Goal: Task Accomplishment & Management: Complete application form

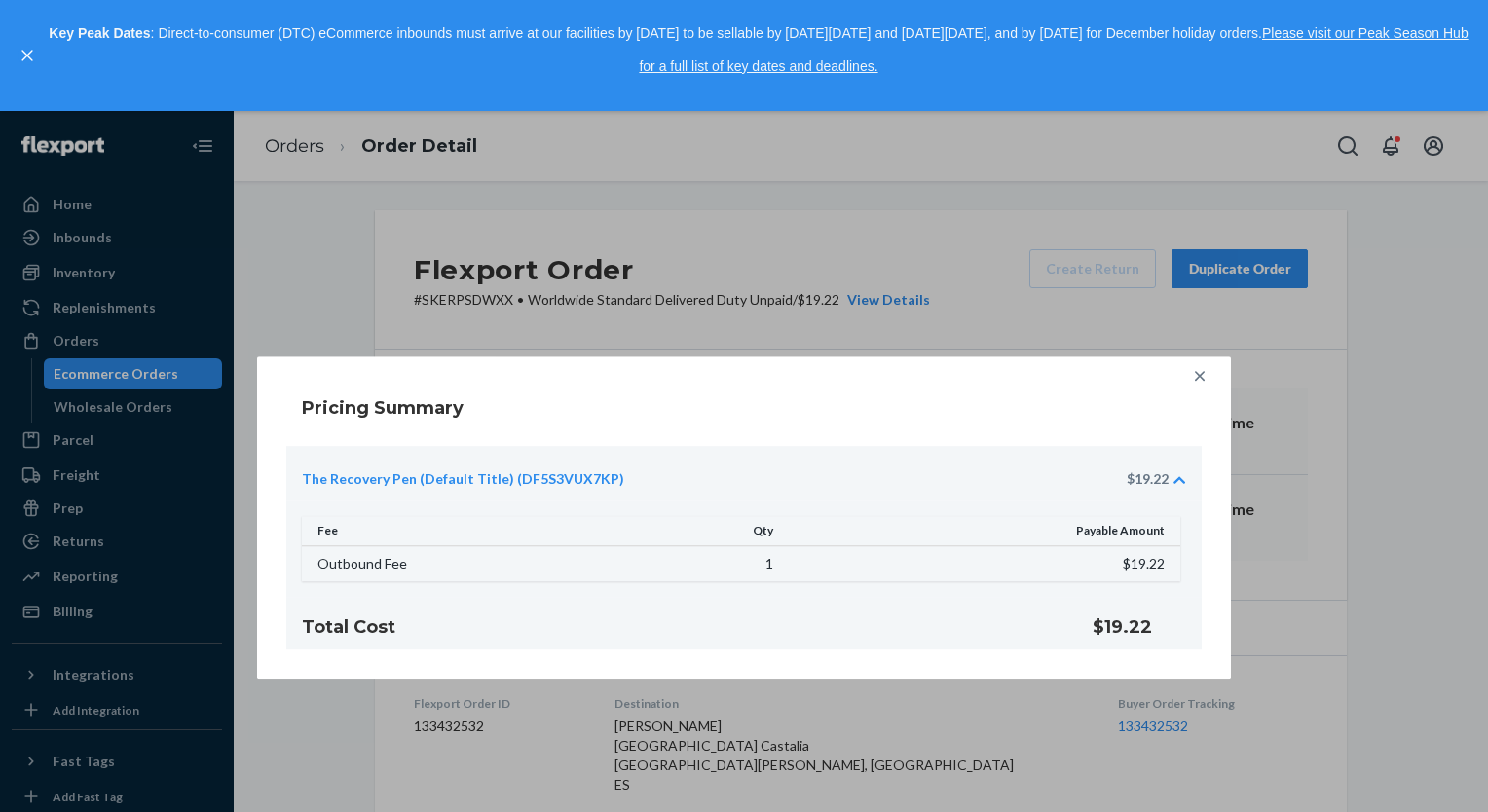
click at [1200, 369] on icon at bounding box center [1199, 375] width 19 height 19
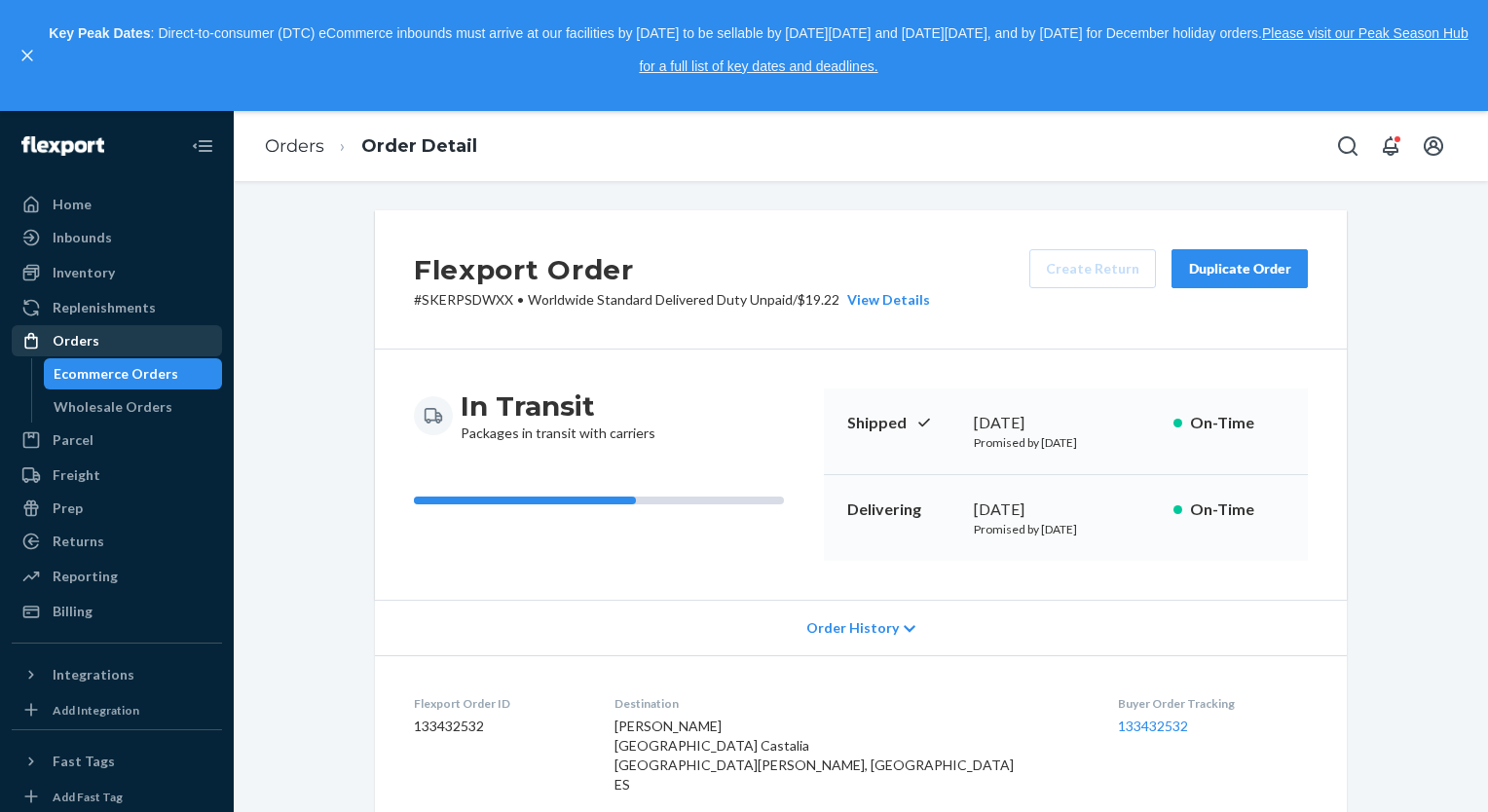
click at [79, 334] on div "Orders" at bounding box center [76, 340] width 47 height 19
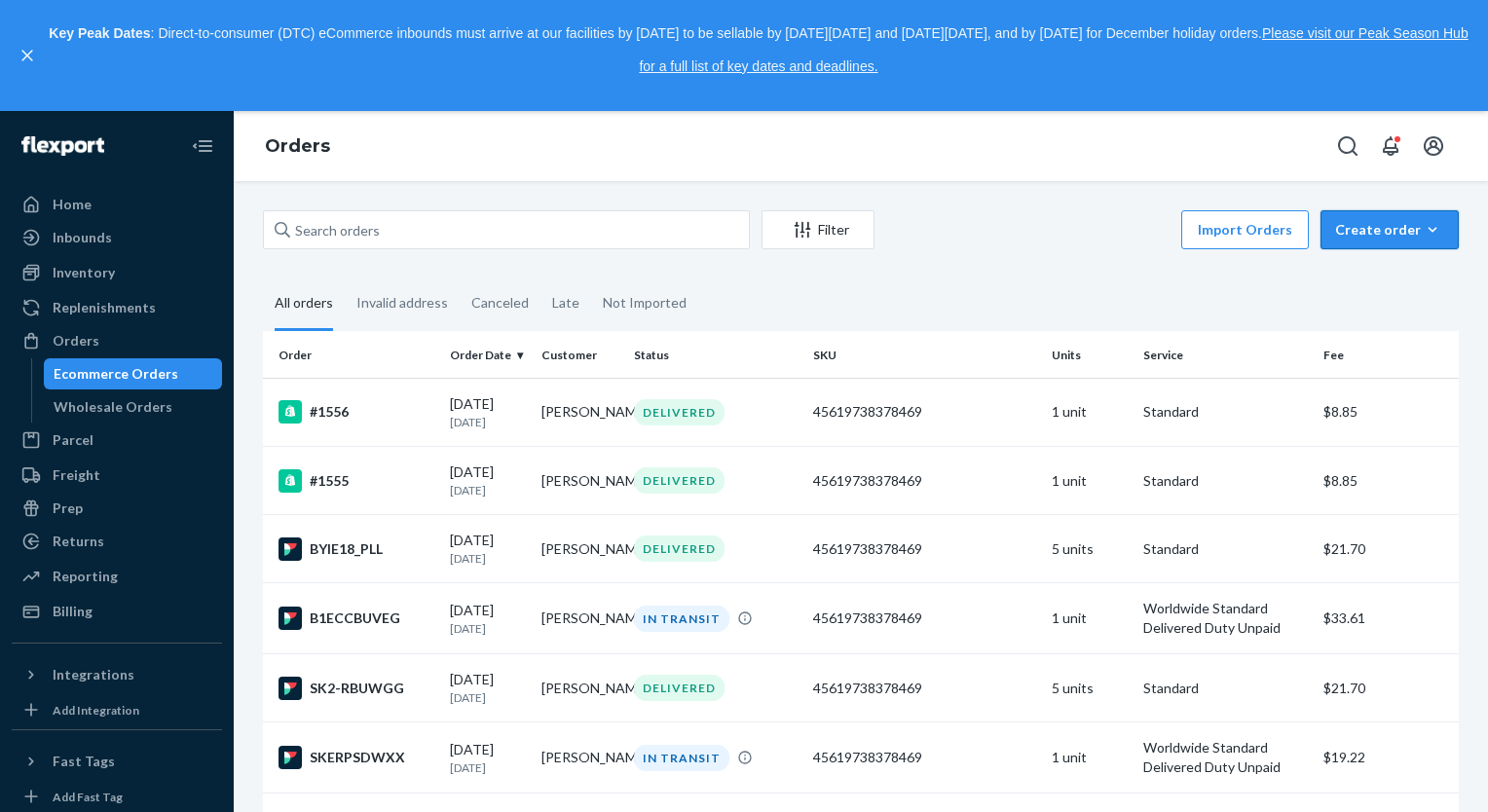
click at [1349, 228] on div "Create order" at bounding box center [1389, 229] width 109 height 19
click at [1359, 260] on span "Ecommerce order" at bounding box center [1337, 253] width 107 height 14
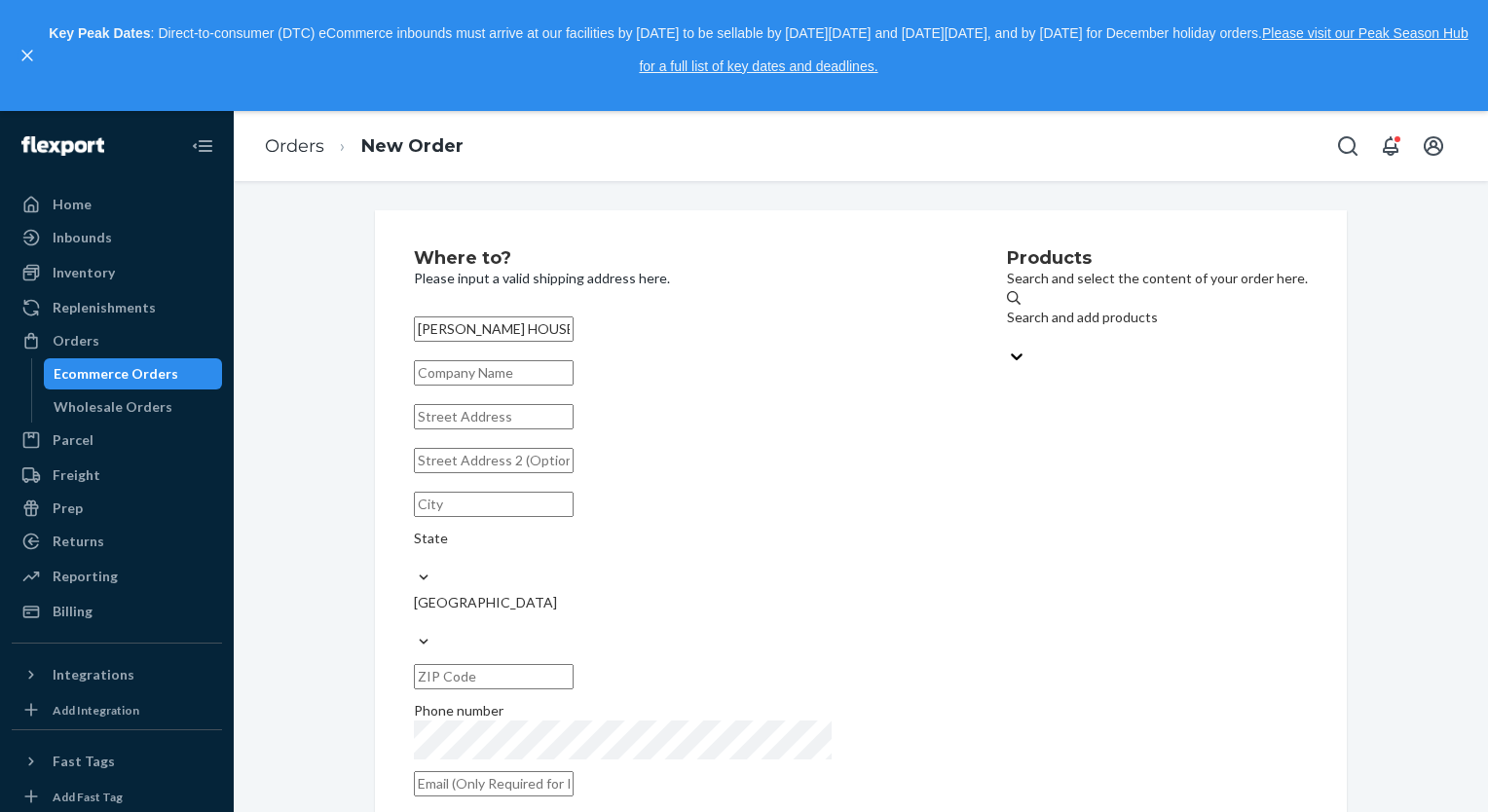
type input "[PERSON_NAME] HOUSE"
click at [557, 429] on input "text" at bounding box center [494, 416] width 160 height 25
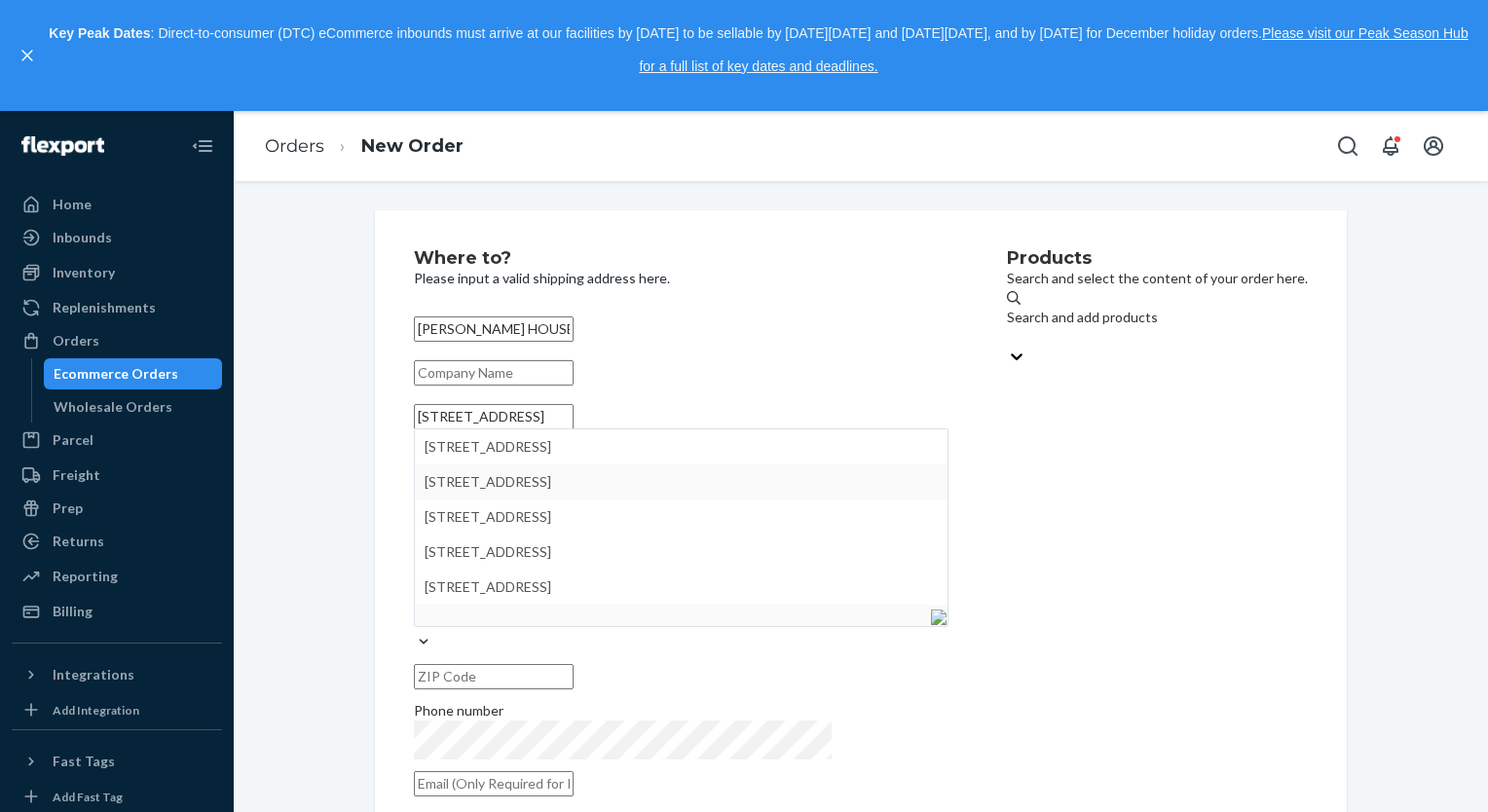
type input "[STREET_ADDRESS]"
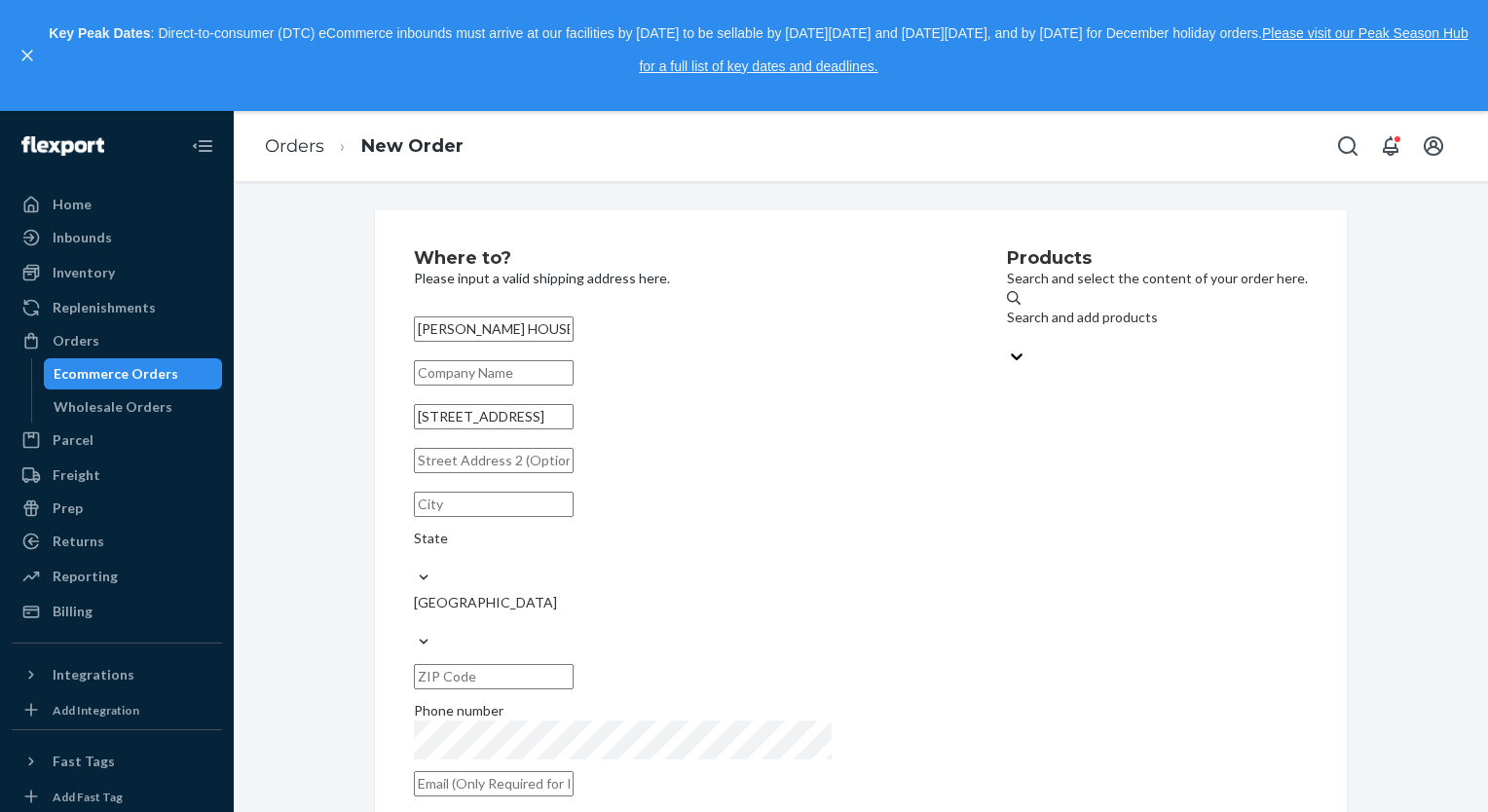
click at [1007, 572] on div "Products Search and select the content of your order here. Search and add produ…" at bounding box center [1157, 528] width 301 height 559
click at [545, 517] on input "text" at bounding box center [494, 504] width 160 height 25
type input "crestview"
click at [539, 429] on input "[STREET_ADDRESS]" at bounding box center [494, 416] width 160 height 25
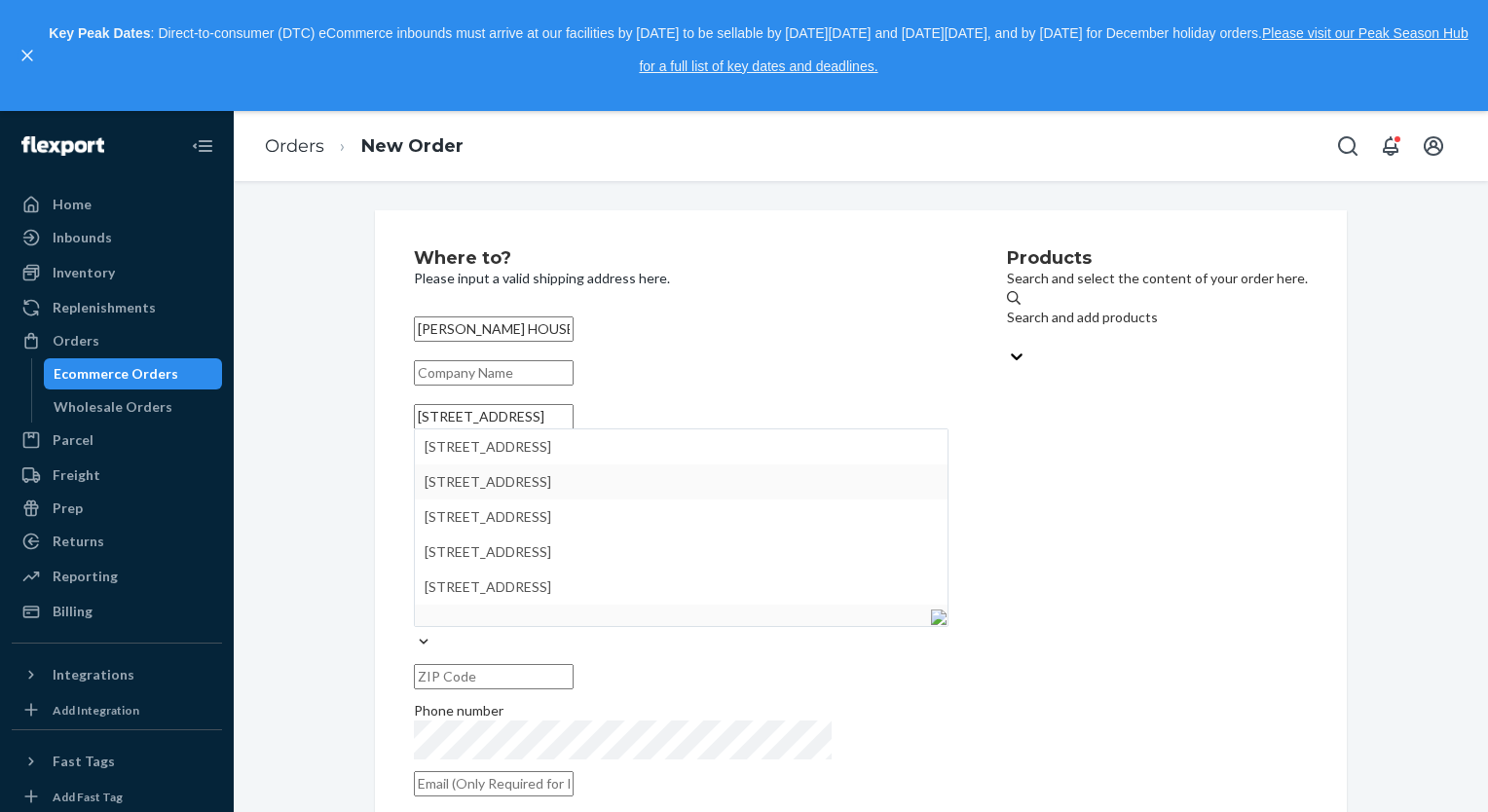
type input "[STREET_ADDRESS]"
click at [1007, 633] on div "Products Search and select the content of your order here. Search and add produ…" at bounding box center [1157, 528] width 301 height 559
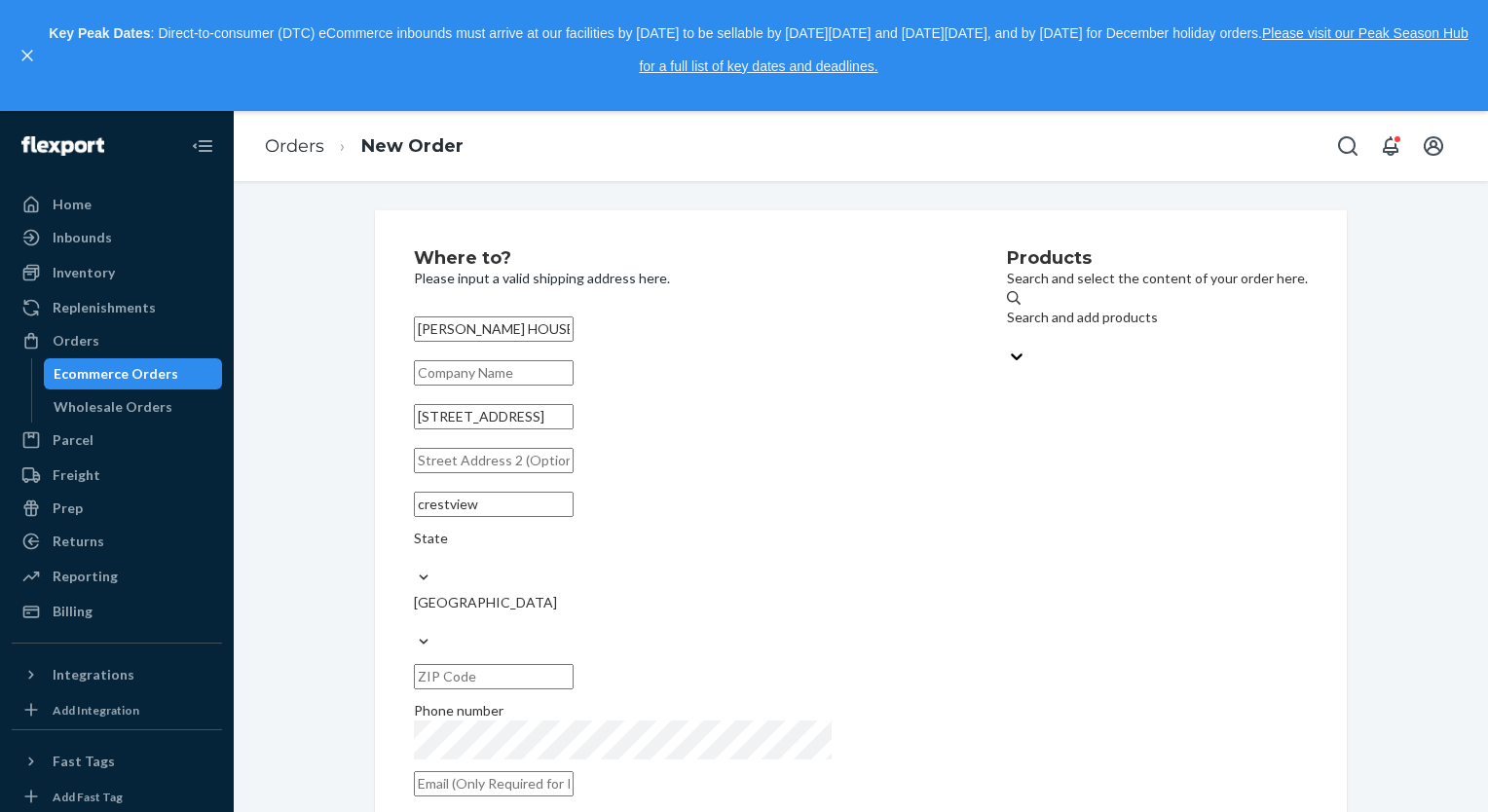
drag, startPoint x: 478, startPoint y: 549, endPoint x: 407, endPoint y: 556, distance: 71.4
click at [414, 517] on input "crestview" at bounding box center [494, 504] width 160 height 25
type input "Crestview"
click at [668, 548] on div "State" at bounding box center [681, 538] width 535 height 19
click at [416, 552] on input "State" at bounding box center [415, 557] width 2 height 19
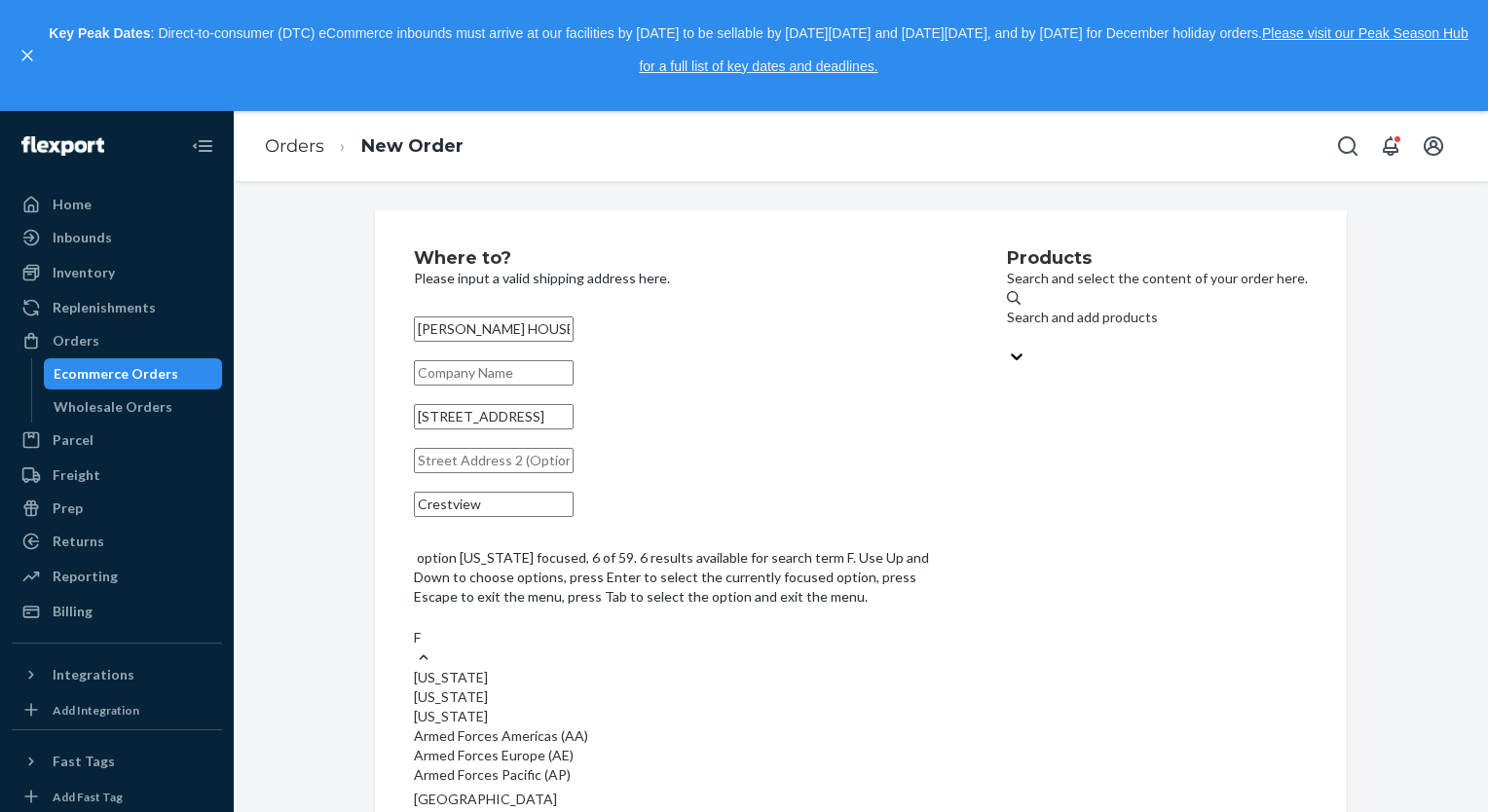
type input "Fl"
click at [670, 668] on div "[US_STATE]" at bounding box center [681, 677] width 535 height 19
click at [427, 628] on input "Fl" at bounding box center [421, 637] width 14 height 19
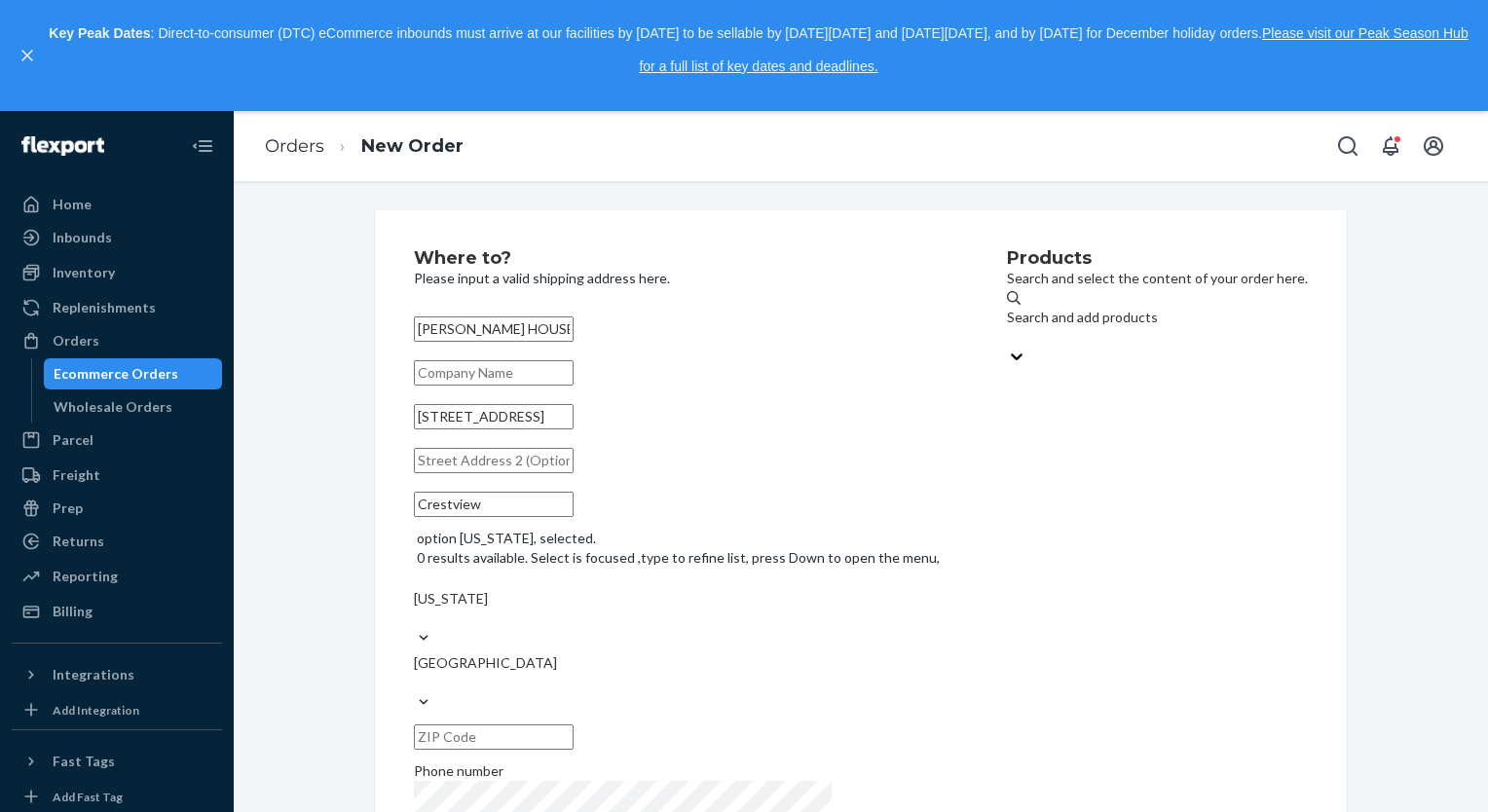
click at [573, 724] on input "text" at bounding box center [494, 736] width 160 height 25
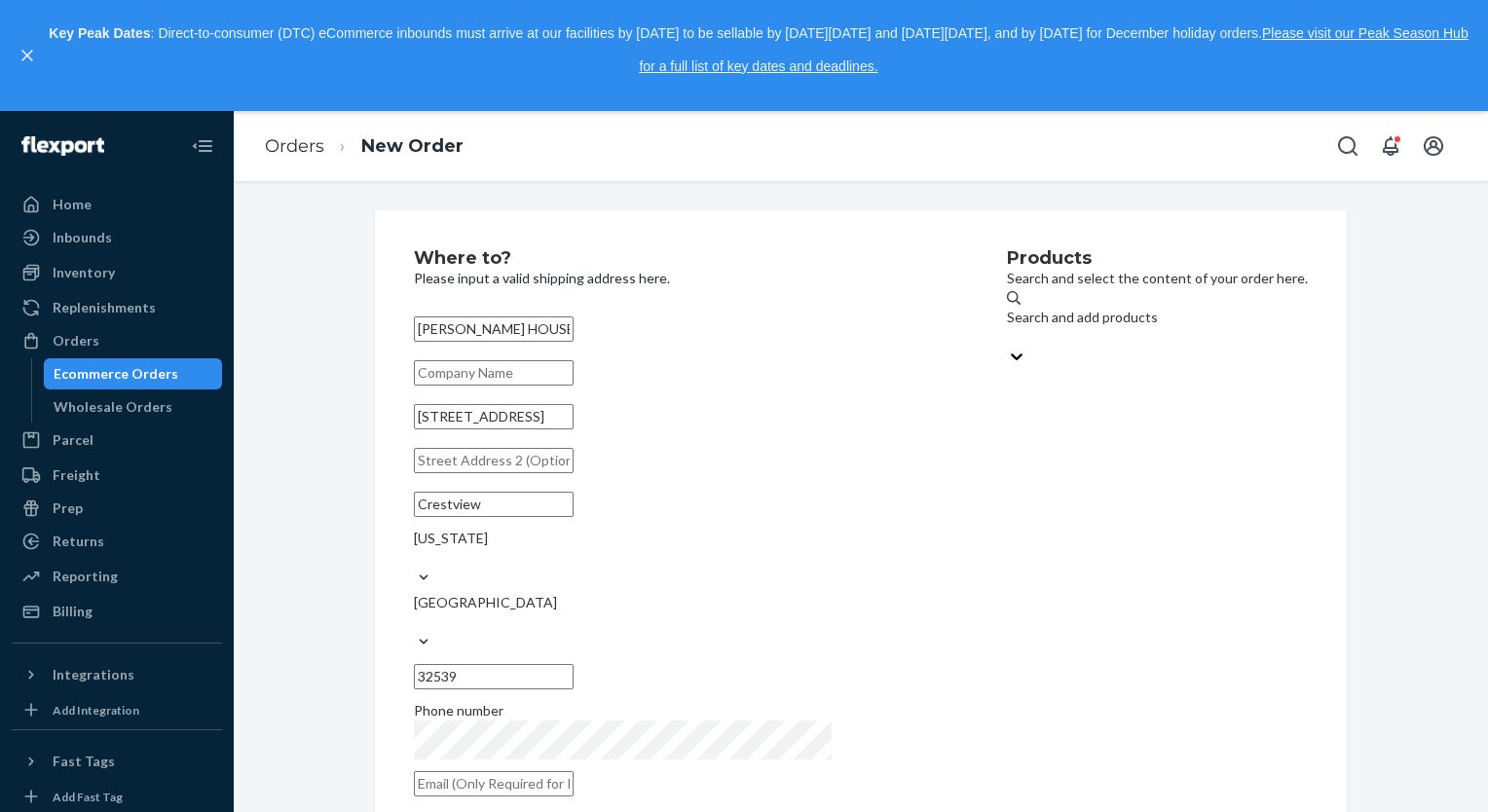
type input "32539"
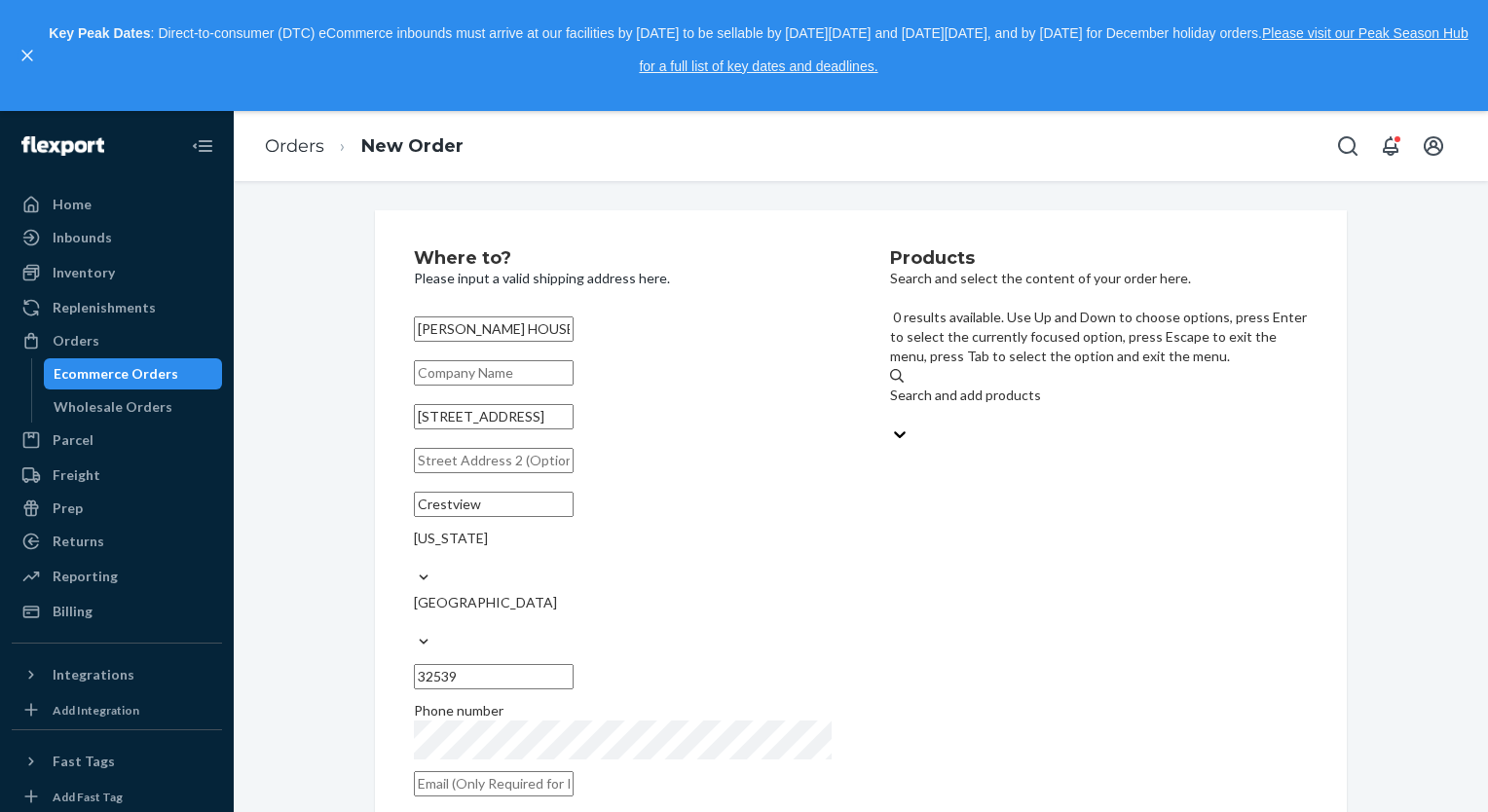
click at [1049, 386] on div "Search and add products" at bounding box center [1099, 395] width 418 height 19
click at [892, 405] on input "0 results available. Use Up and Down to choose options, press Enter to select t…" at bounding box center [891, 414] width 2 height 19
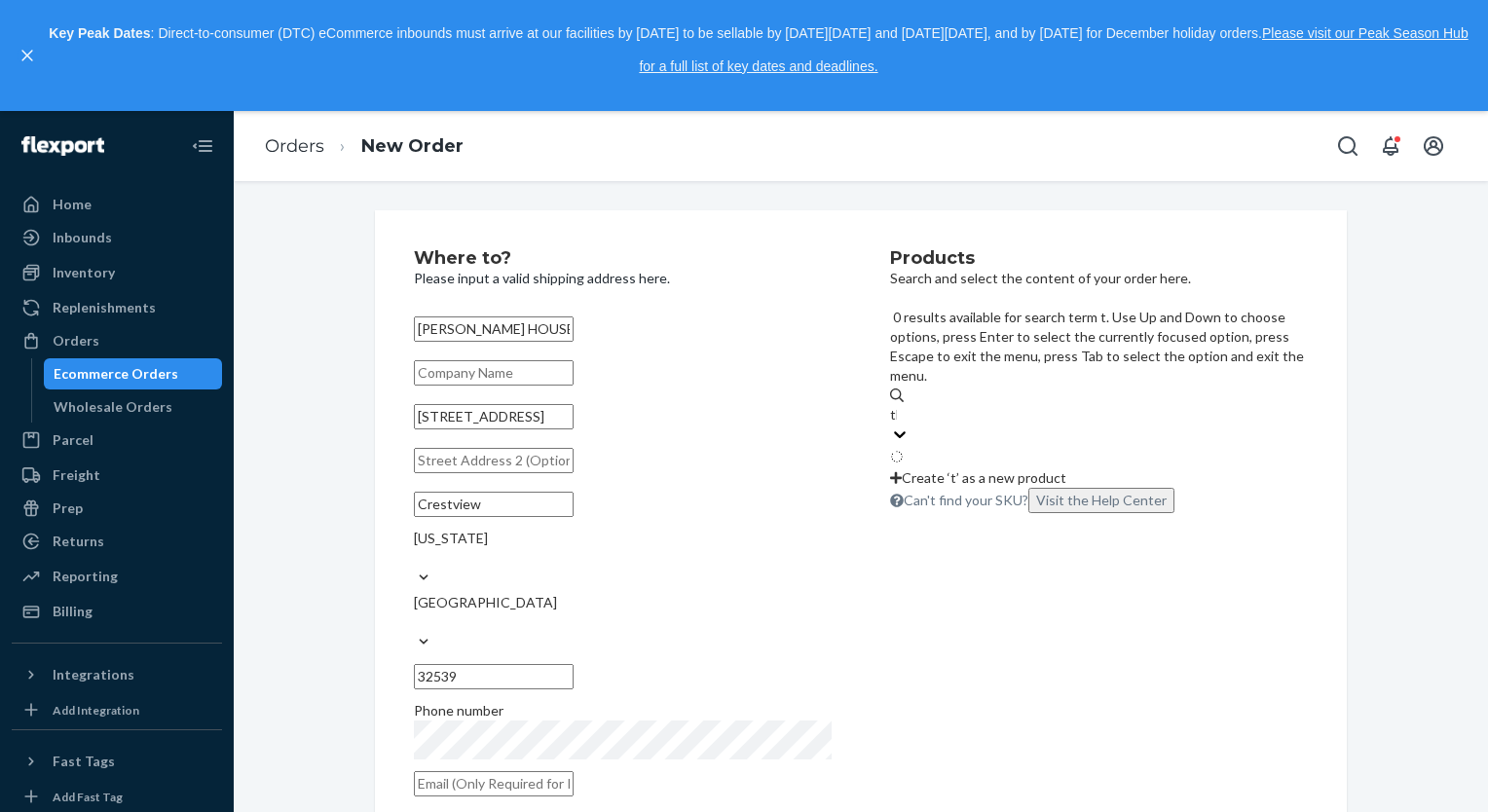
type input "the"
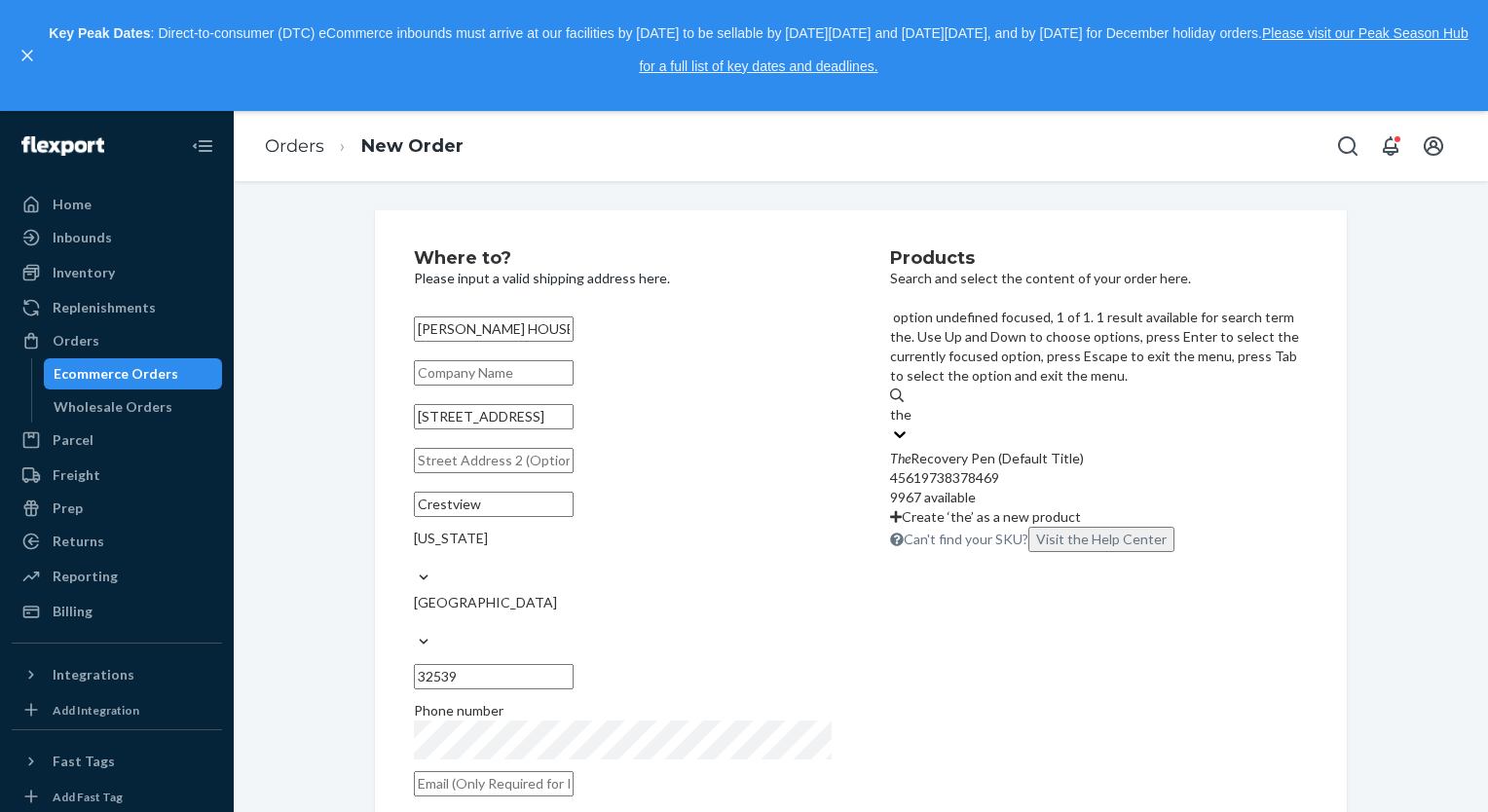
click at [986, 468] on div "45619738378469" at bounding box center [1099, 477] width 418 height 19
click at [911, 405] on input "the" at bounding box center [900, 414] width 21 height 19
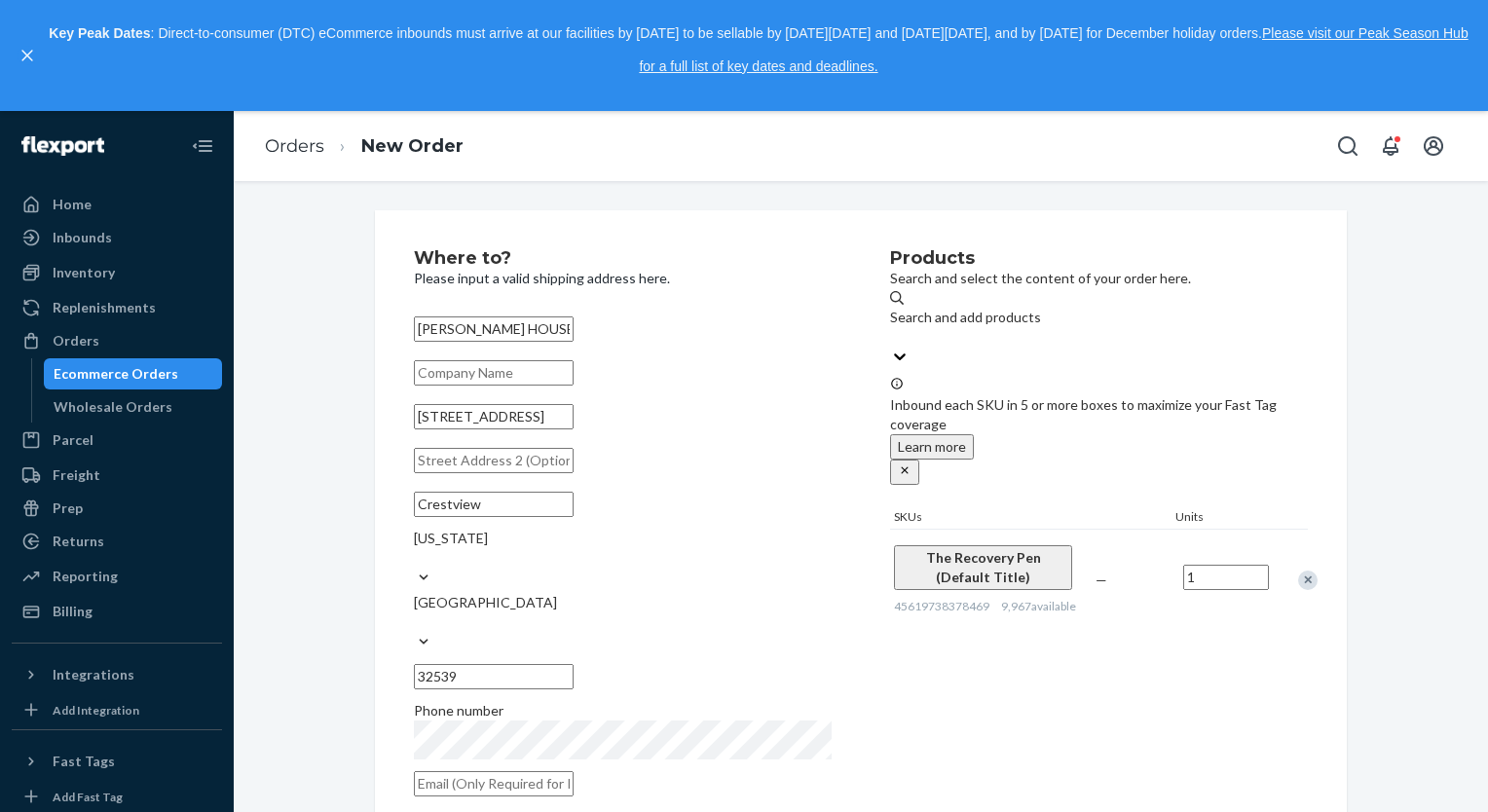
click at [1232, 565] on input "1" at bounding box center [1226, 577] width 86 height 25
type input "5"
click at [1221, 580] on div "The Recovery Pen (Default Title) 45619738378469 9,967 available — 5" at bounding box center [1099, 579] width 418 height 101
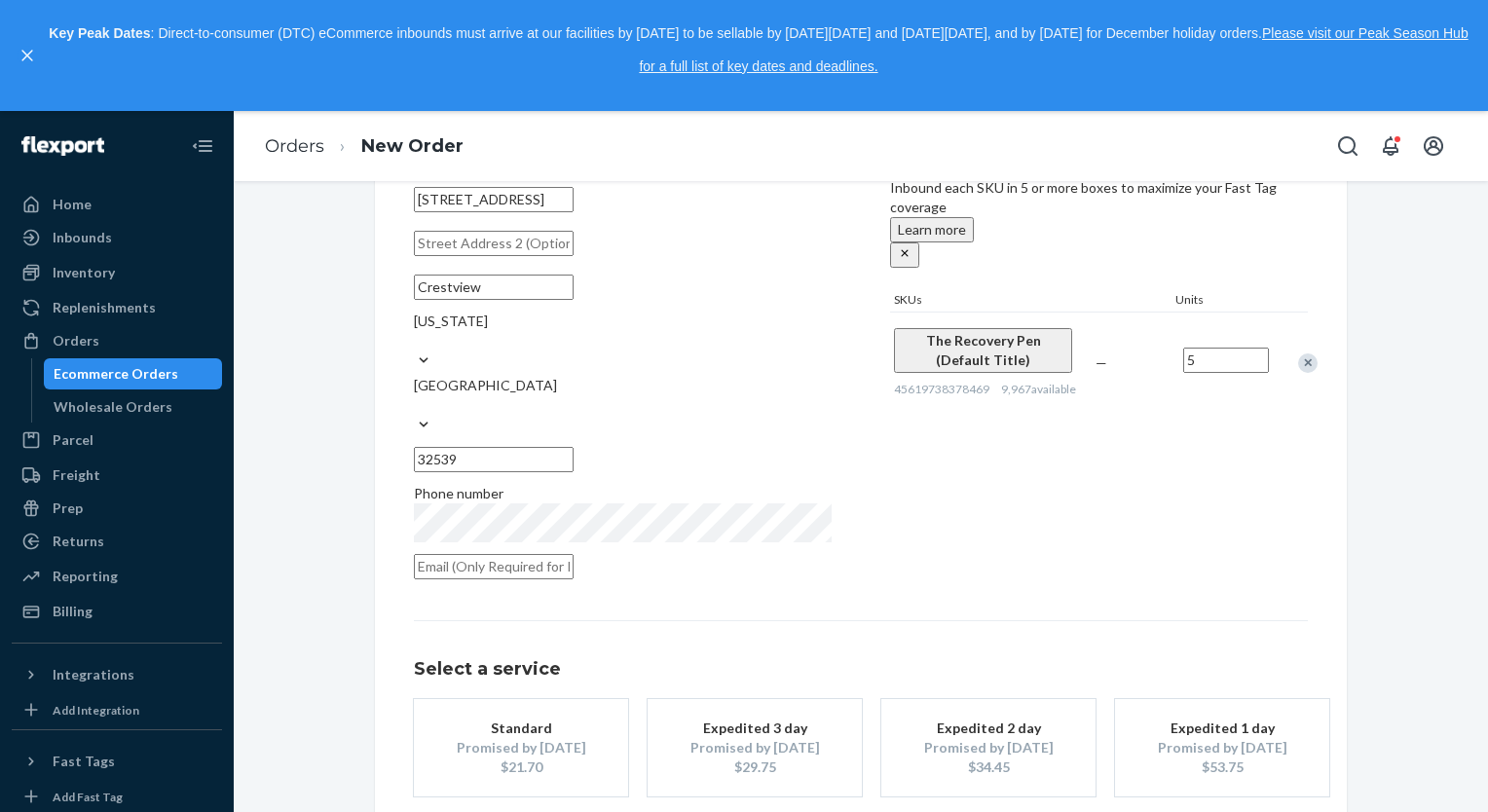
scroll to position [268, 0]
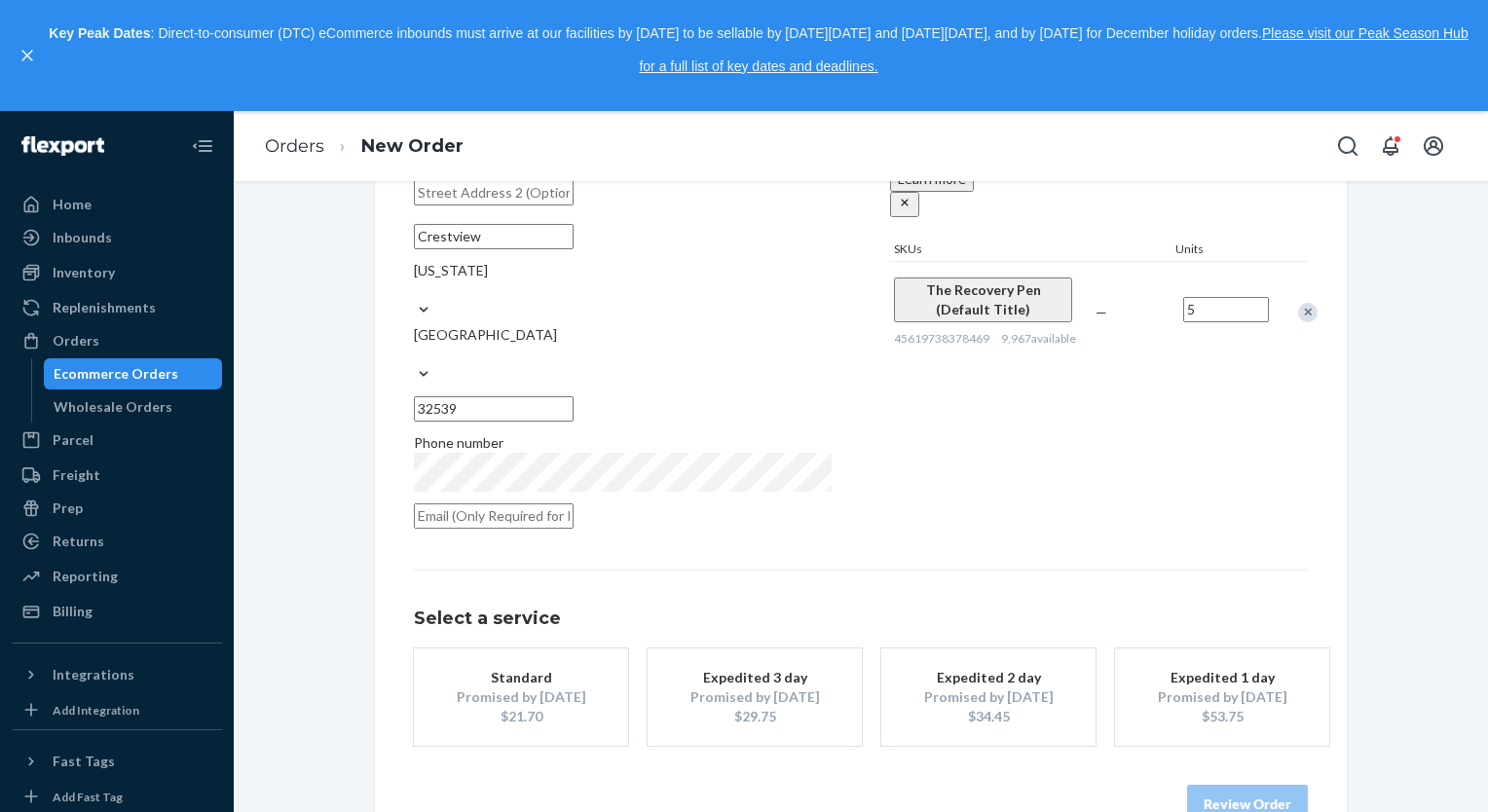
click at [559, 707] on div "$21.70" at bounding box center [521, 716] width 156 height 19
click at [1217, 785] on button "Review Order" at bounding box center [1247, 804] width 121 height 39
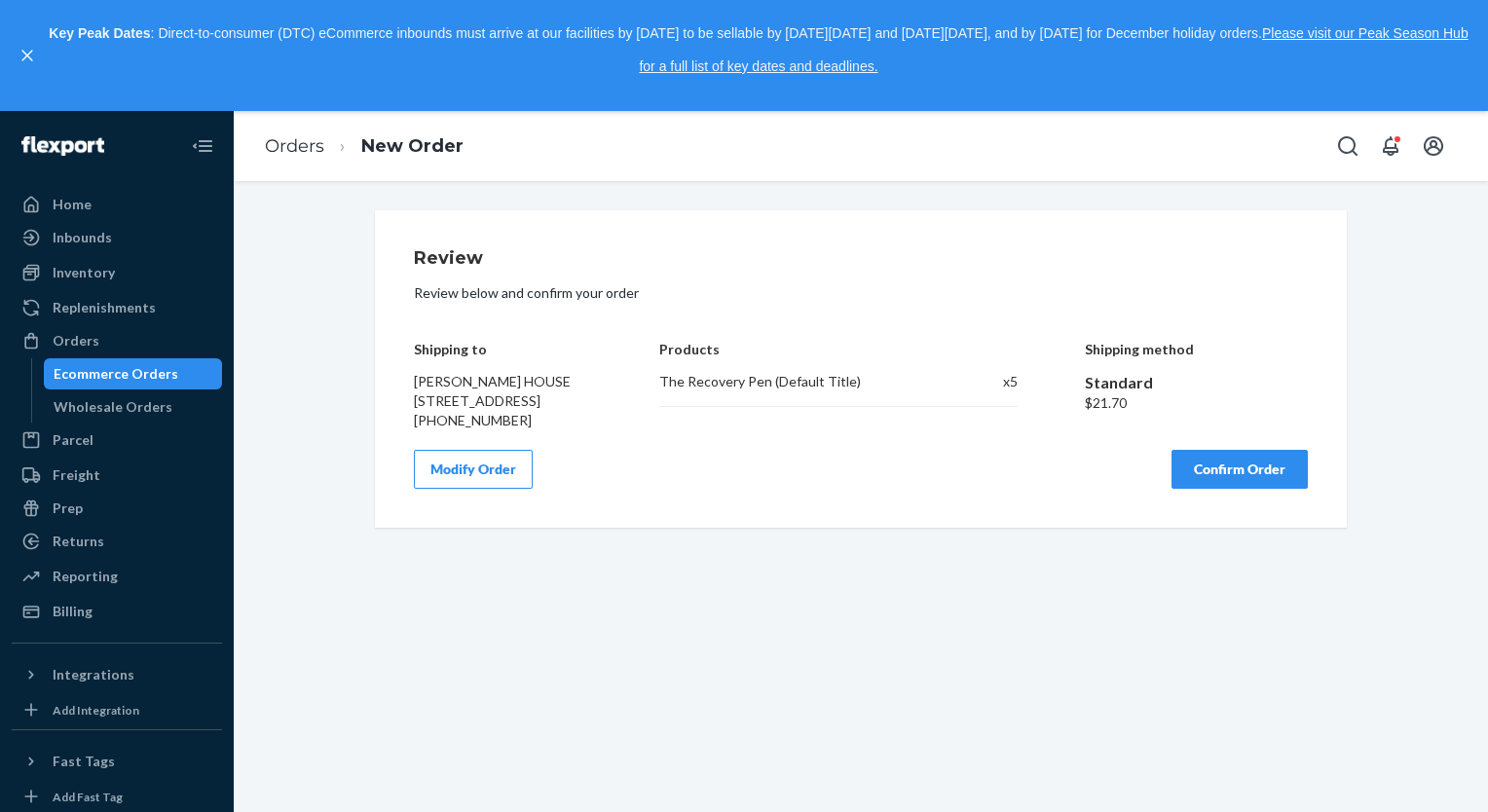
scroll to position [0, 0]
click at [1203, 489] on button "Confirm Order" at bounding box center [1239, 469] width 136 height 39
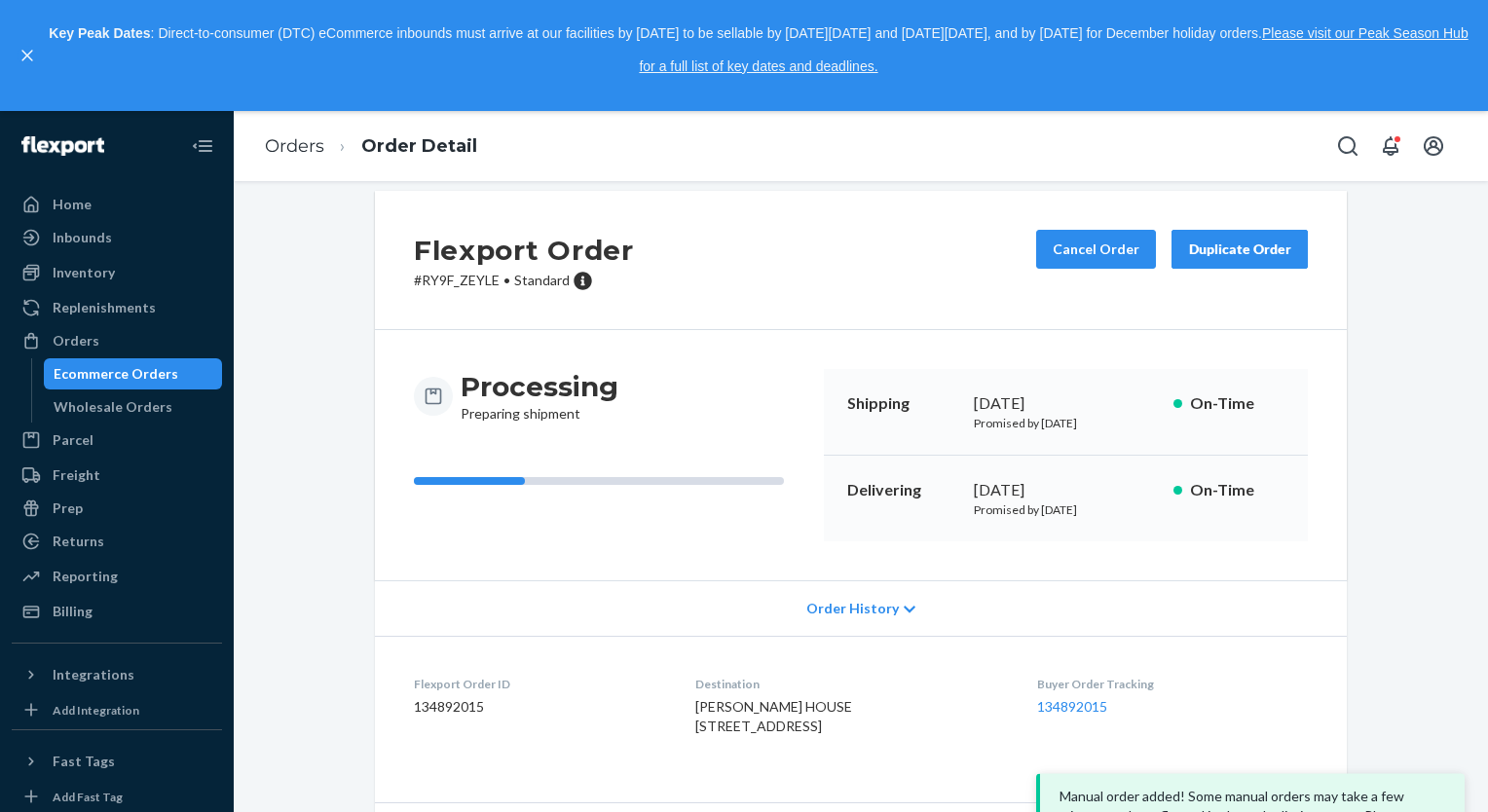
scroll to position [25, 0]
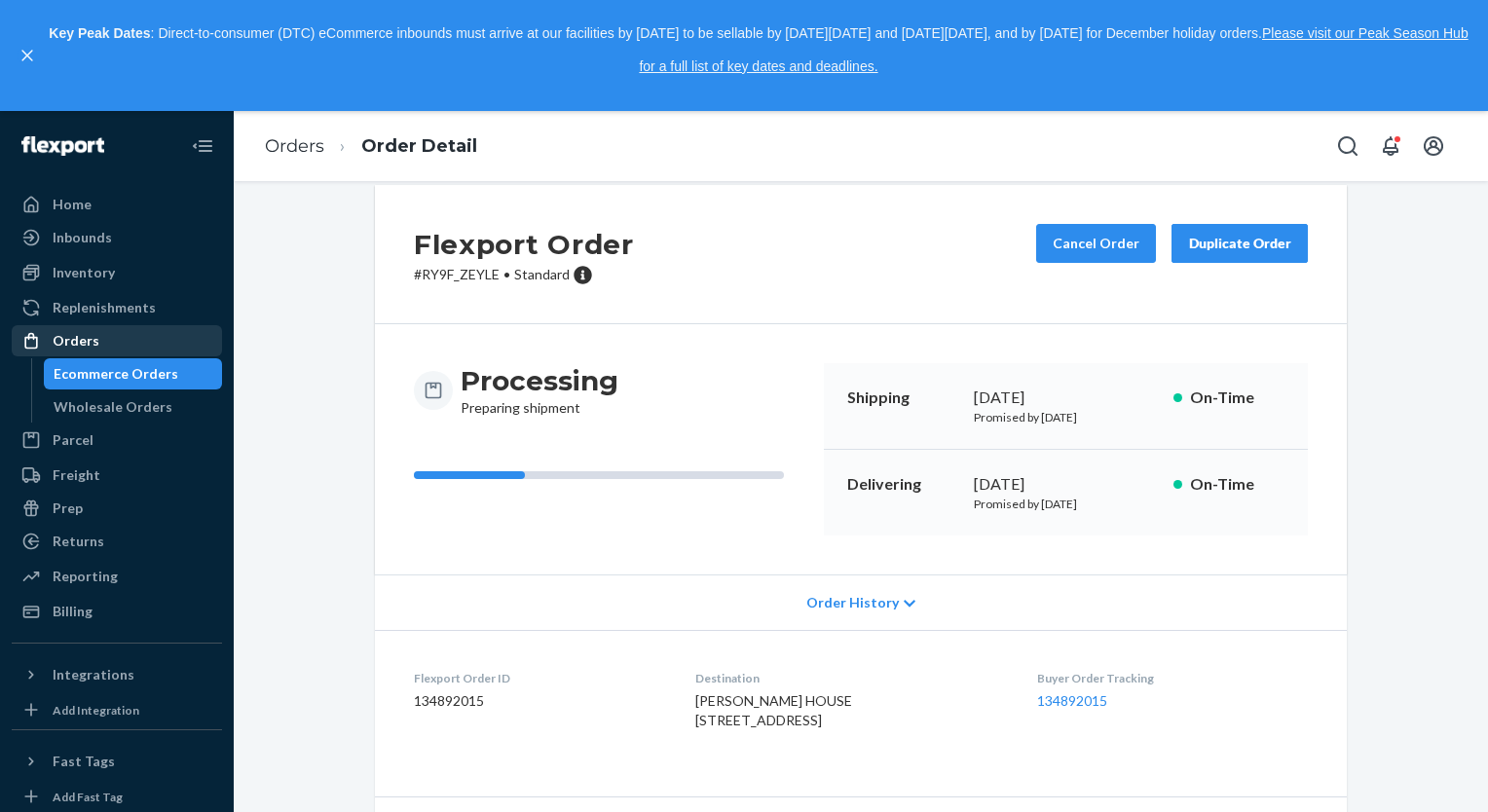
click at [93, 337] on div "Orders" at bounding box center [76, 340] width 47 height 19
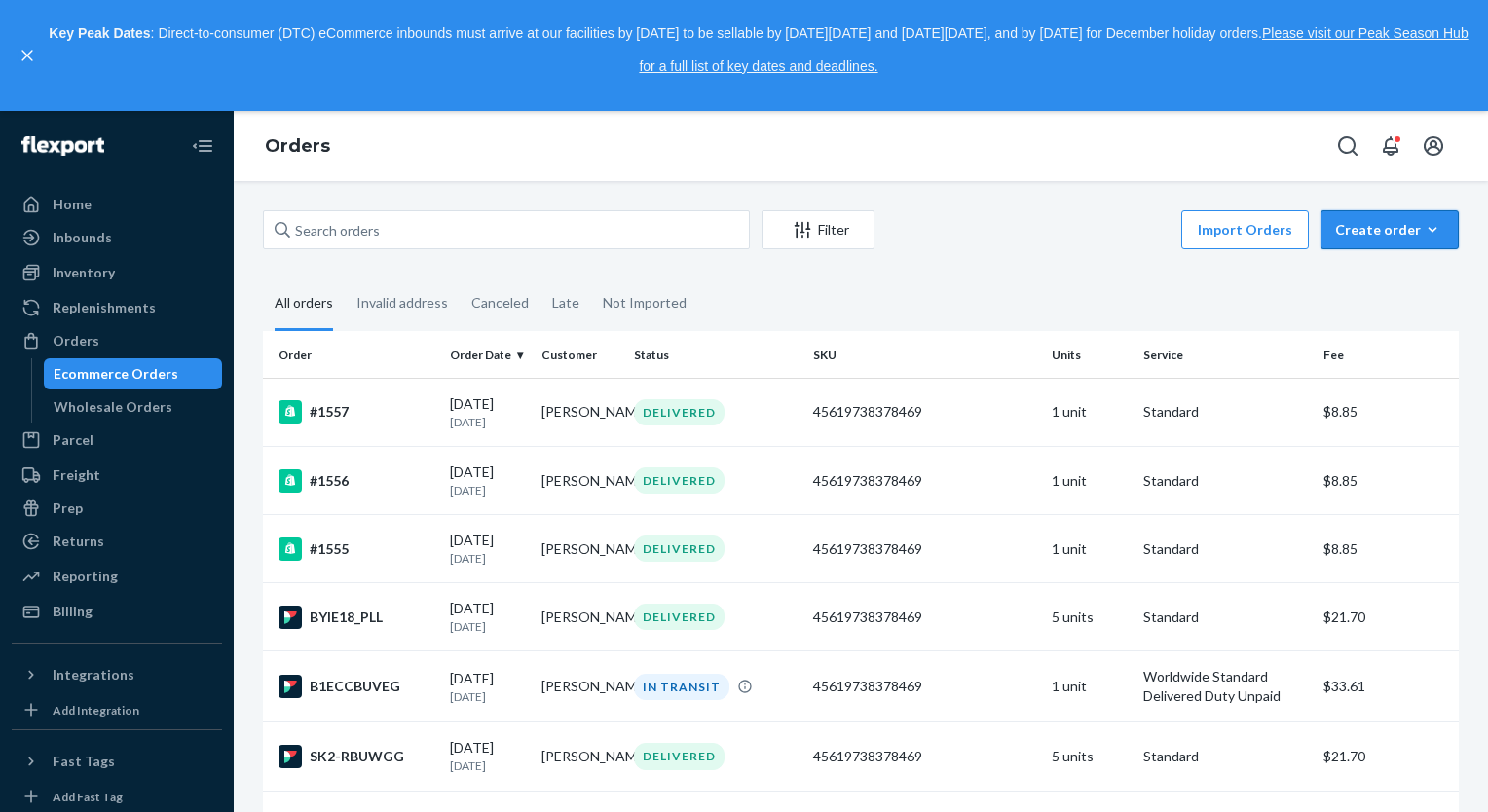
click at [1357, 216] on button "Create order Ecommerce order Removal order" at bounding box center [1389, 229] width 138 height 39
click at [1367, 260] on span "Ecommerce order" at bounding box center [1337, 253] width 107 height 14
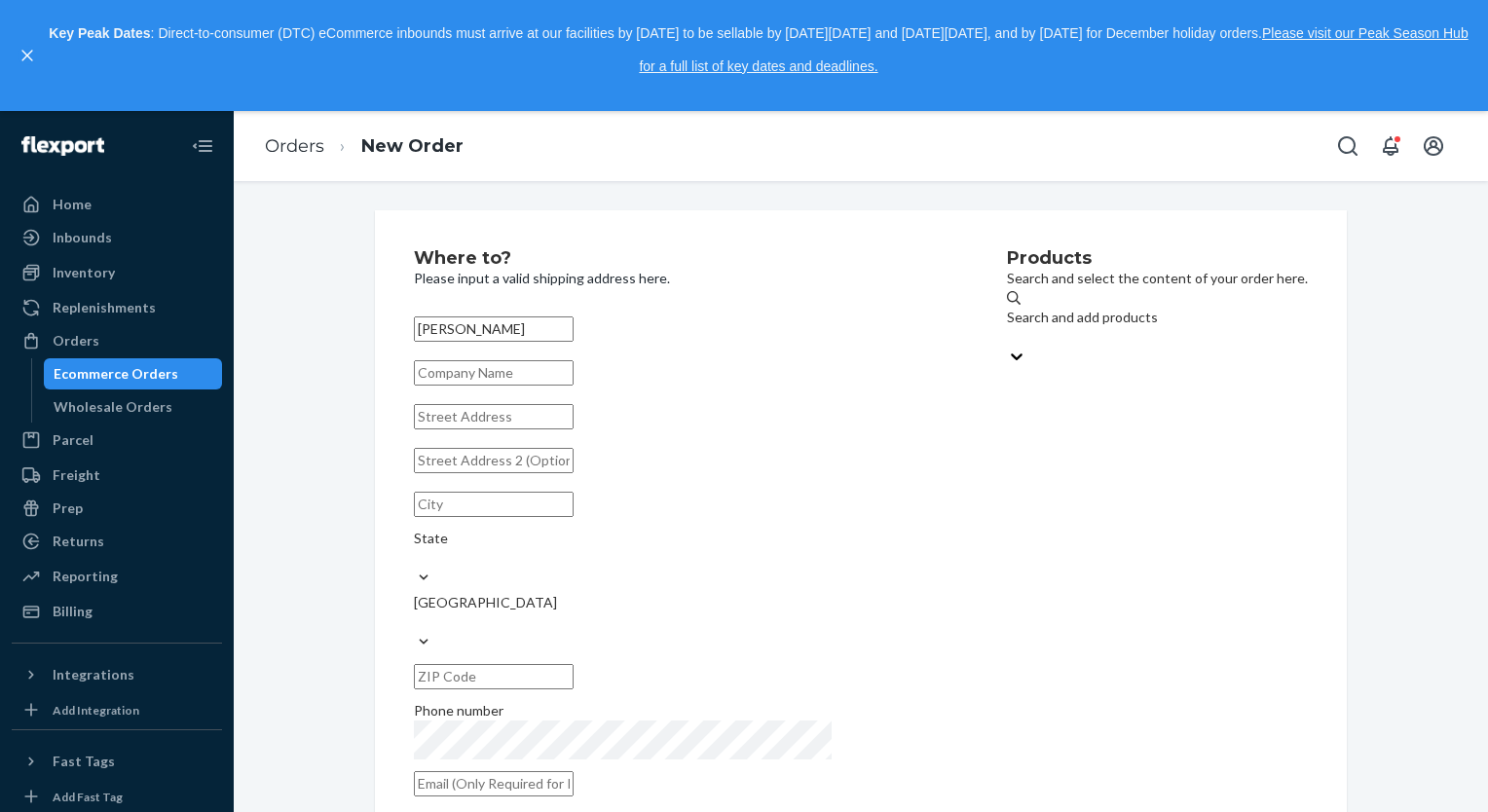
type input "[PERSON_NAME]"
click at [573, 427] on input "text" at bounding box center [494, 416] width 160 height 25
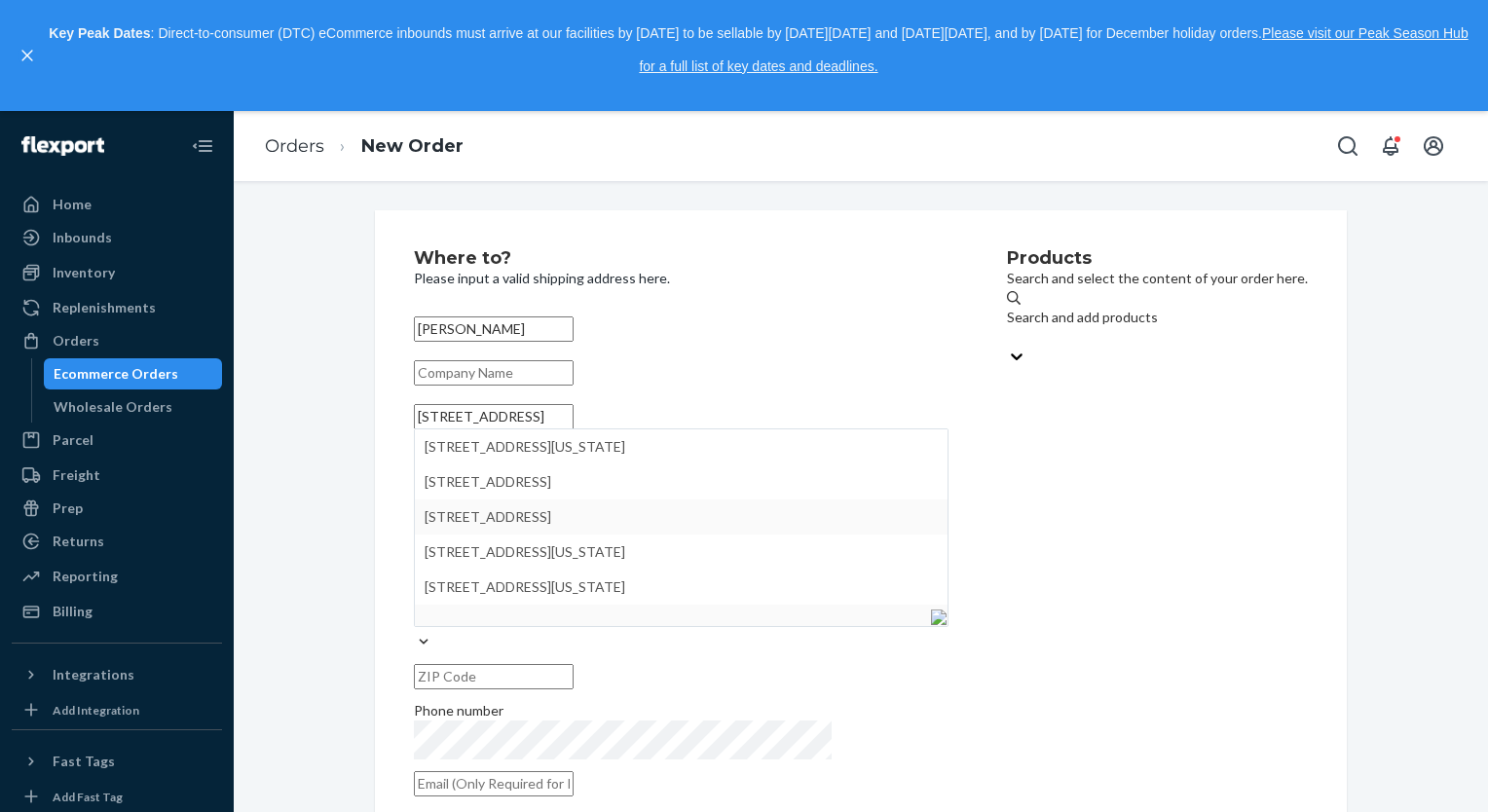
type input "[STREET_ADDRESS]"
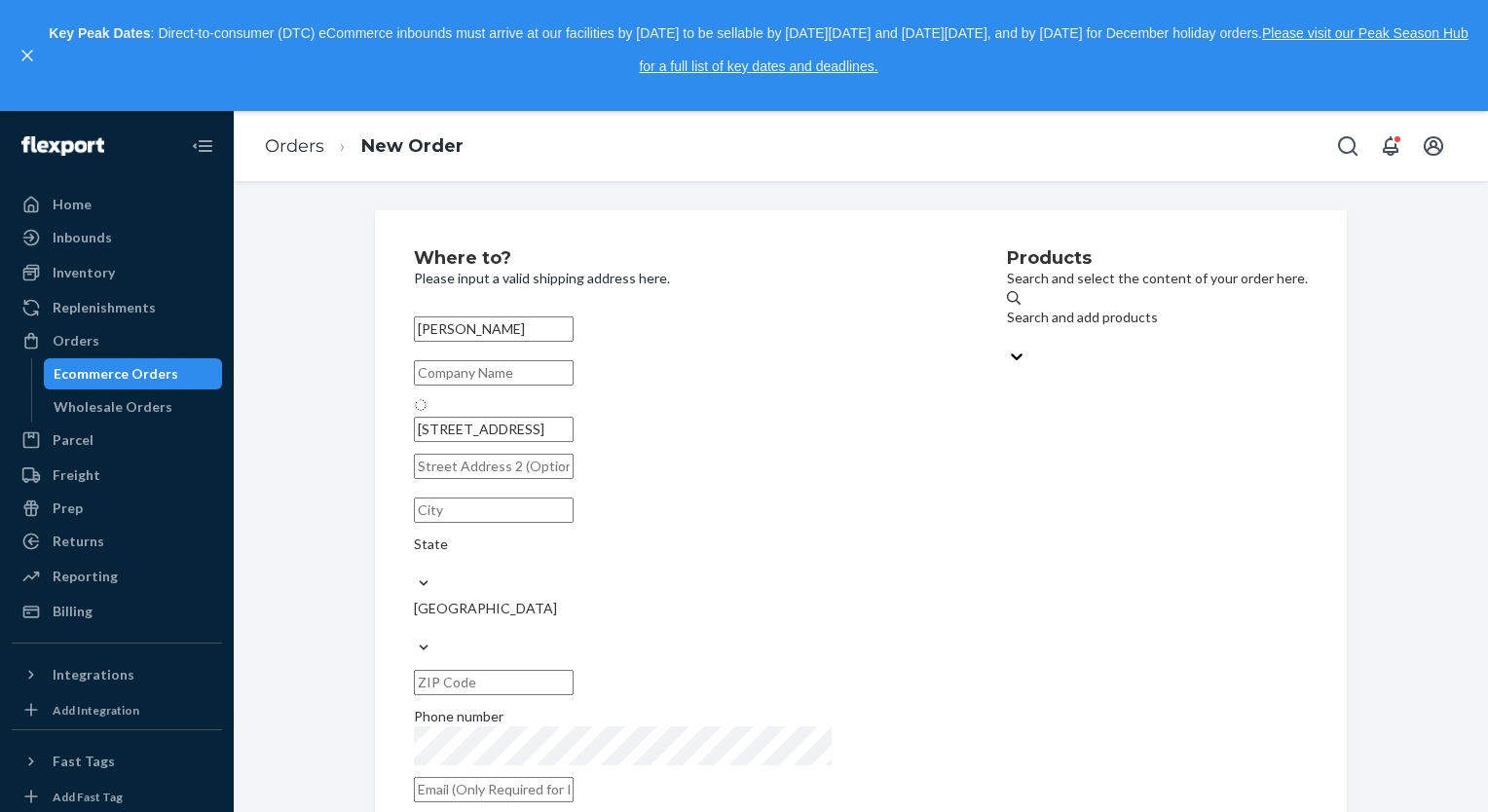
type input "[GEOGRAPHIC_DATA]"
type input "33704"
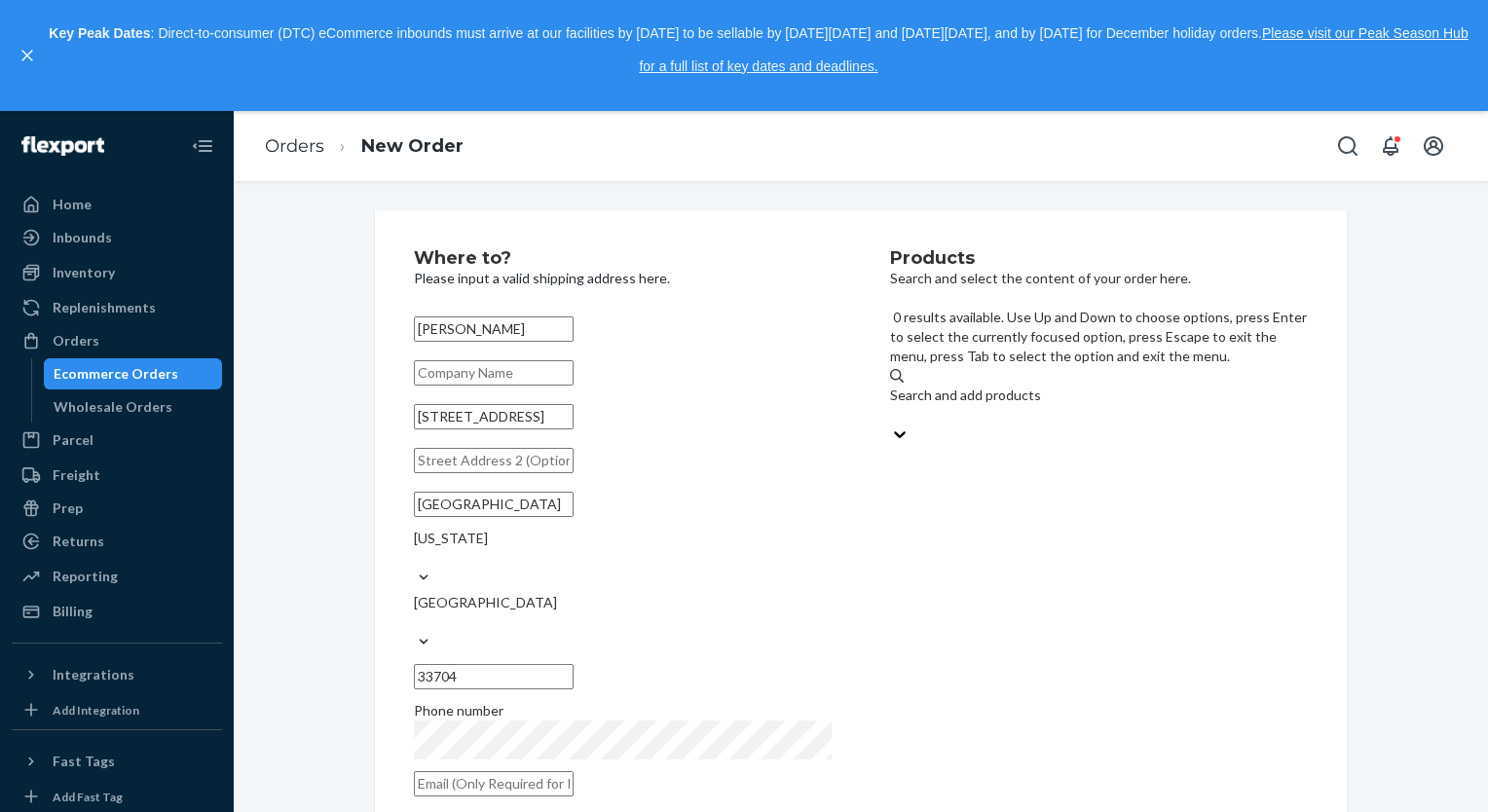
click at [990, 386] on div "Search and add products" at bounding box center [1099, 395] width 418 height 19
click at [892, 405] on input "0 results available. Use Up and Down to choose options, press Enter to select t…" at bounding box center [891, 414] width 2 height 19
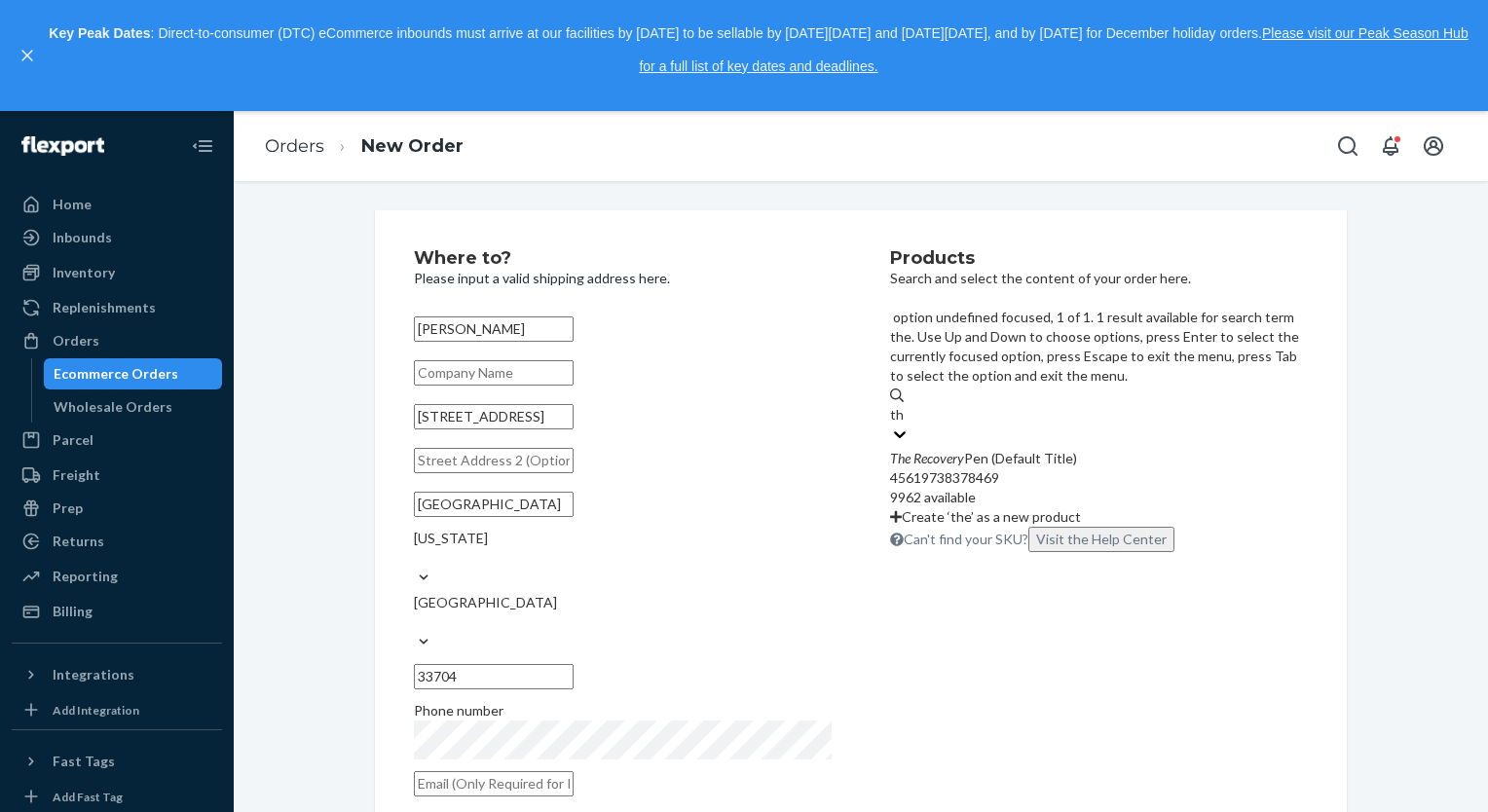
type input "t"
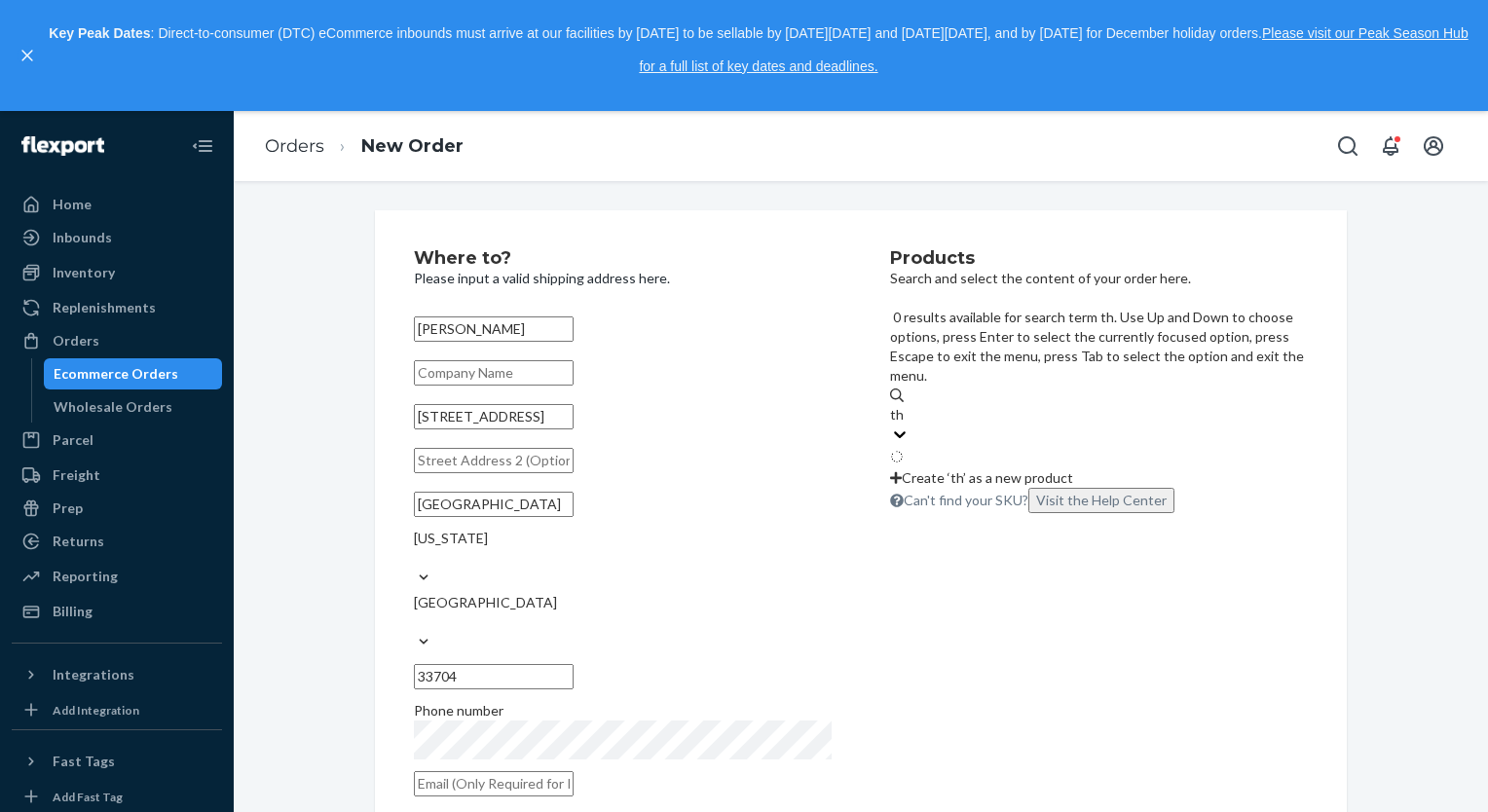
type input "the"
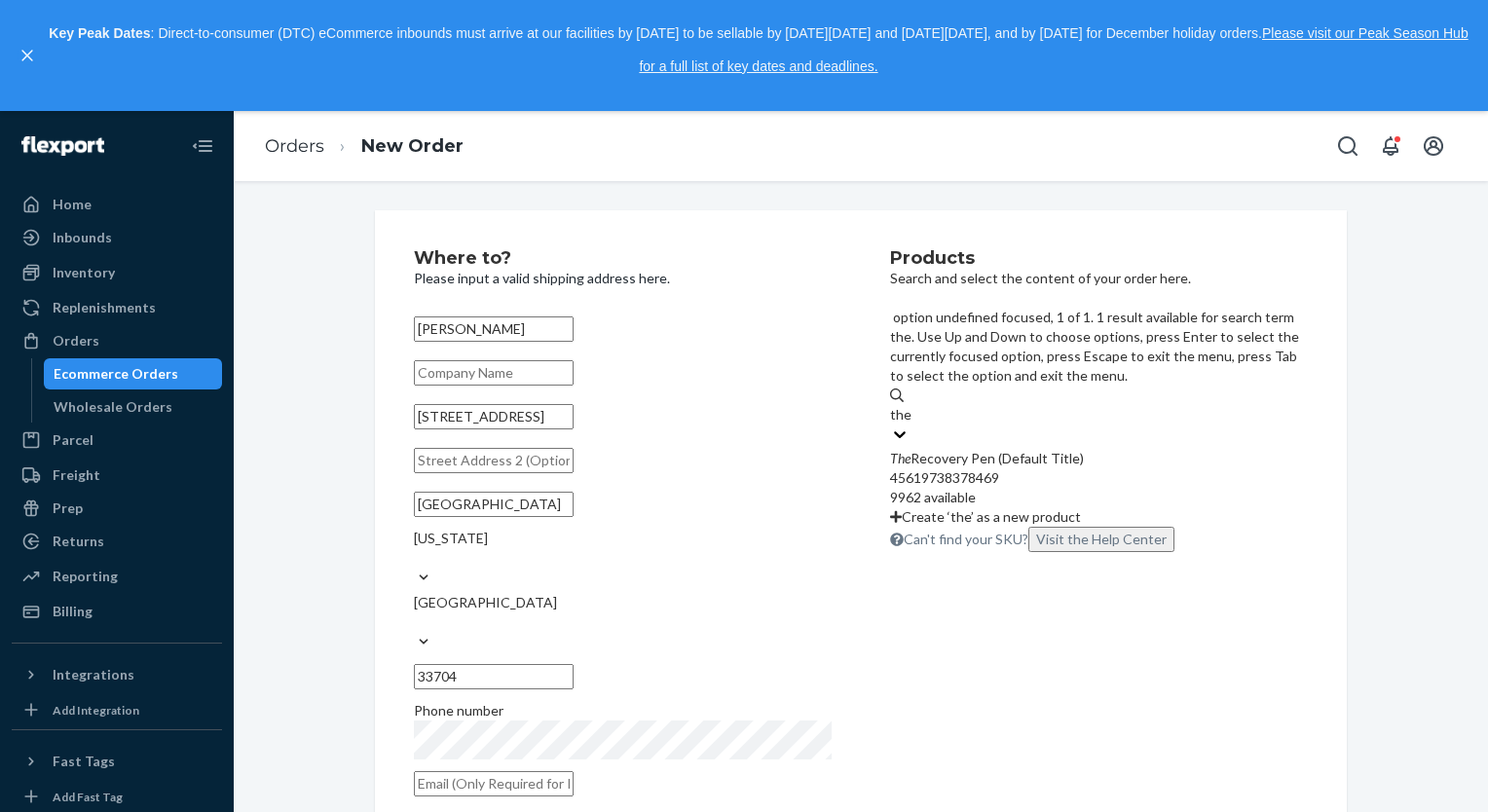
click at [977, 449] on div "The Recovery Pen (Default Title)" at bounding box center [1099, 458] width 418 height 19
click at [911, 405] on input "the" at bounding box center [900, 414] width 21 height 19
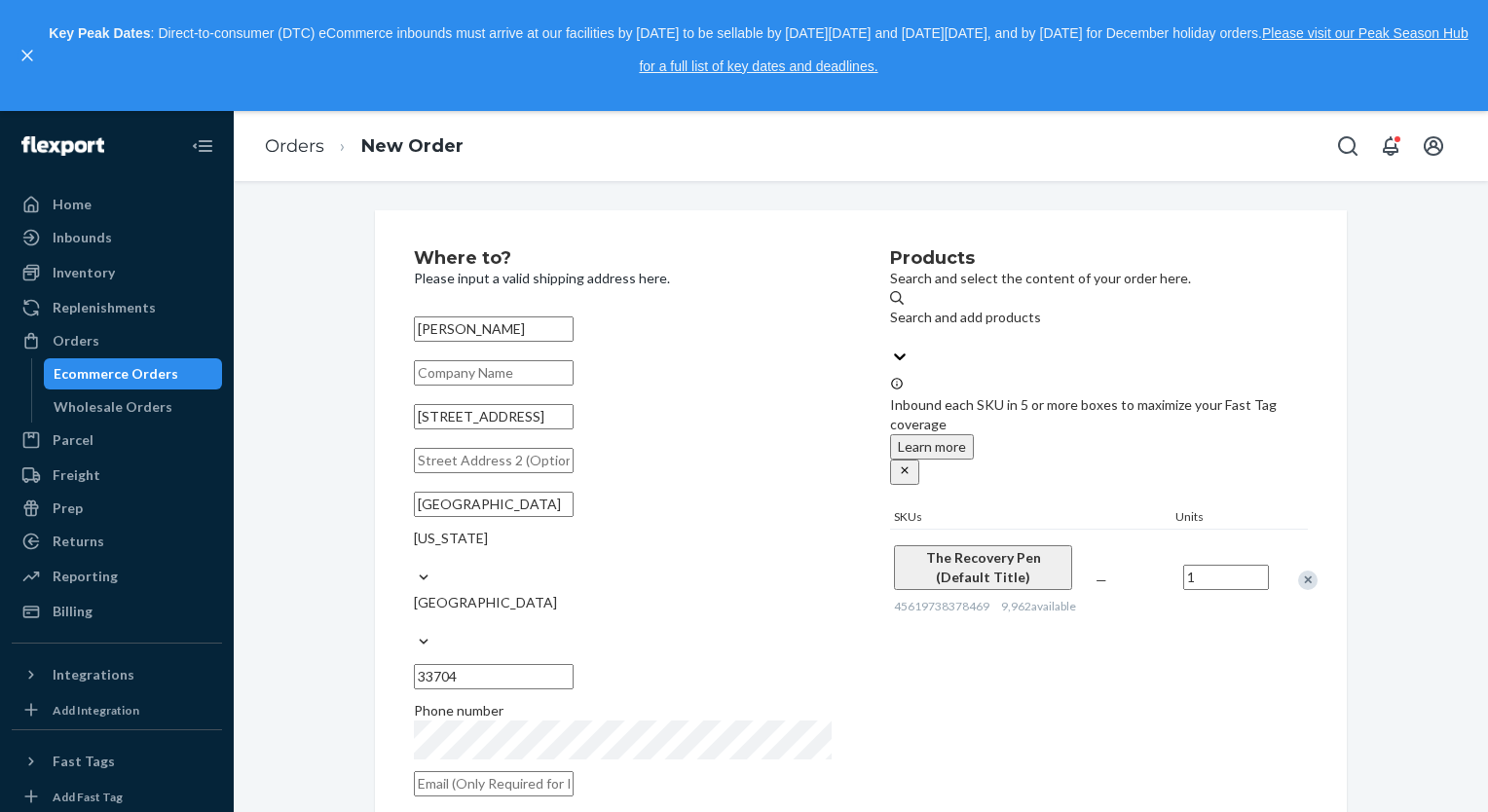
click at [1202, 565] on input "1" at bounding box center [1226, 577] width 86 height 25
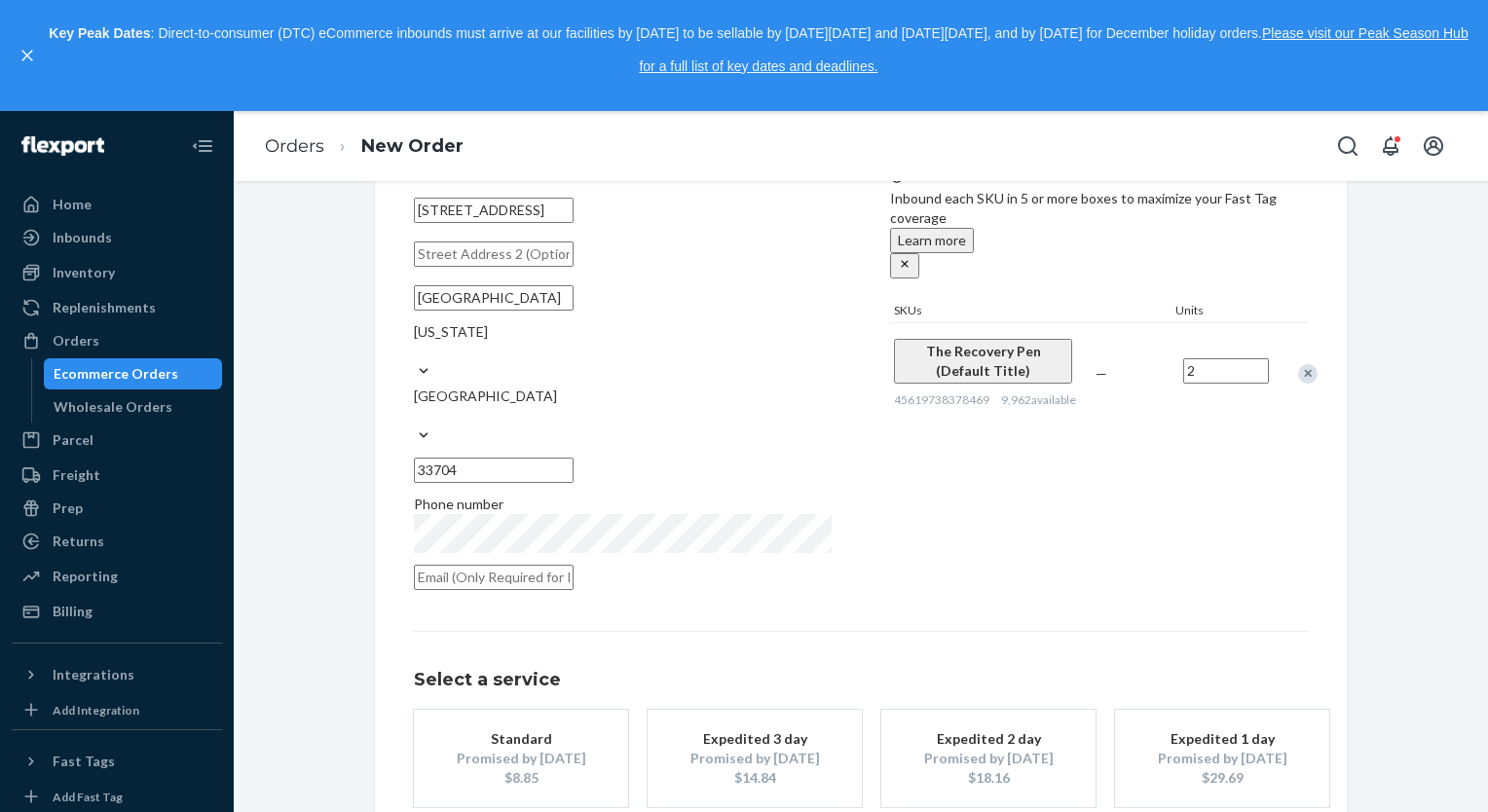
scroll to position [210, 0]
type input "2"
click at [542, 745] on div "Promised by [DATE]" at bounding box center [521, 754] width 156 height 19
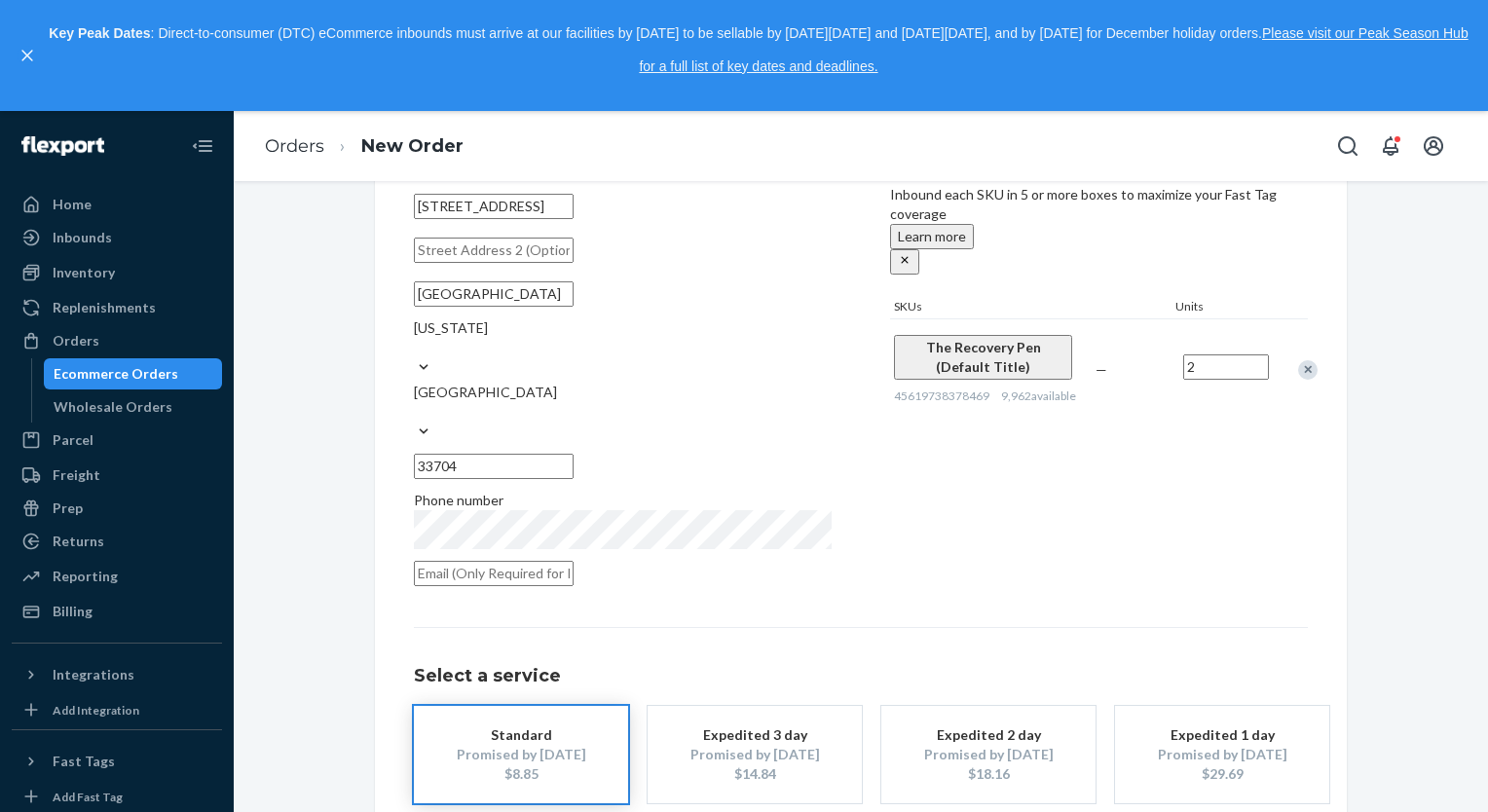
scroll to position [282, 0]
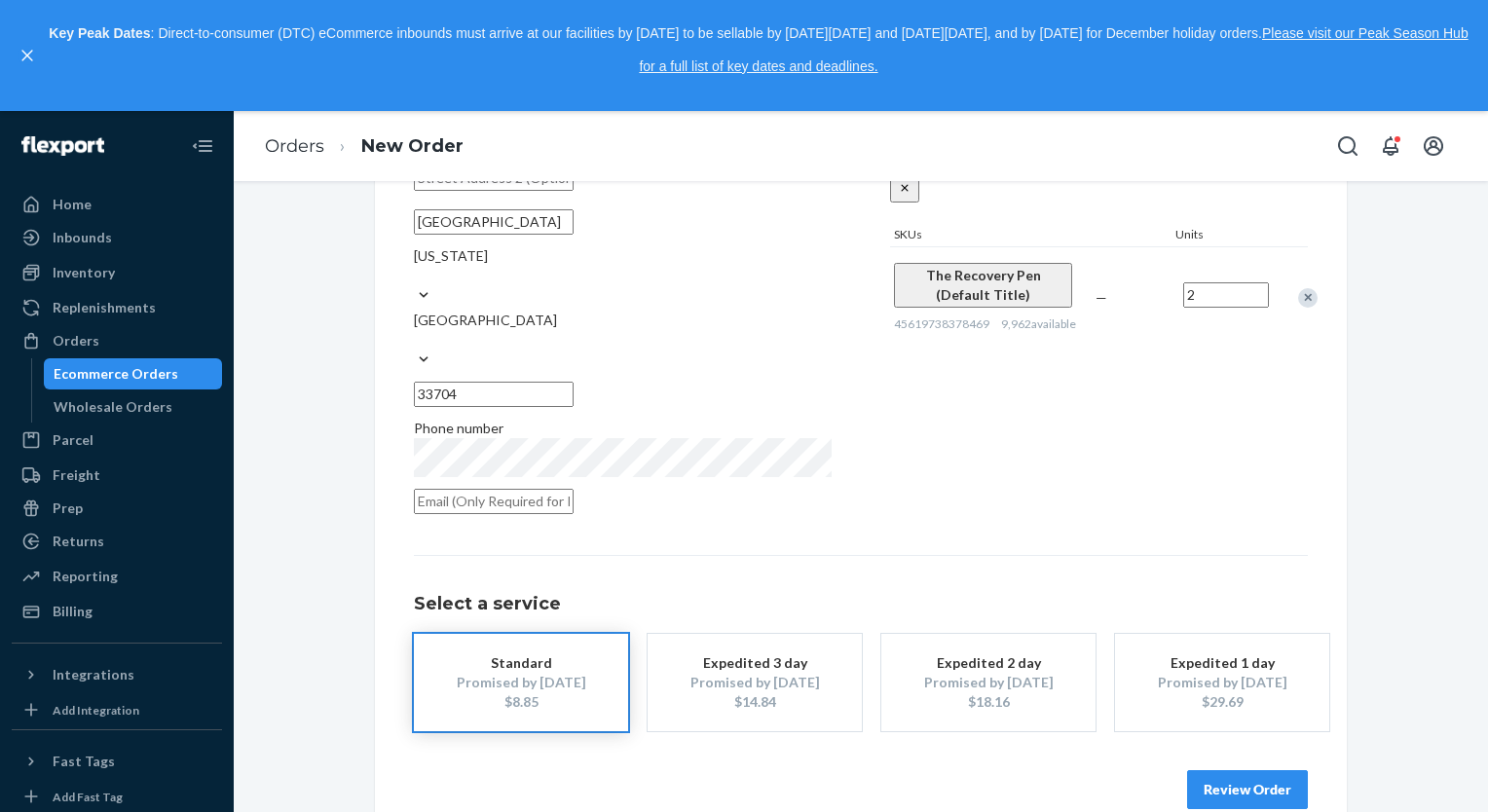
click at [1242, 770] on button "Review Order" at bounding box center [1247, 789] width 121 height 39
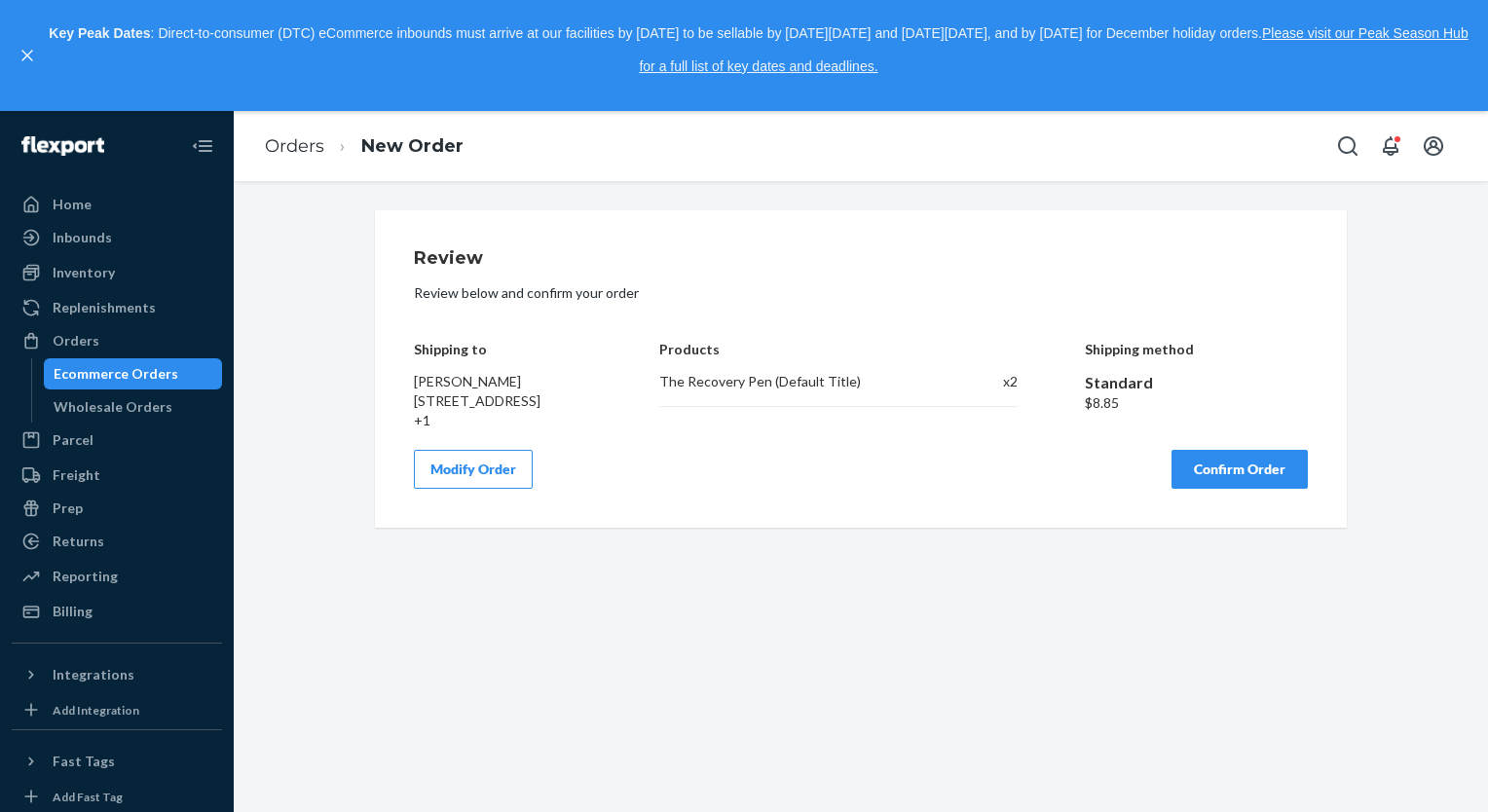
click at [1182, 489] on button "Confirm Order" at bounding box center [1239, 469] width 136 height 39
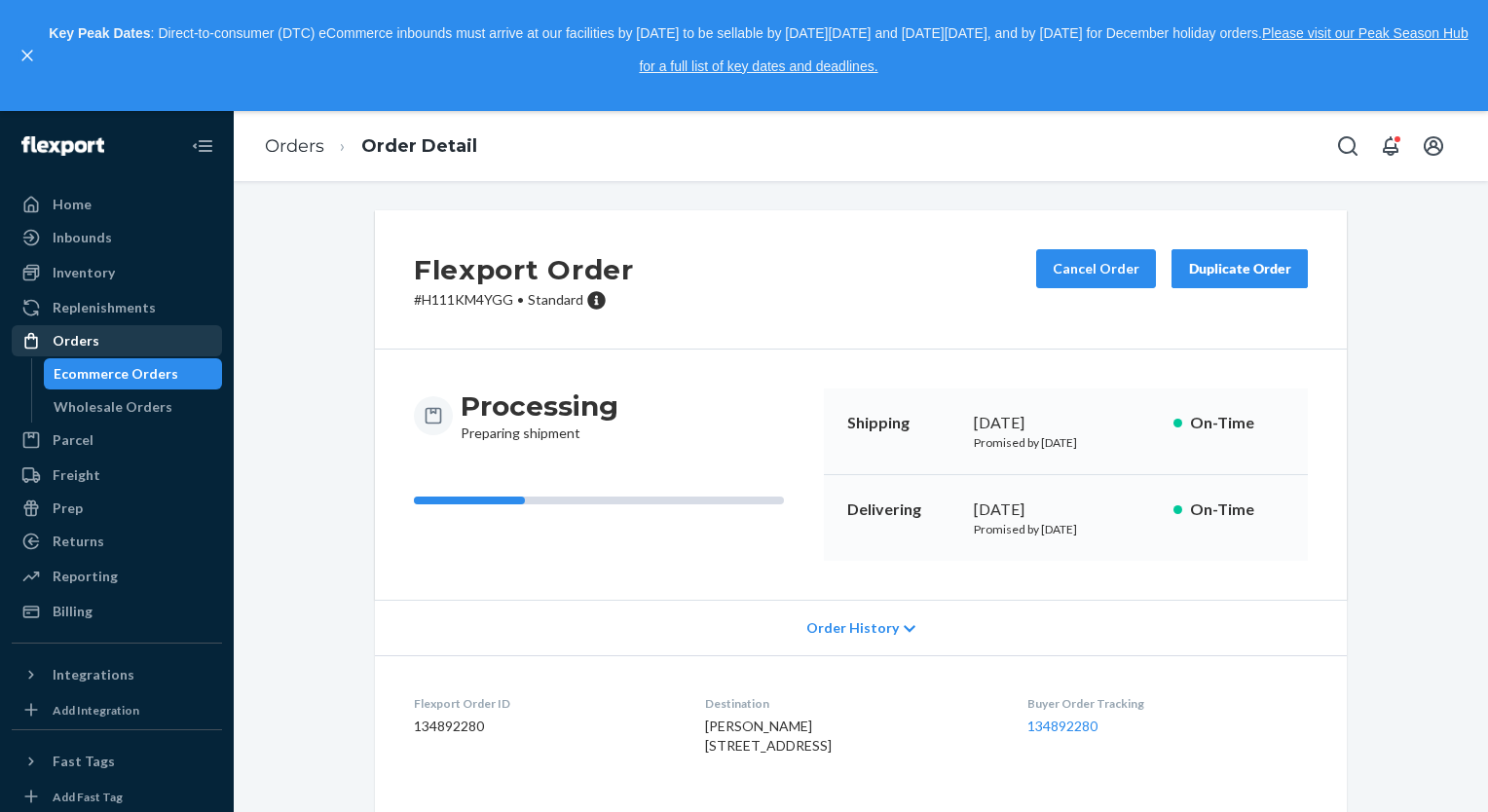
click at [84, 343] on div "Orders" at bounding box center [76, 340] width 47 height 19
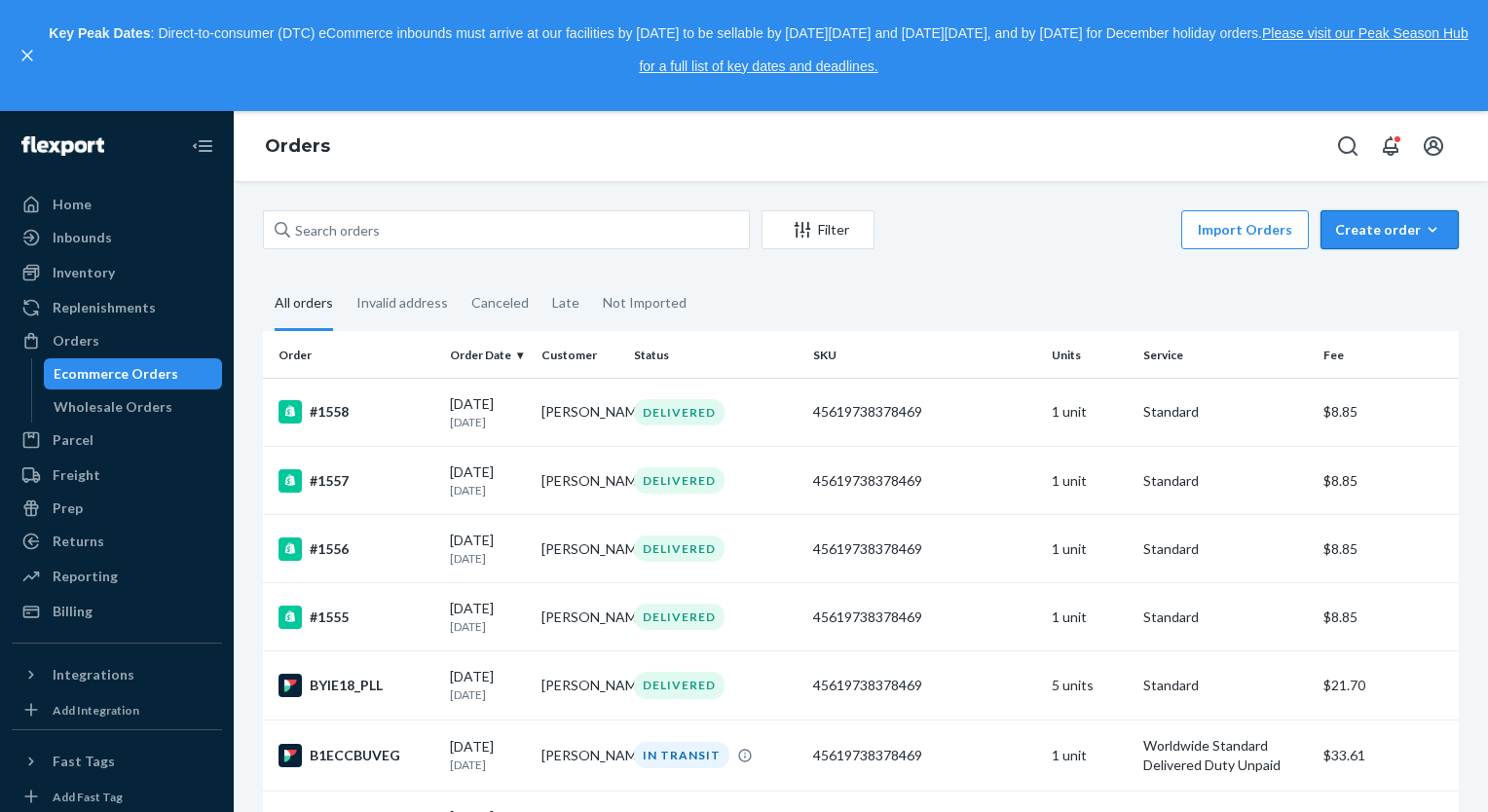
click at [1387, 239] on div "Create order" at bounding box center [1389, 229] width 109 height 19
click at [1367, 260] on span "Ecommerce order" at bounding box center [1337, 253] width 107 height 14
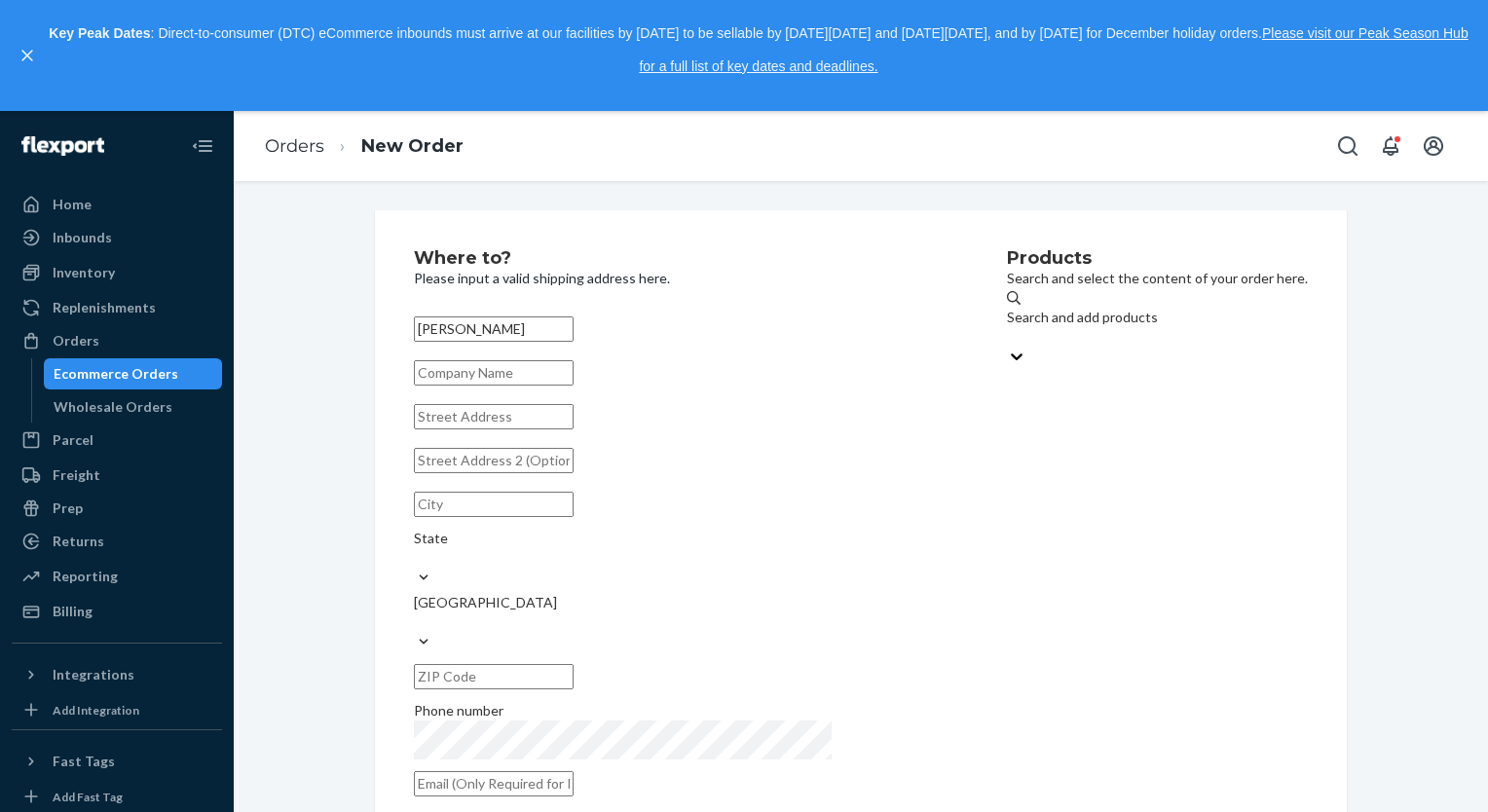
type input "[PERSON_NAME]"
click at [567, 429] on input "text" at bounding box center [494, 416] width 160 height 25
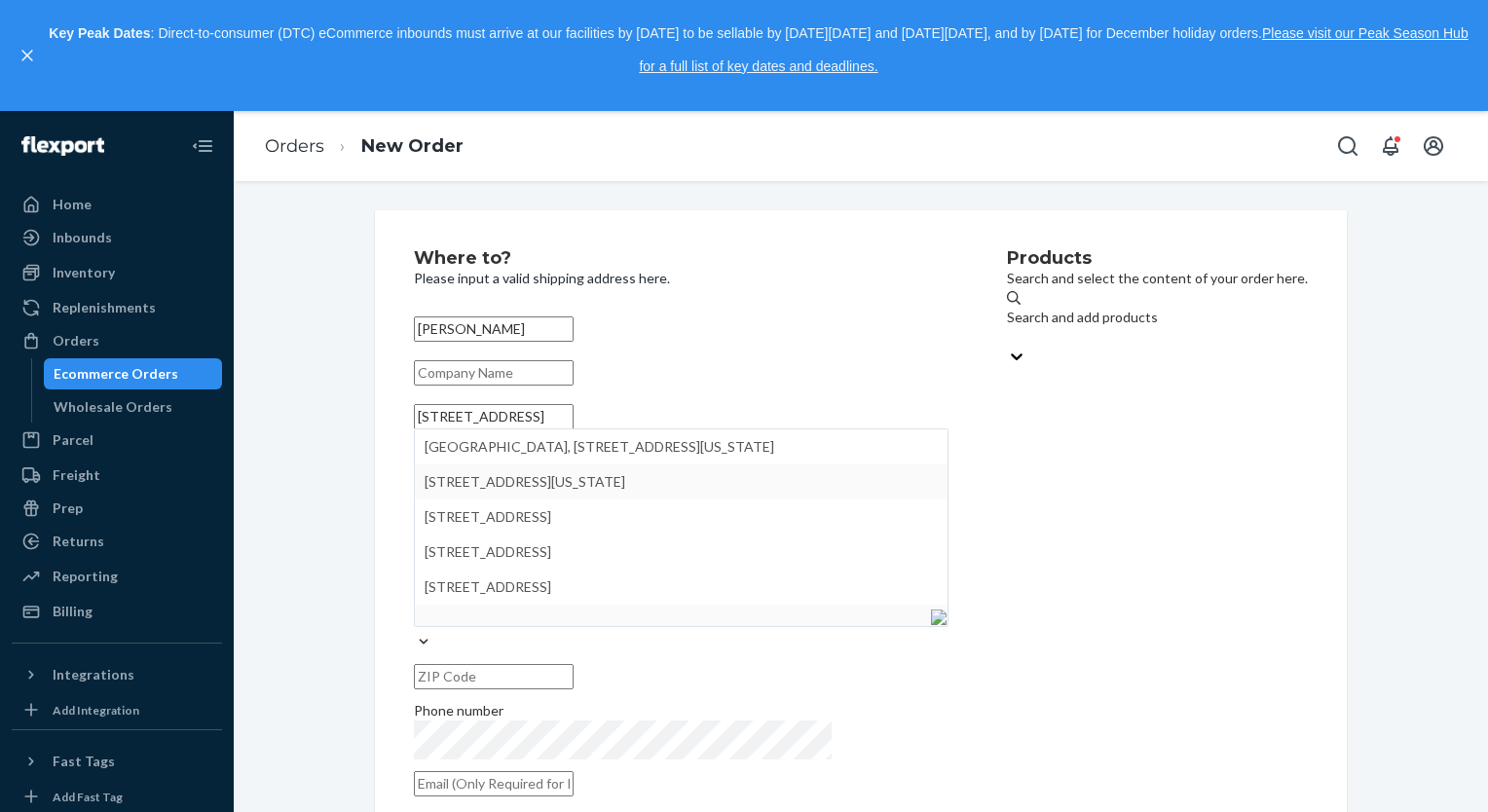
type input "[STREET_ADDRESS]"
click at [317, 532] on div "Where to? Please input a valid shipping address here. [PERSON_NAME] [STREET_ADD…" at bounding box center [860, 528] width 1225 height 637
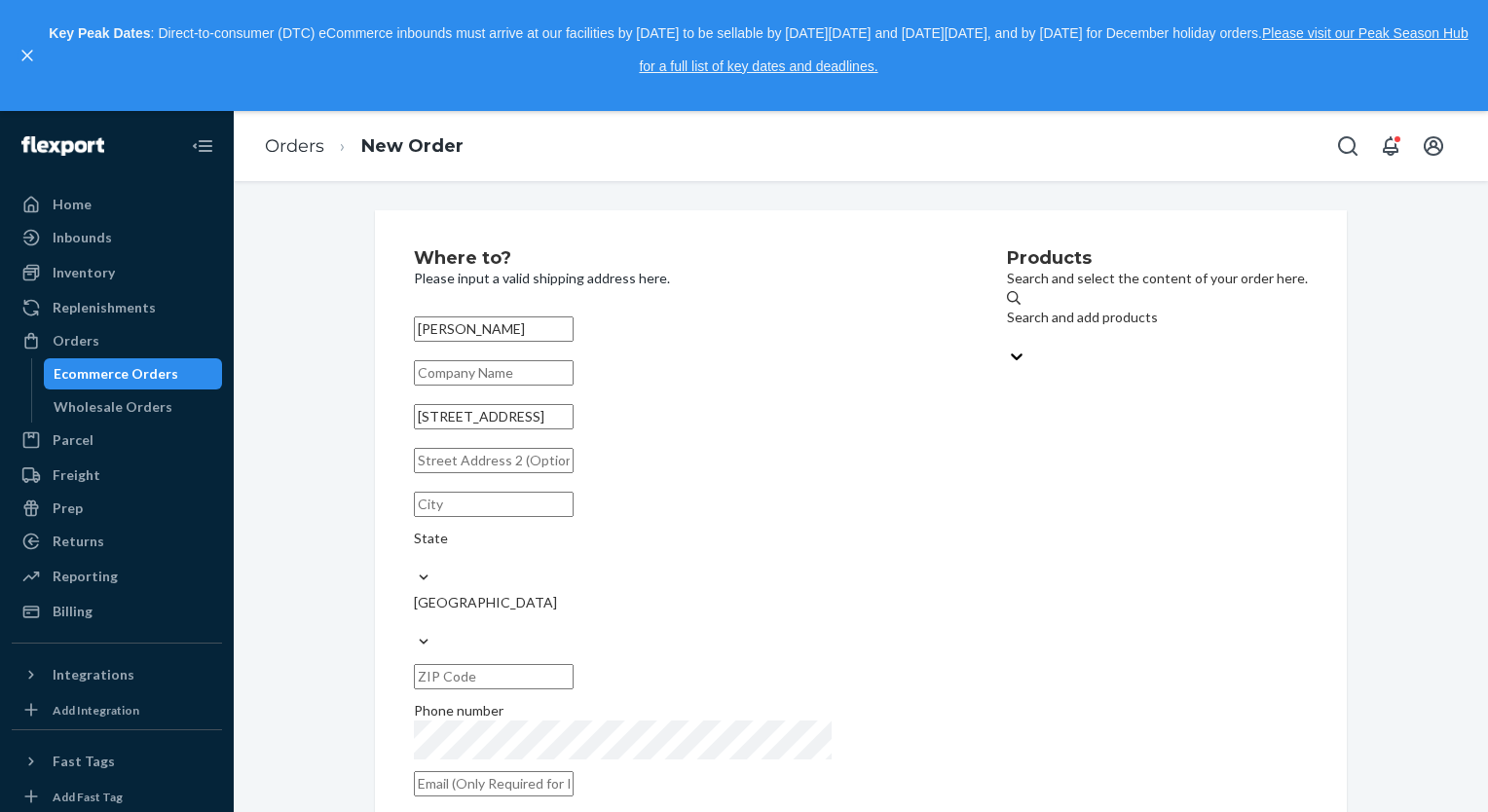
click at [457, 473] on input "text" at bounding box center [494, 460] width 160 height 25
type input "Apt 2P"
click at [464, 517] on input "text" at bounding box center [494, 504] width 160 height 25
type input "[US_STATE]"
click at [685, 542] on div "State" at bounding box center [681, 548] width 535 height 39
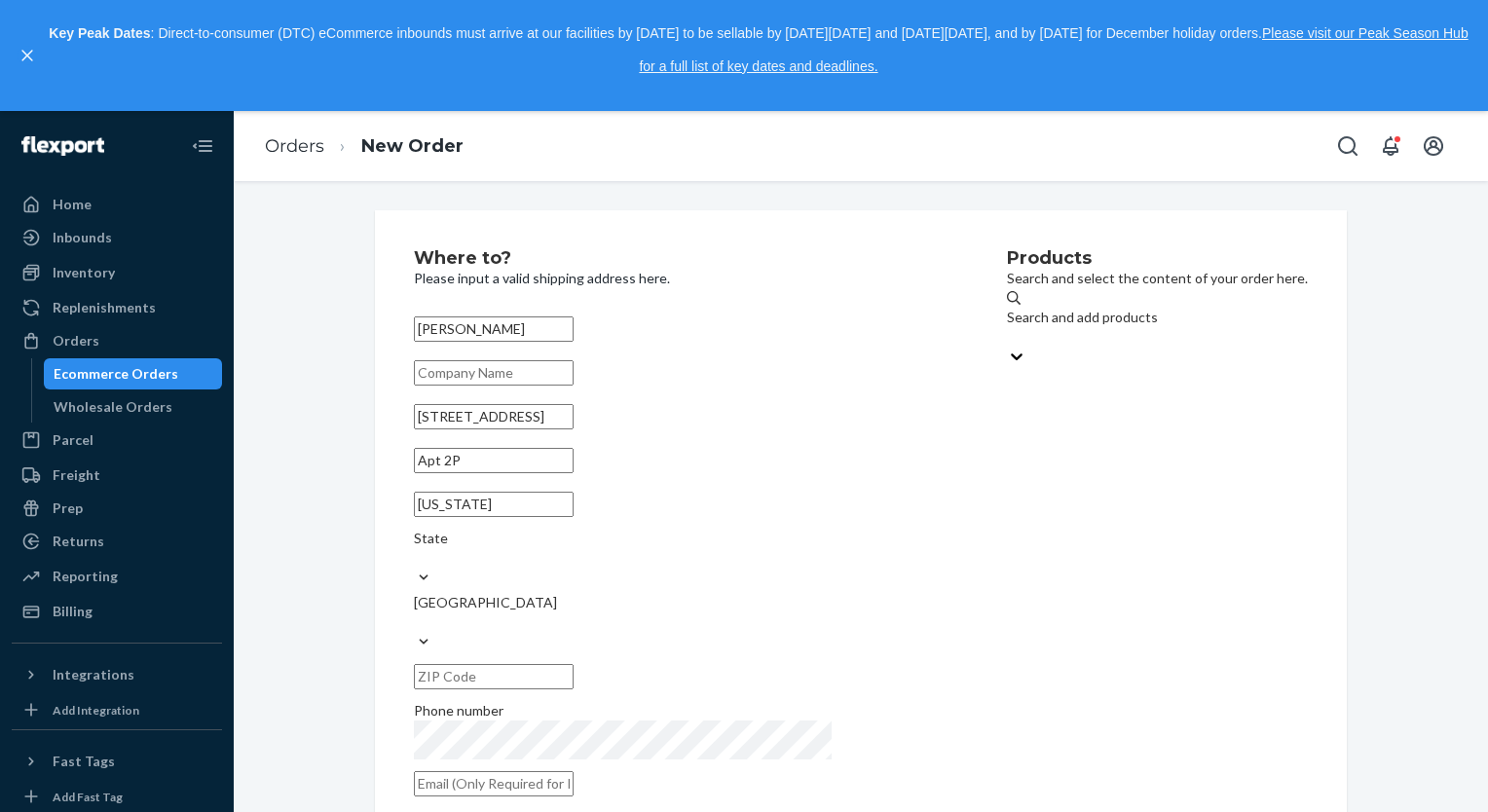
click at [416, 548] on input "State" at bounding box center [415, 557] width 2 height 19
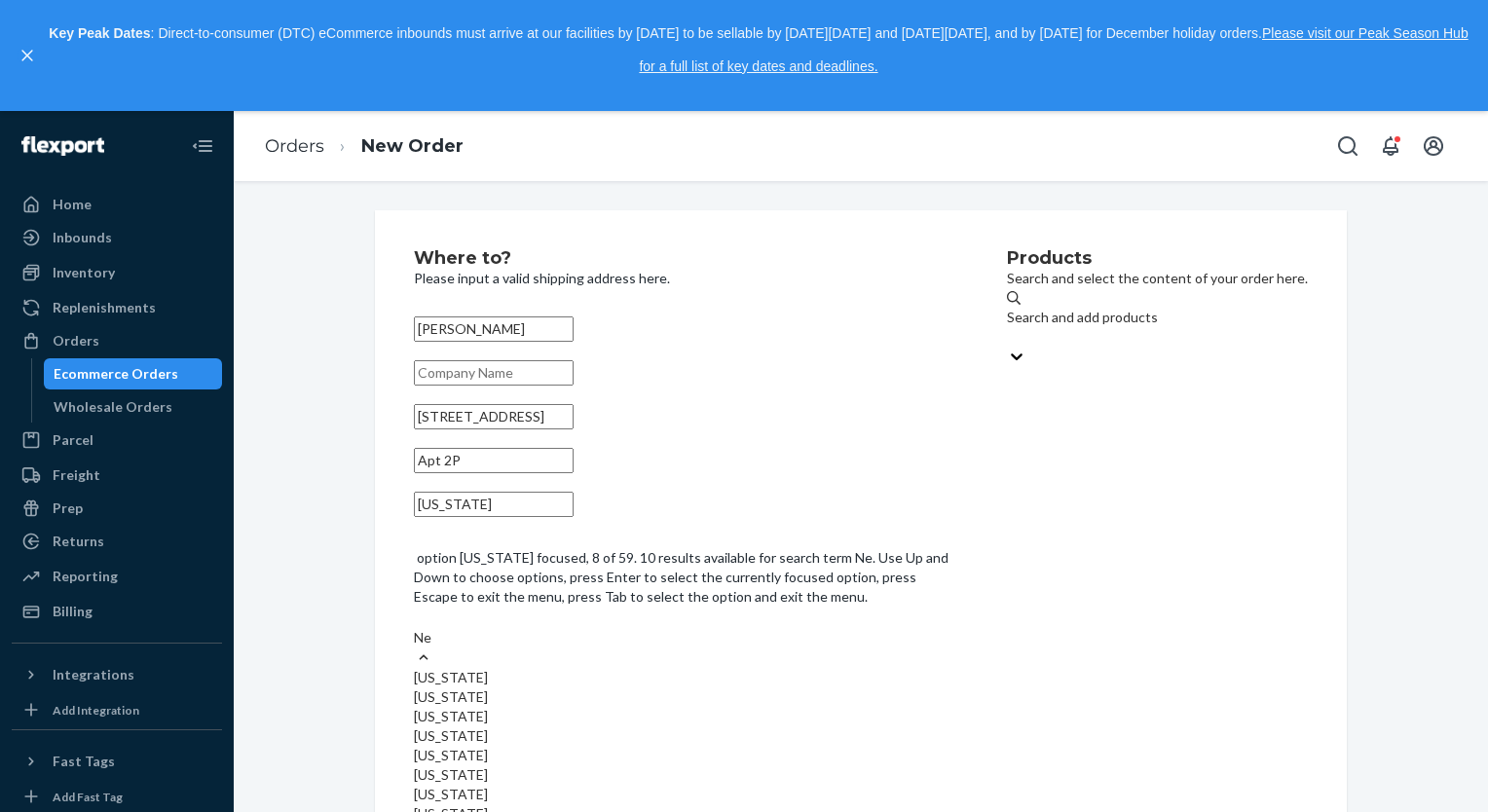
type input "New"
click at [720, 726] on div "[US_STATE]" at bounding box center [681, 735] width 535 height 19
click at [444, 647] on input "New" at bounding box center [429, 637] width 30 height 19
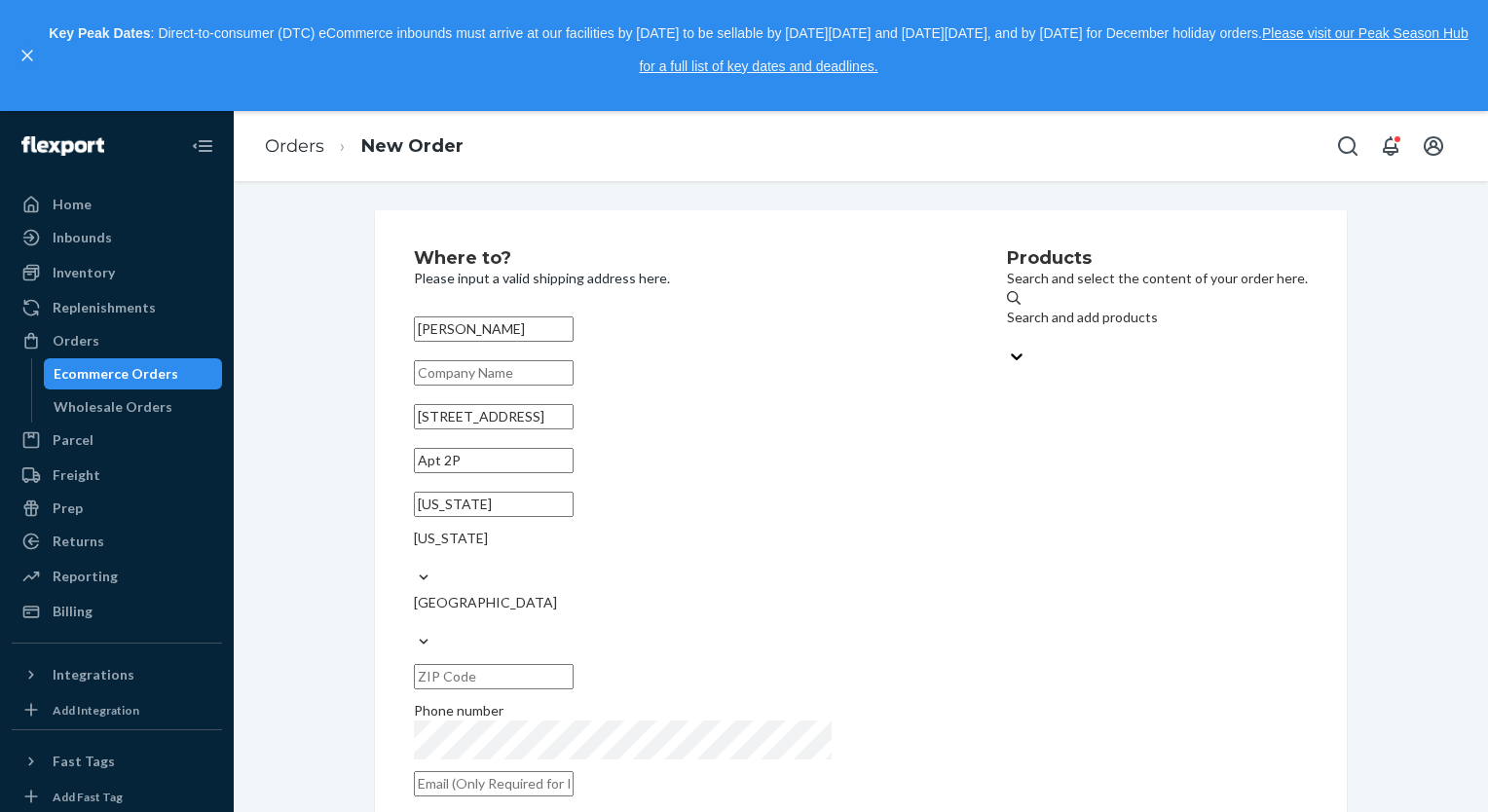
click at [573, 664] on input "text" at bounding box center [494, 676] width 160 height 25
type input "10037"
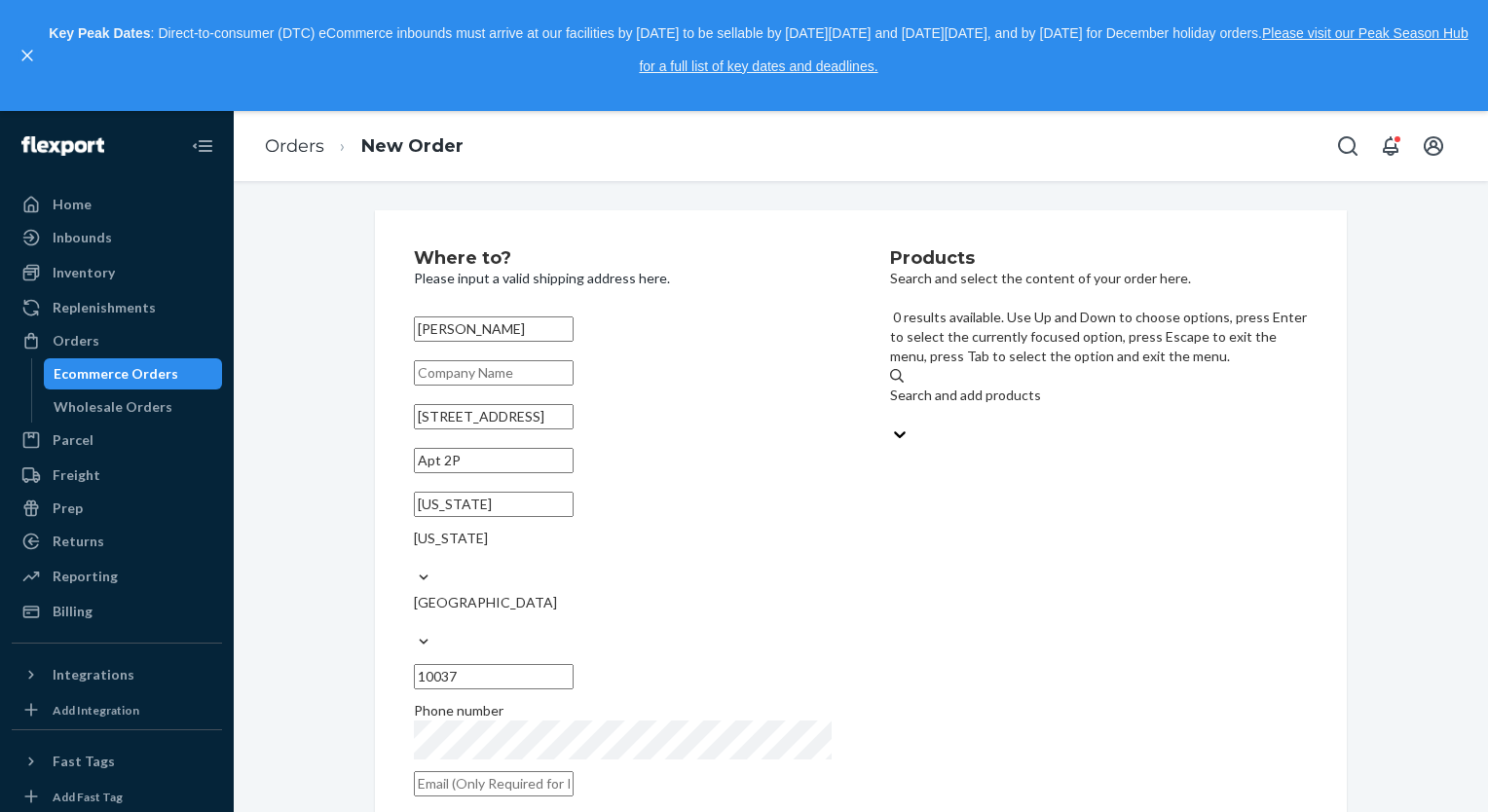
click at [992, 366] on div "Search and add products" at bounding box center [1099, 407] width 418 height 83
click at [892, 405] on input "0 results available. Use Up and Down to choose options, press Enter to select t…" at bounding box center [891, 414] width 2 height 19
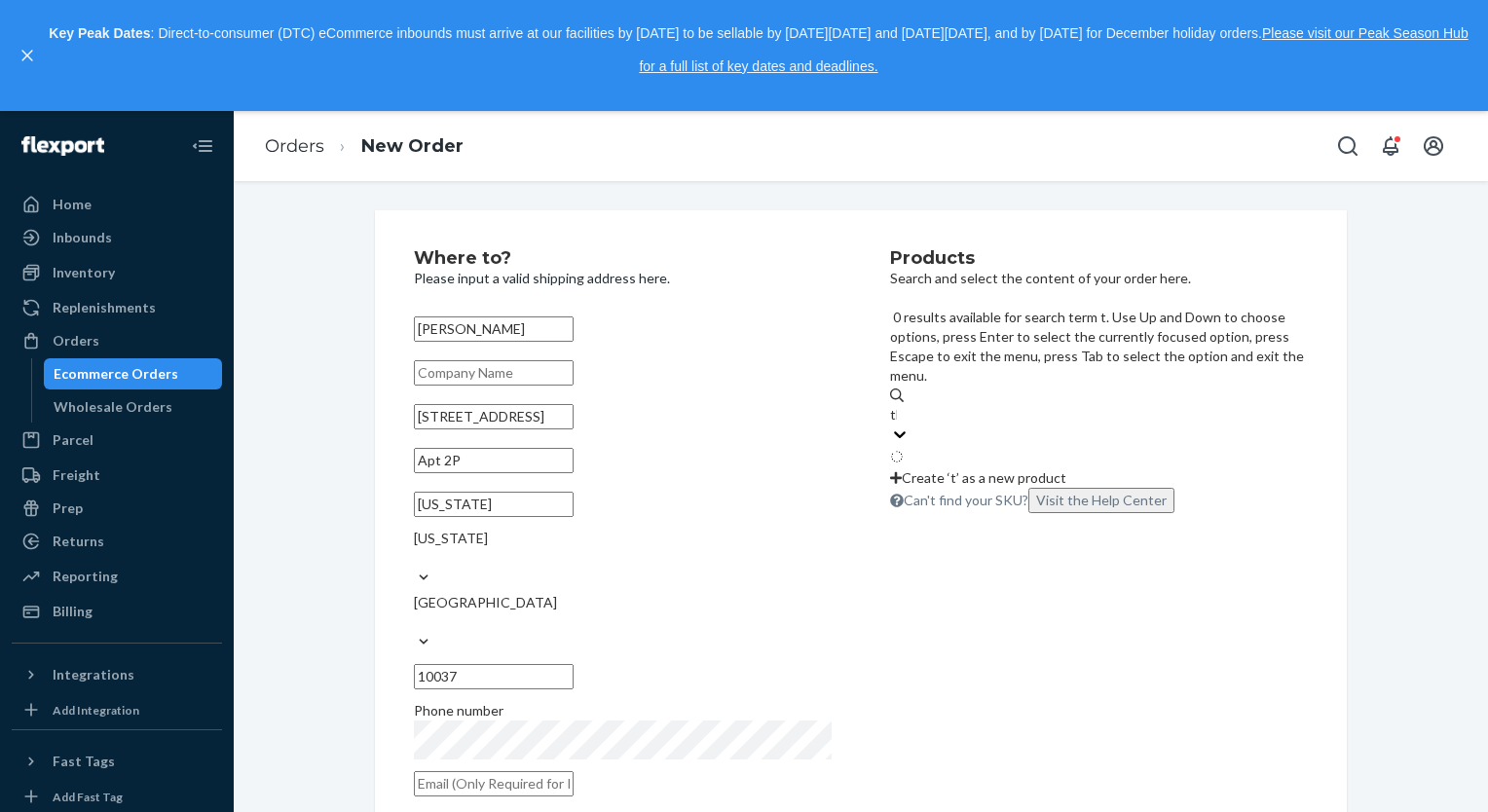
type input "the"
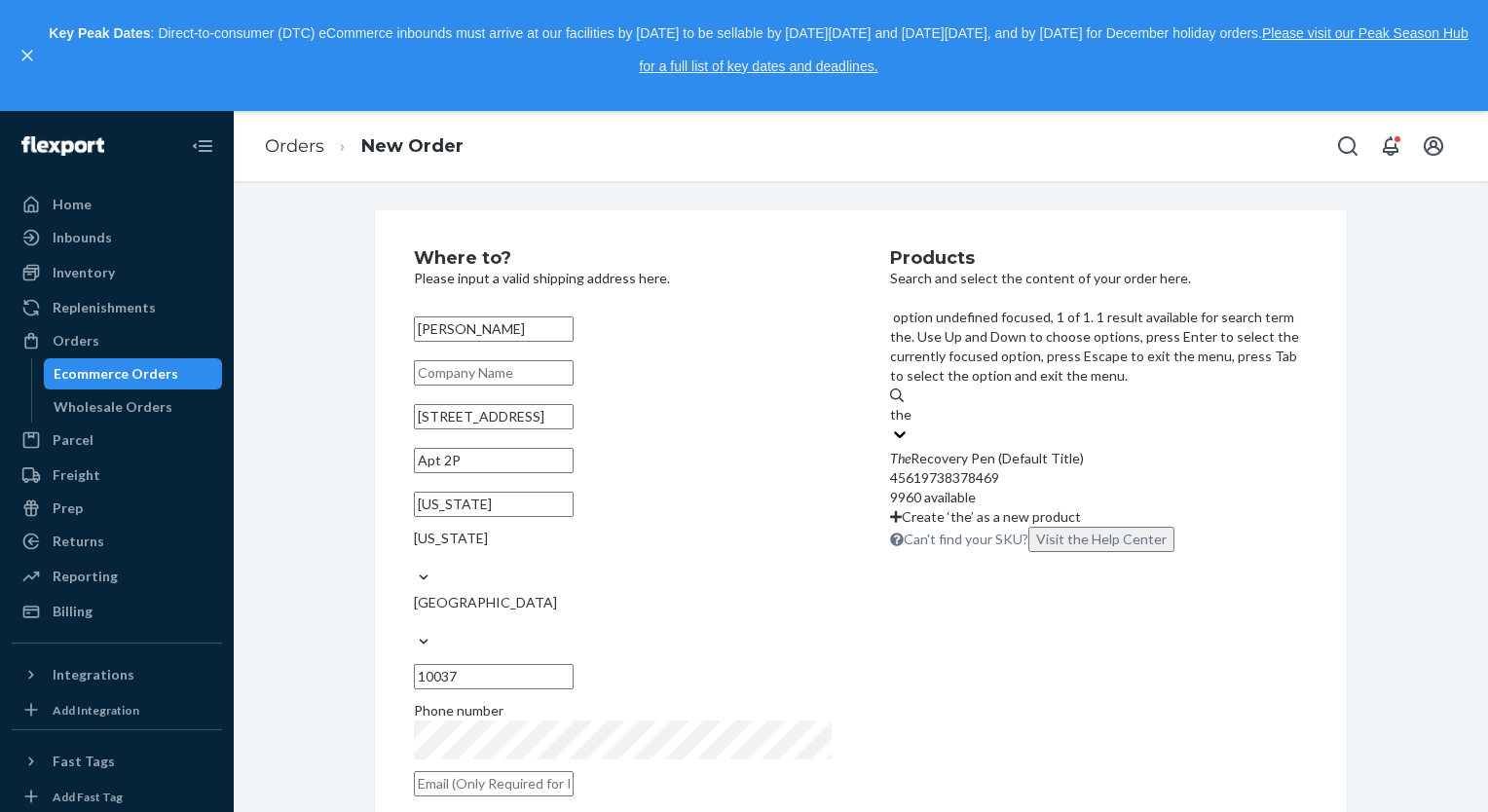
click at [993, 449] on div "The Recovery Pen (Default Title)" at bounding box center [1099, 458] width 418 height 19
click at [911, 405] on input "the" at bounding box center [900, 414] width 21 height 19
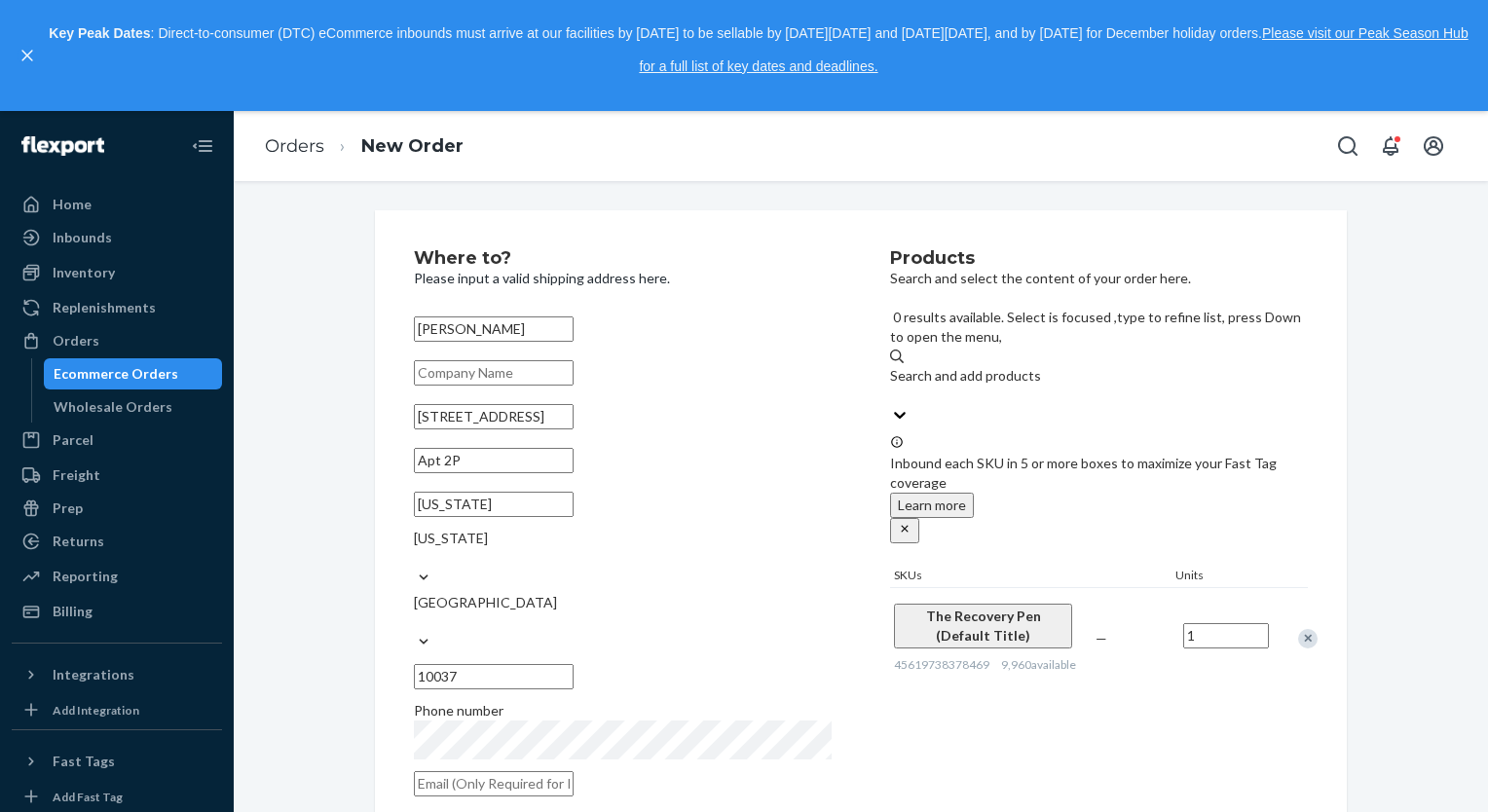
click at [1204, 623] on input "1" at bounding box center [1226, 635] width 86 height 25
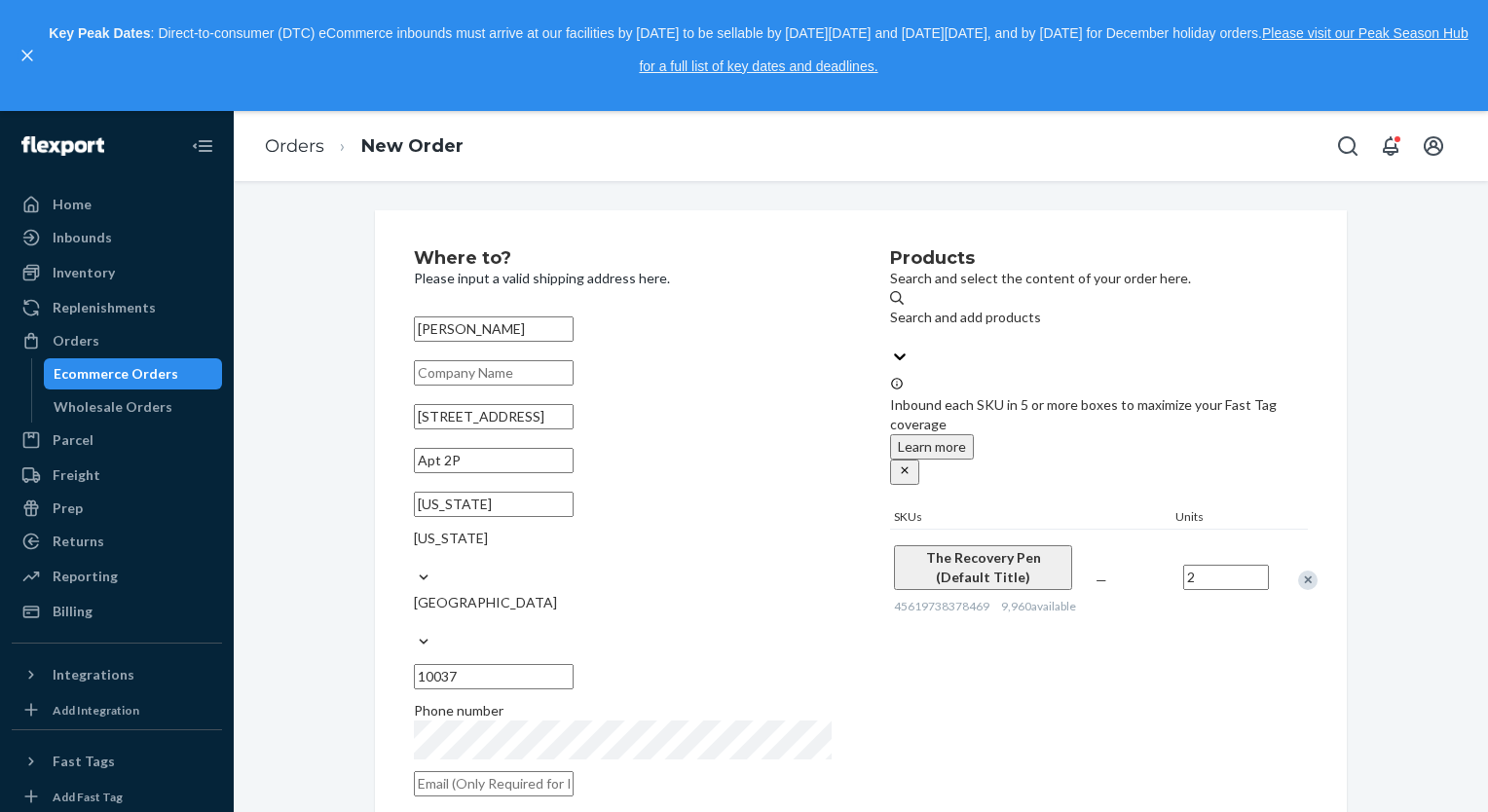
type input "2"
click at [1133, 661] on div "Products Search and select the content of your order here. Search and add produ…" at bounding box center [1099, 528] width 418 height 559
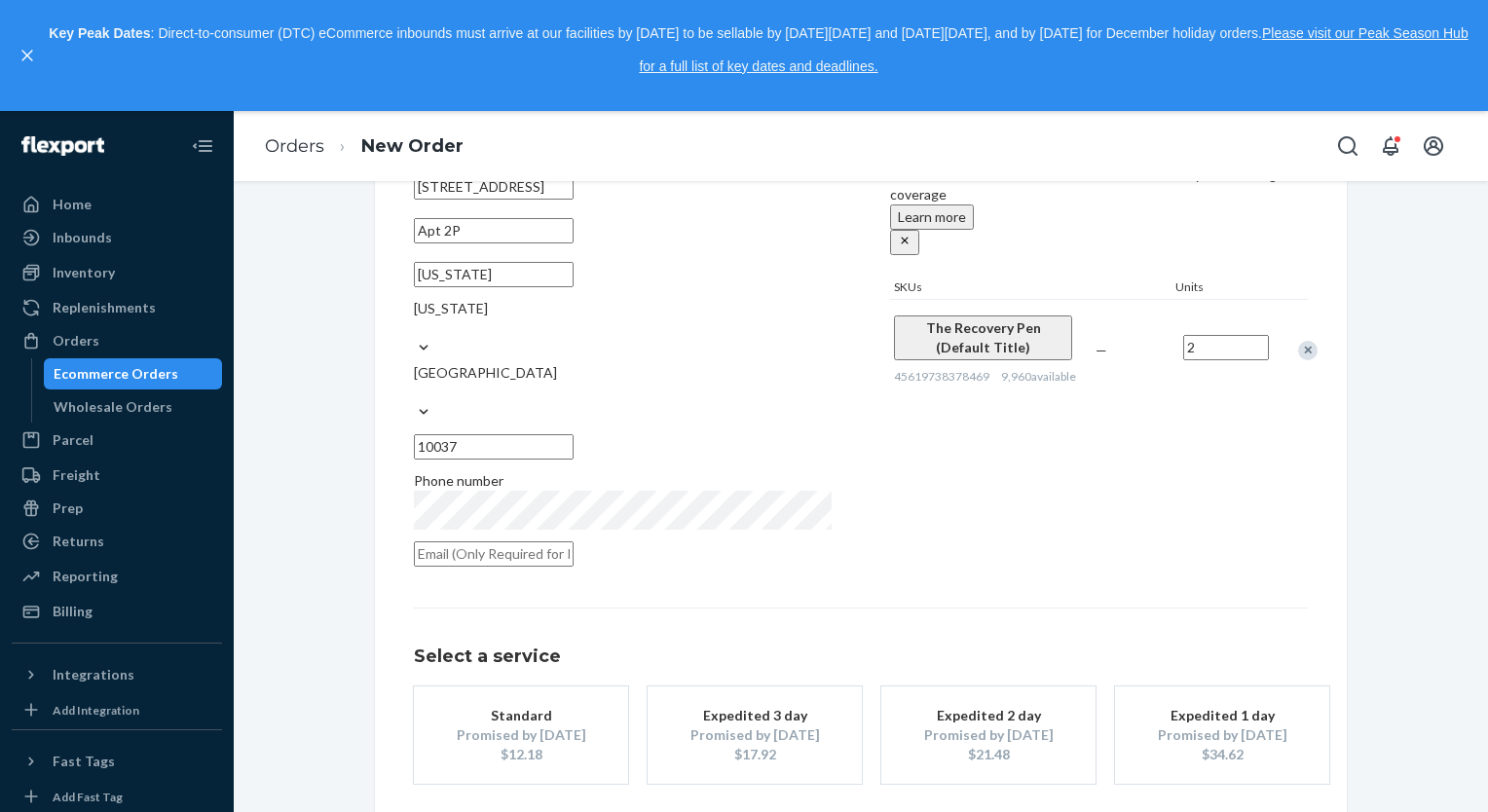
scroll to position [240, 0]
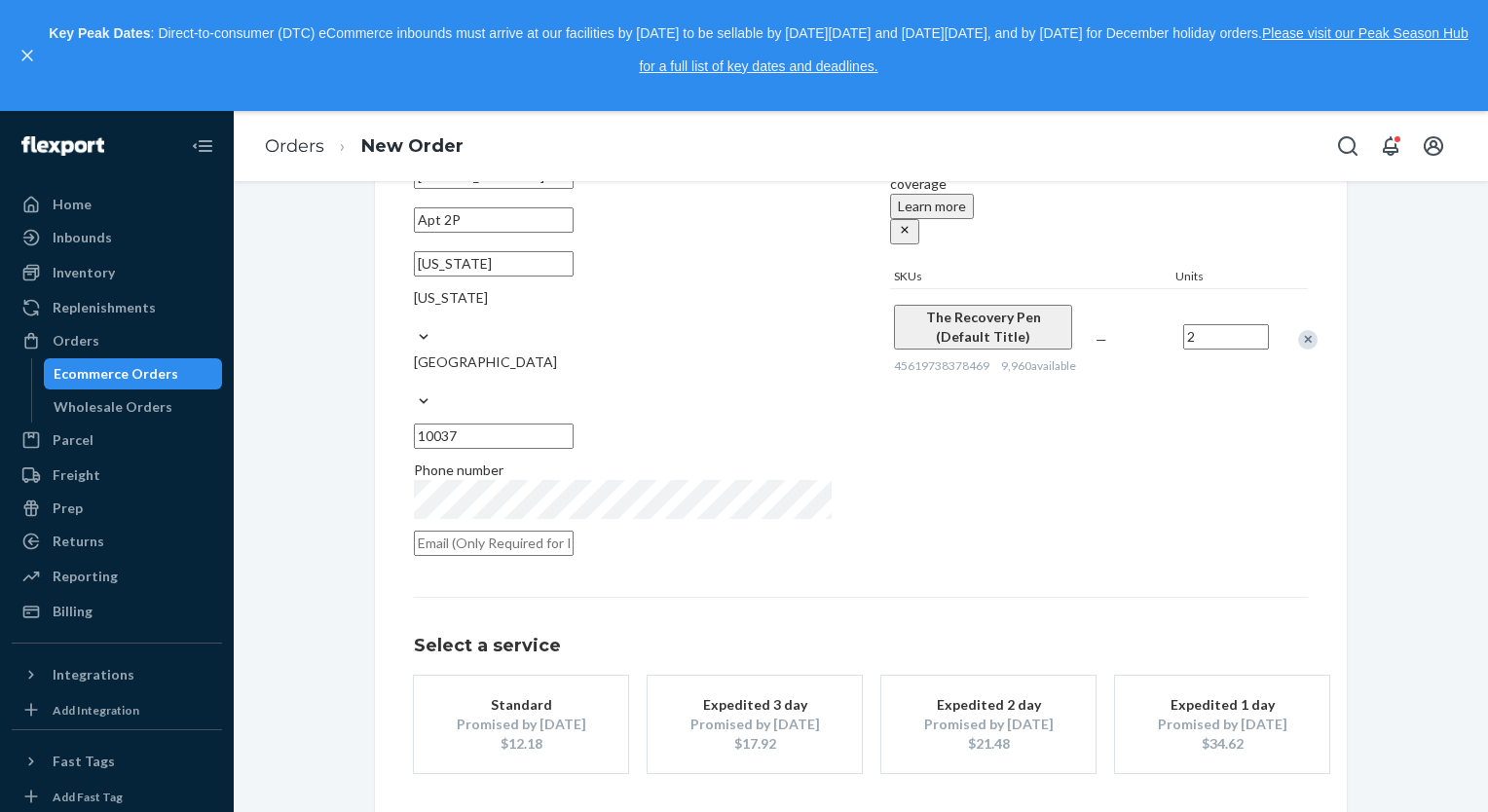
click at [491, 734] on div "$12.18" at bounding box center [521, 743] width 156 height 19
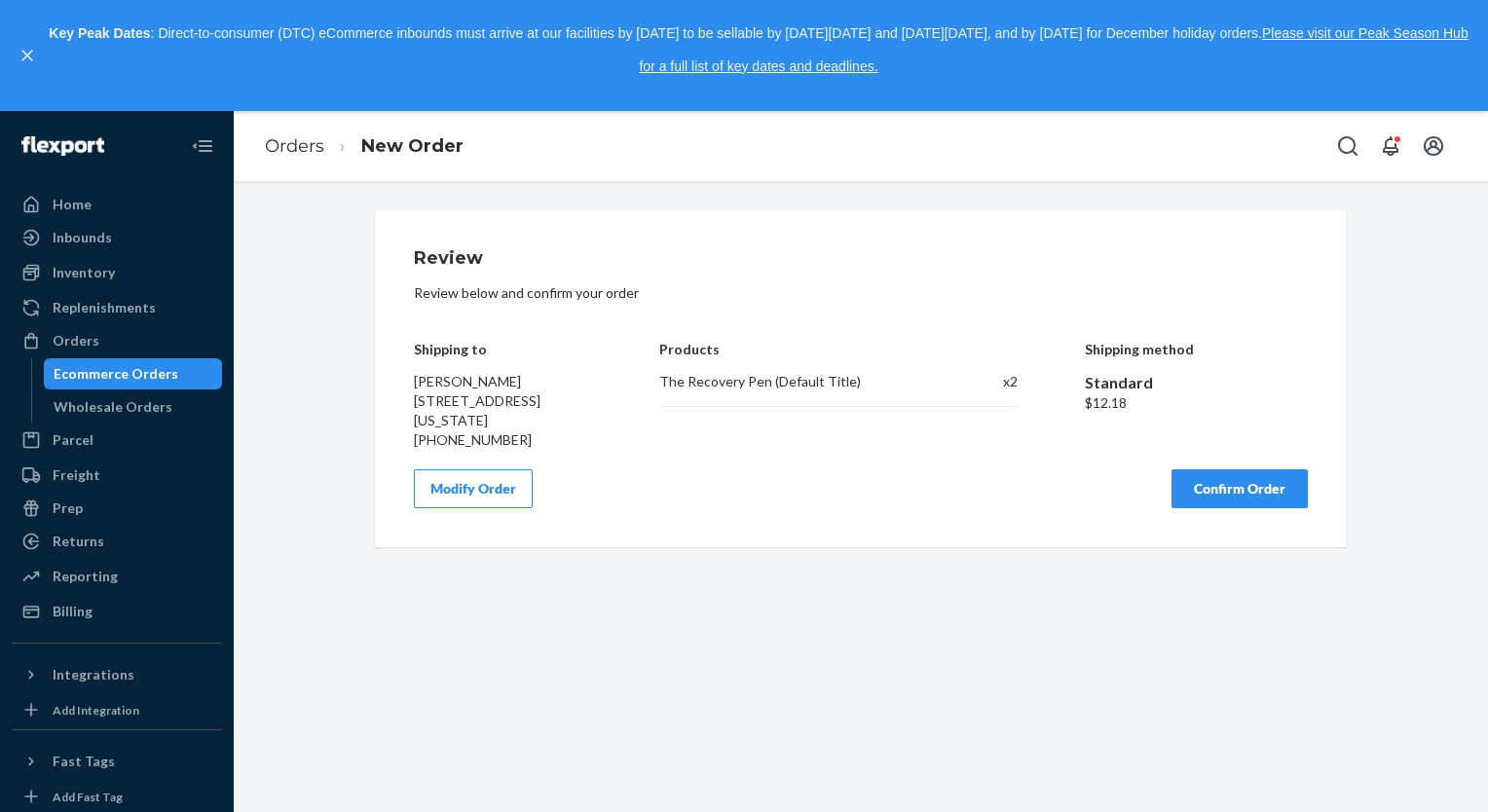
scroll to position [0, 0]
click at [1247, 508] on button "Confirm Order" at bounding box center [1239, 488] width 136 height 39
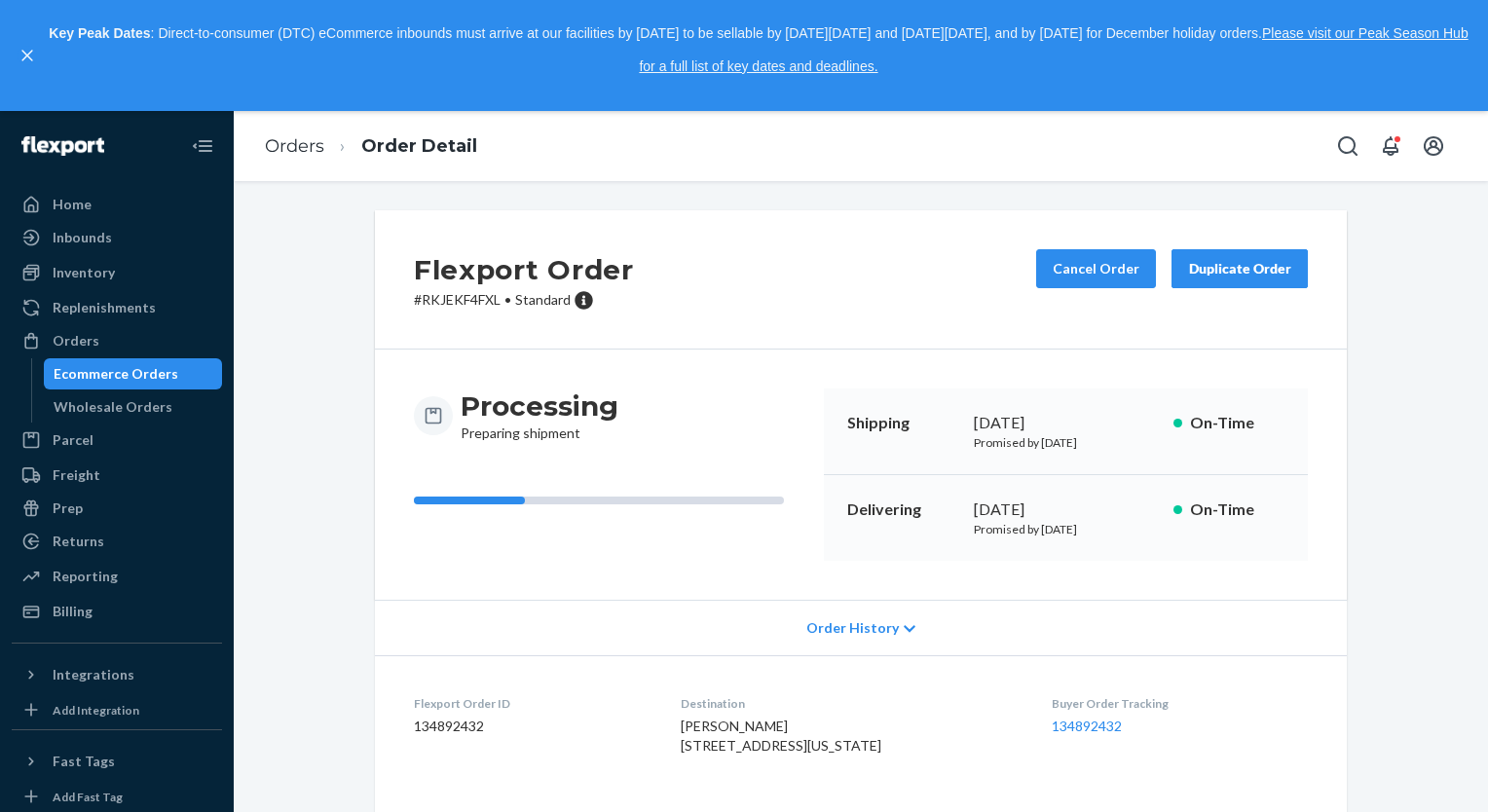
click at [1216, 278] on button "Duplicate Order" at bounding box center [1239, 268] width 136 height 39
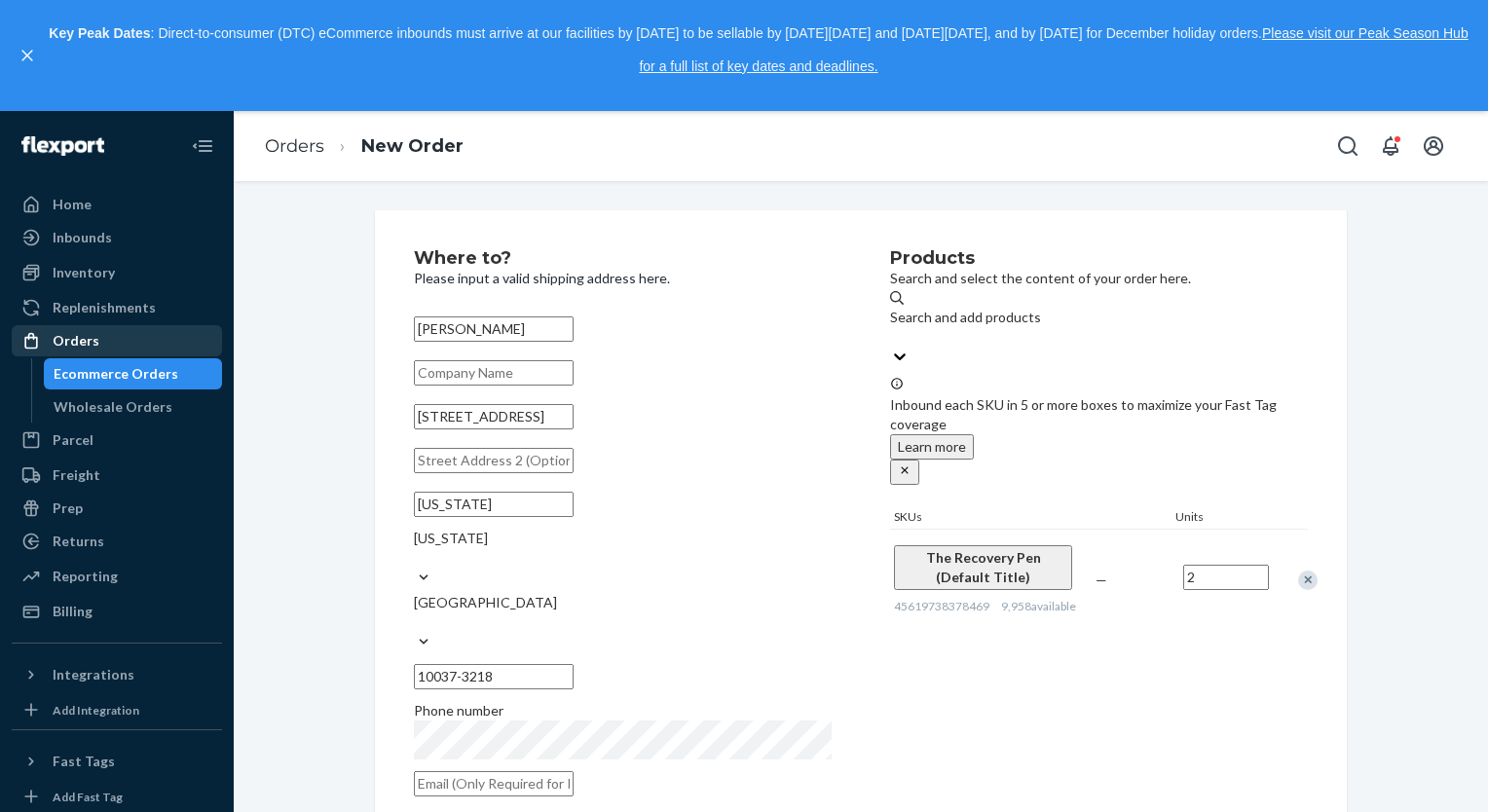
click at [88, 339] on div "Orders" at bounding box center [76, 340] width 47 height 19
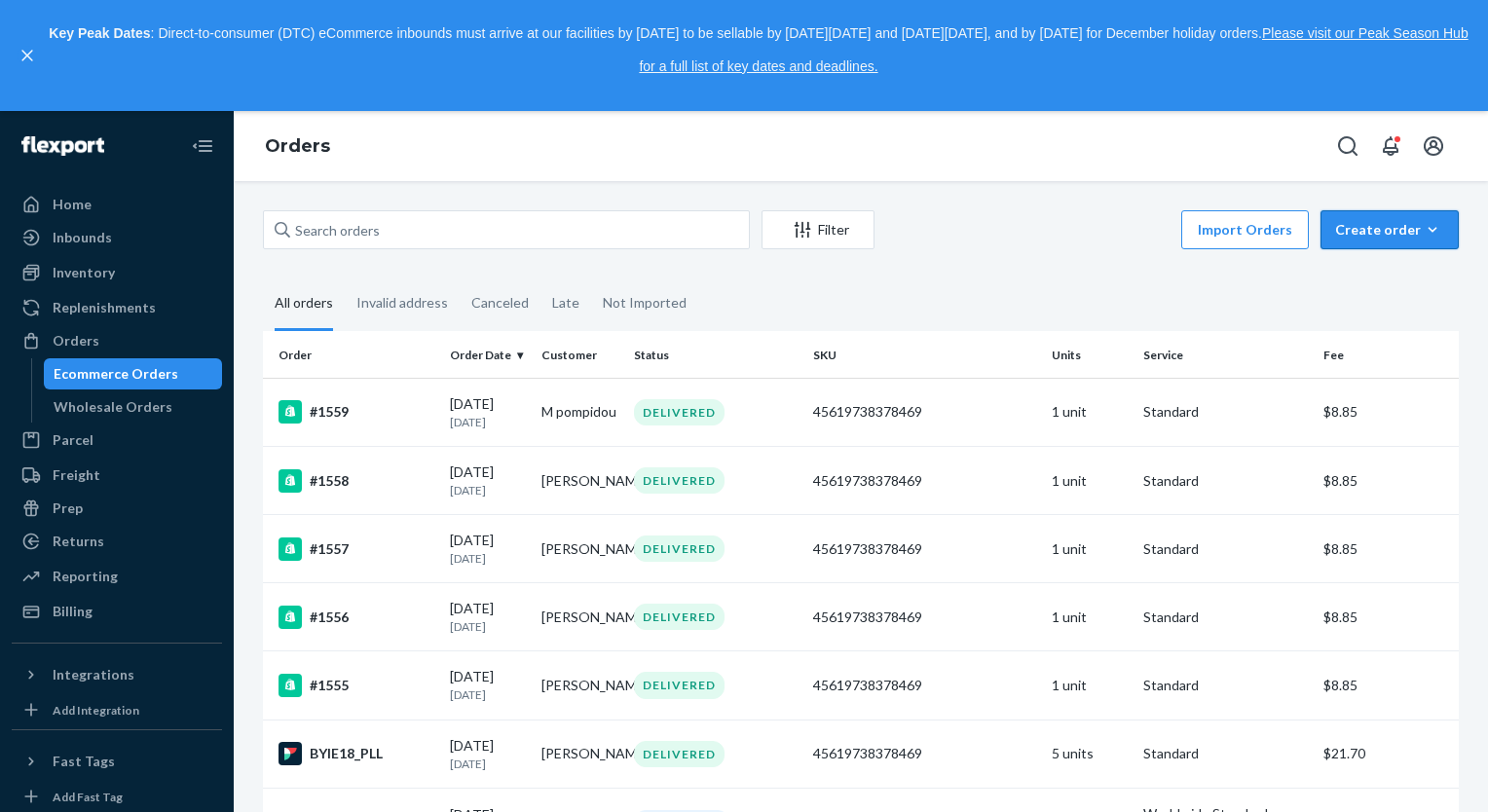
click at [1335, 228] on div "Create order" at bounding box center [1389, 229] width 109 height 19
click at [1174, 298] on fieldset "All orders Invalid address Canceled Late Not Imported" at bounding box center [861, 304] width 1196 height 54
click at [1374, 260] on span "Ecommerce order" at bounding box center [1337, 253] width 107 height 14
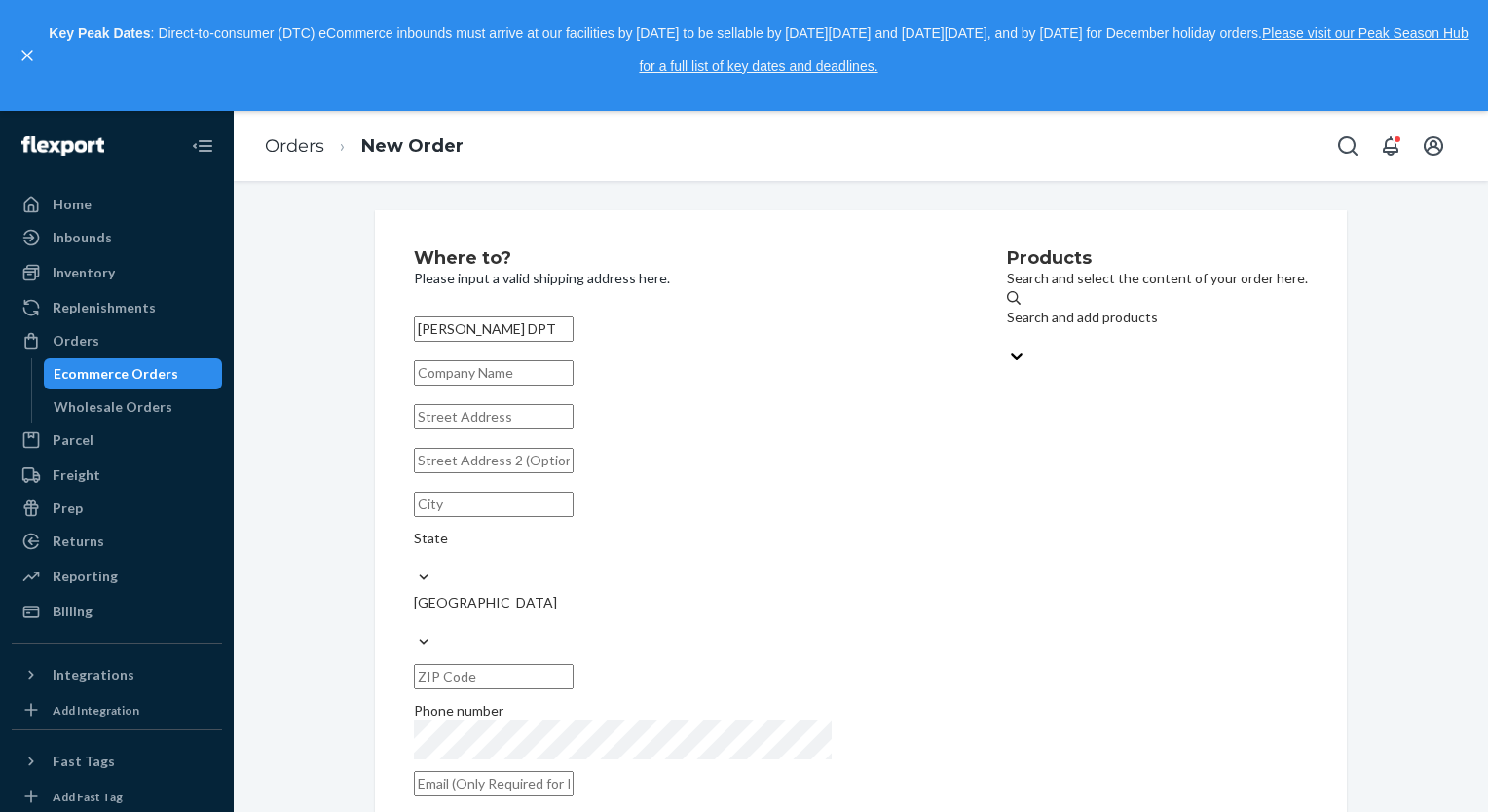
type input "[PERSON_NAME] DPT"
click at [572, 386] on input "text" at bounding box center [494, 372] width 160 height 25
type input "C"
type input "CEO Recovery Mode"
click at [530, 429] on input "text" at bounding box center [494, 416] width 160 height 25
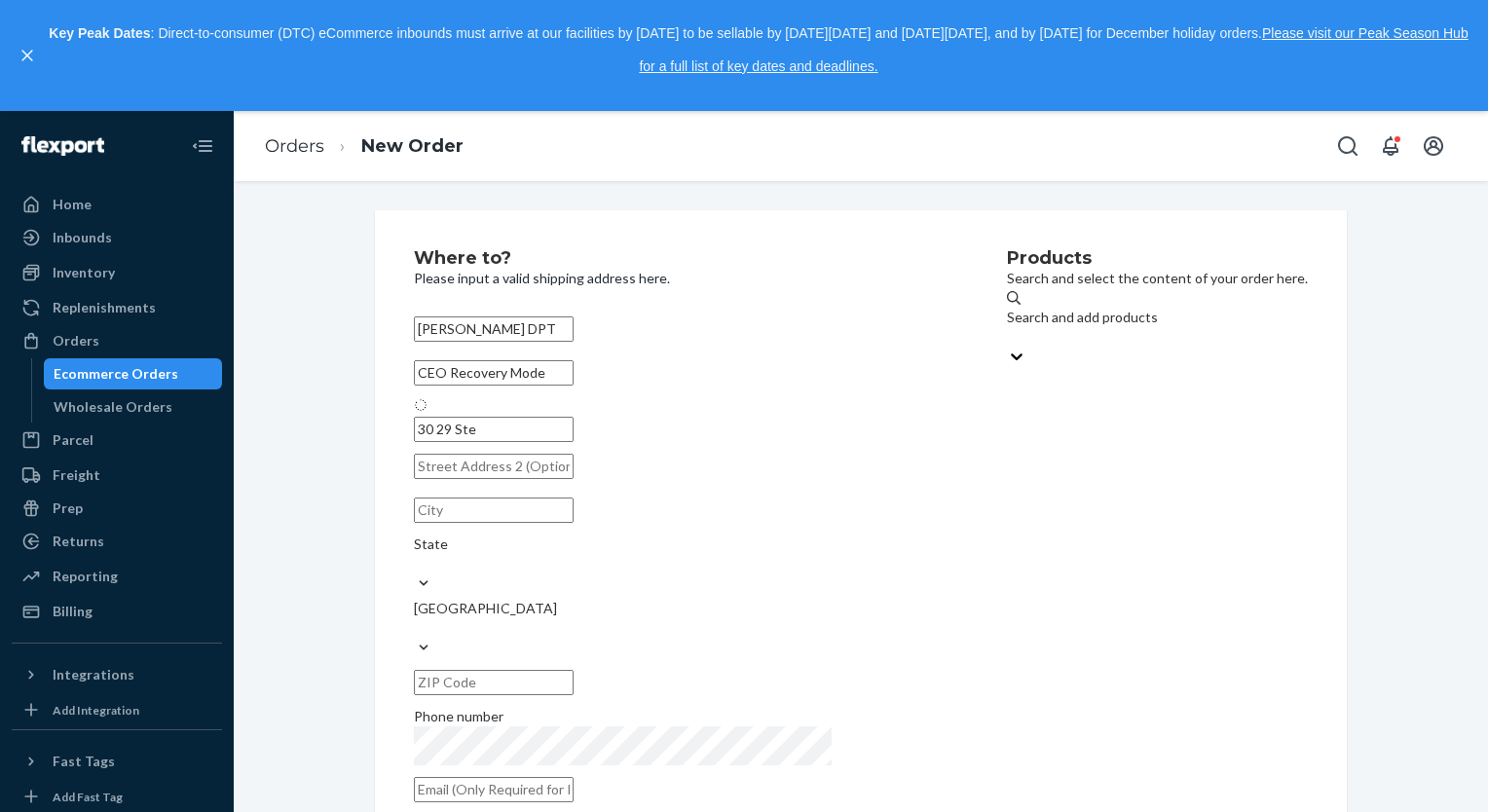
type input "[STREET_ADDRESS]"
type input "Queens - [US_STATE]"
type input "11103"
click at [530, 517] on input "Queens - [US_STATE]" at bounding box center [494, 504] width 160 height 25
drag, startPoint x: 537, startPoint y: 553, endPoint x: 355, endPoint y: 534, distance: 183.1
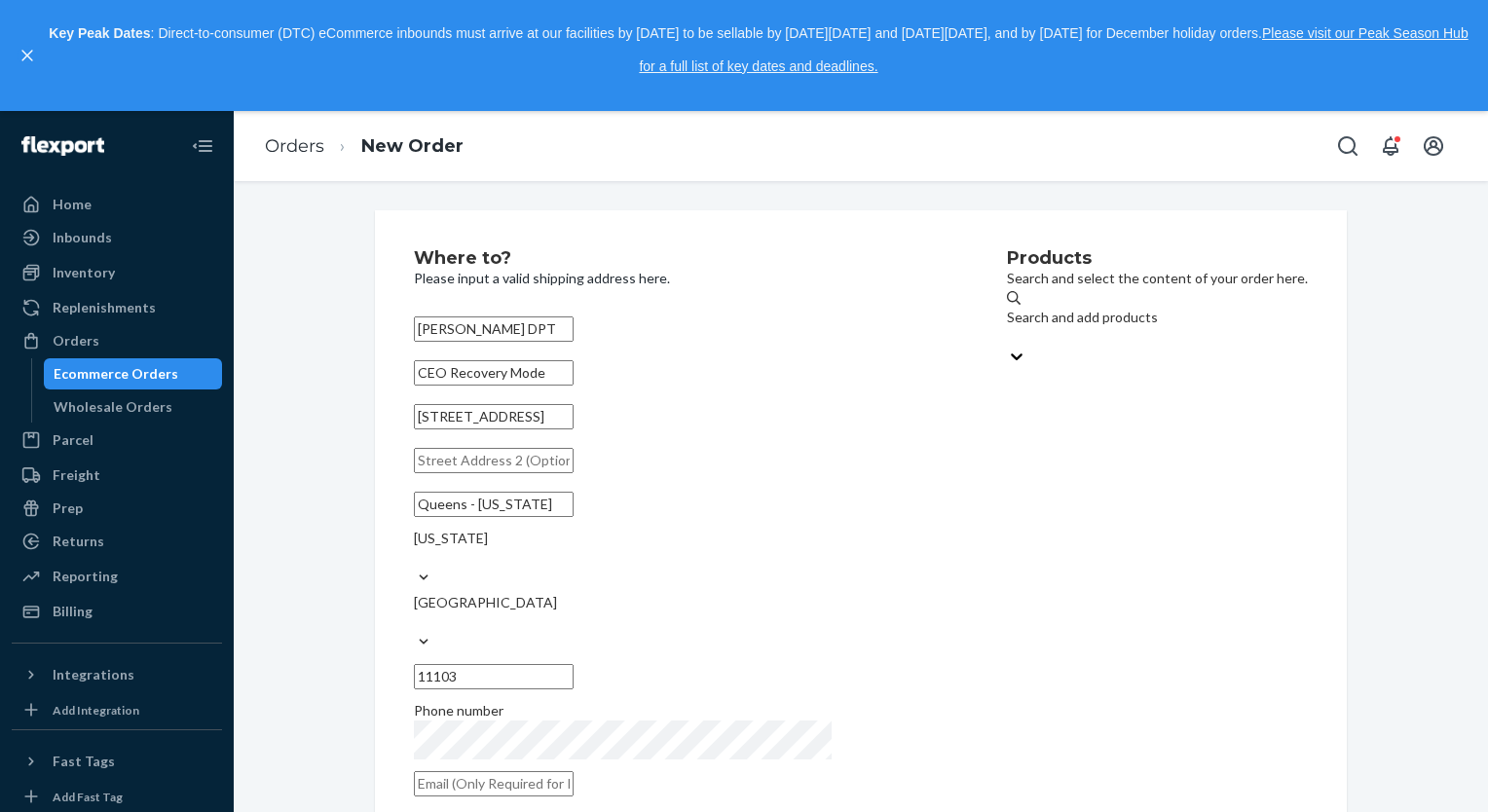
click at [360, 534] on div "Where to? Please input a valid shipping address here. [PERSON_NAME] DPT CEO Rec…" at bounding box center [860, 528] width 1001 height 637
type input "Astoria"
click at [1036, 322] on div "Search and add products" at bounding box center [1157, 317] width 301 height 19
click at [1009, 327] on input "Search and add products" at bounding box center [1008, 336] width 2 height 19
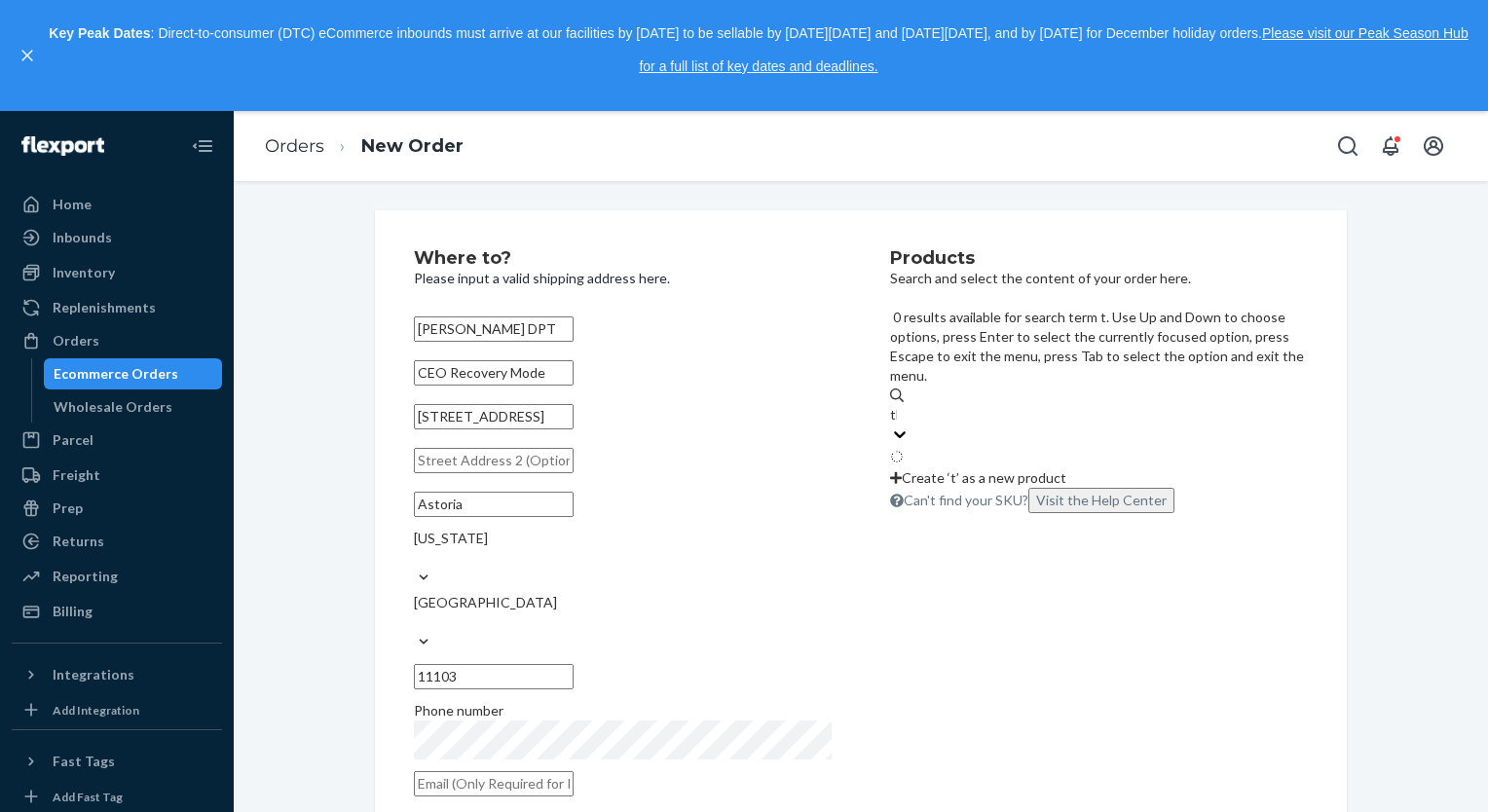
type input "the"
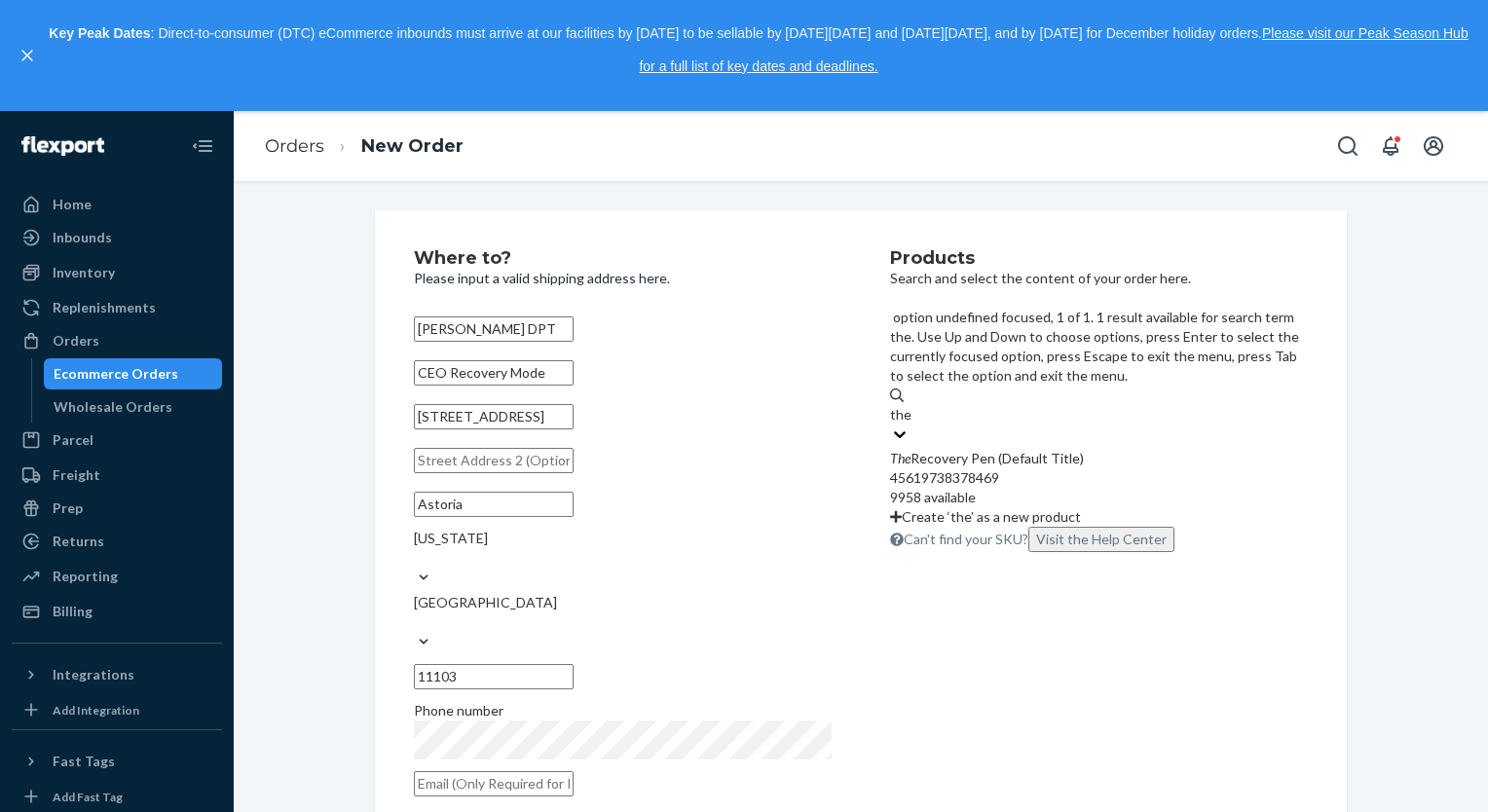
click at [1023, 449] on div "The Recovery Pen (Default Title)" at bounding box center [1099, 458] width 418 height 19
click at [911, 405] on input "the" at bounding box center [900, 414] width 21 height 19
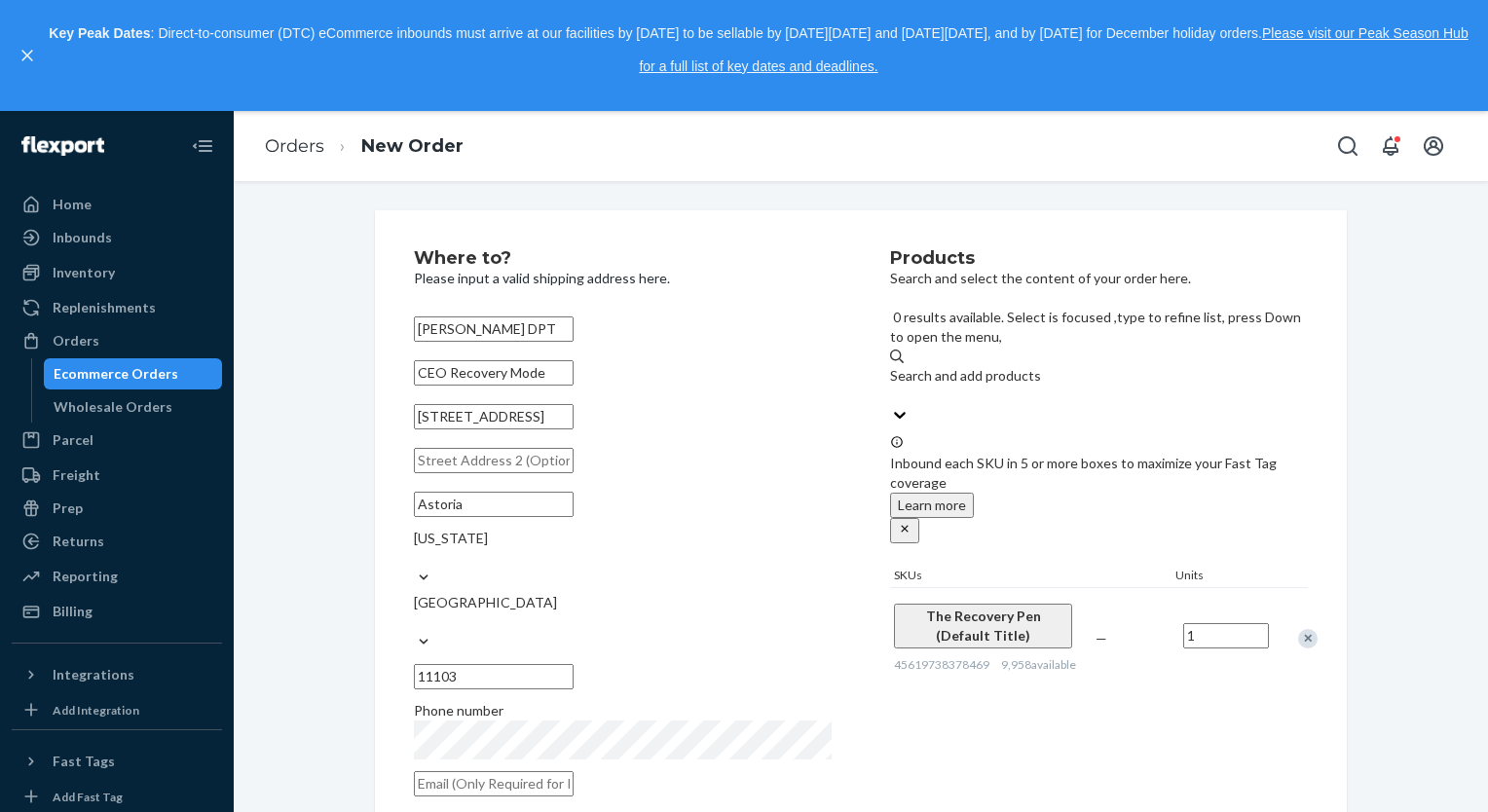
click at [1207, 623] on input "1" at bounding box center [1226, 635] width 86 height 25
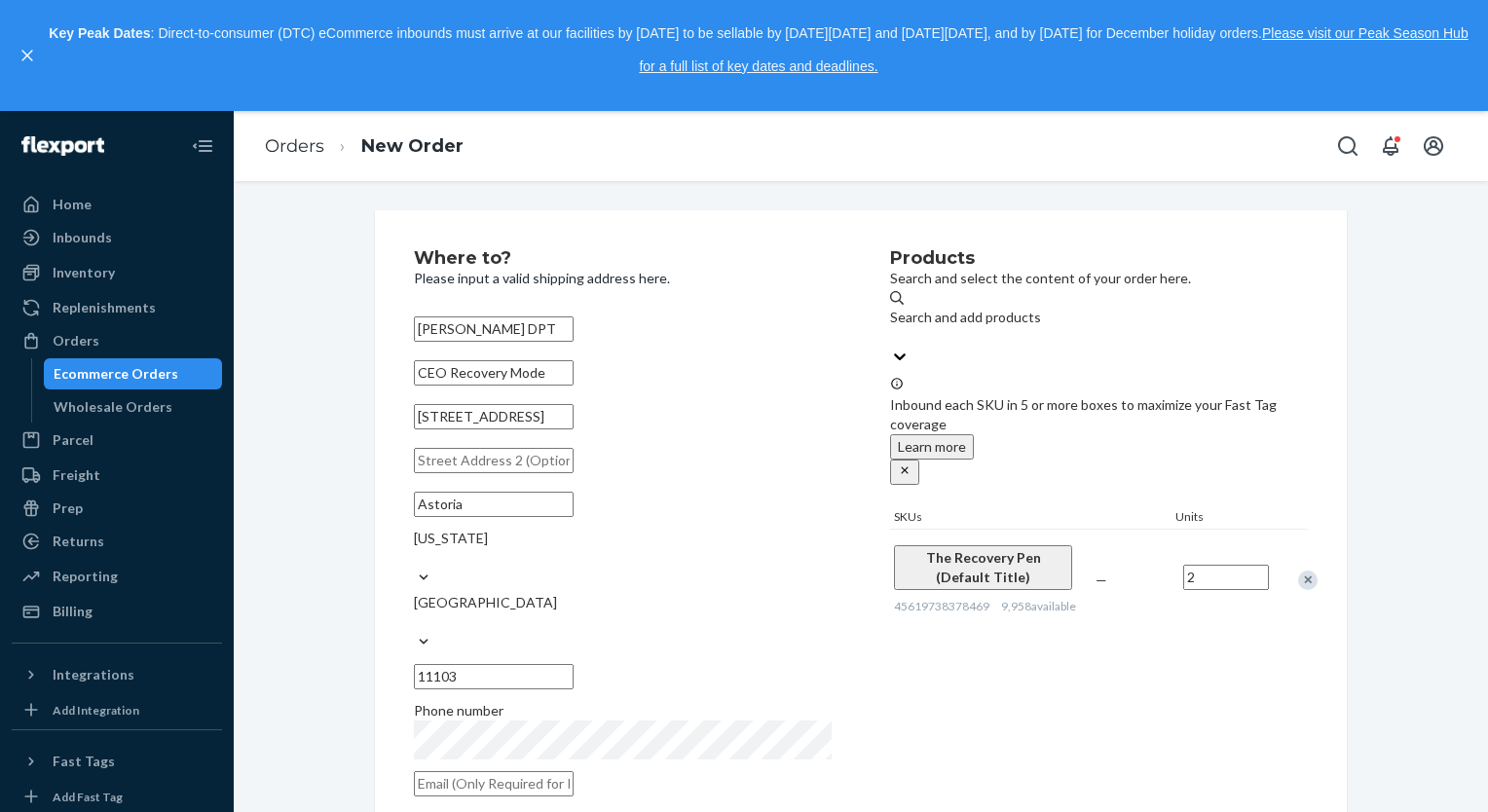
type input "2"
click at [1143, 663] on div "Products Search and select the content of your order here. Search and add produ…" at bounding box center [1099, 528] width 418 height 559
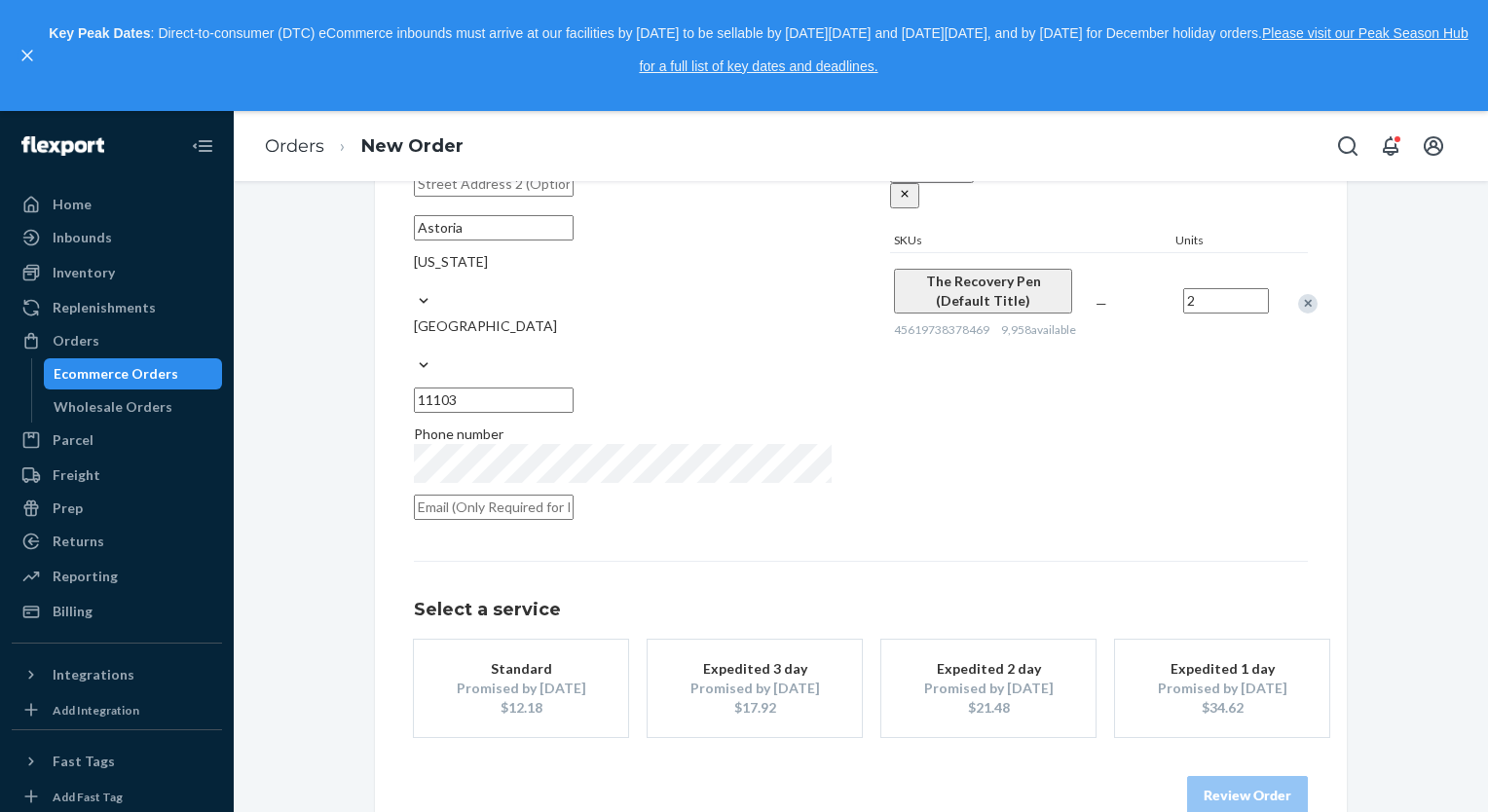
scroll to position [282, 0]
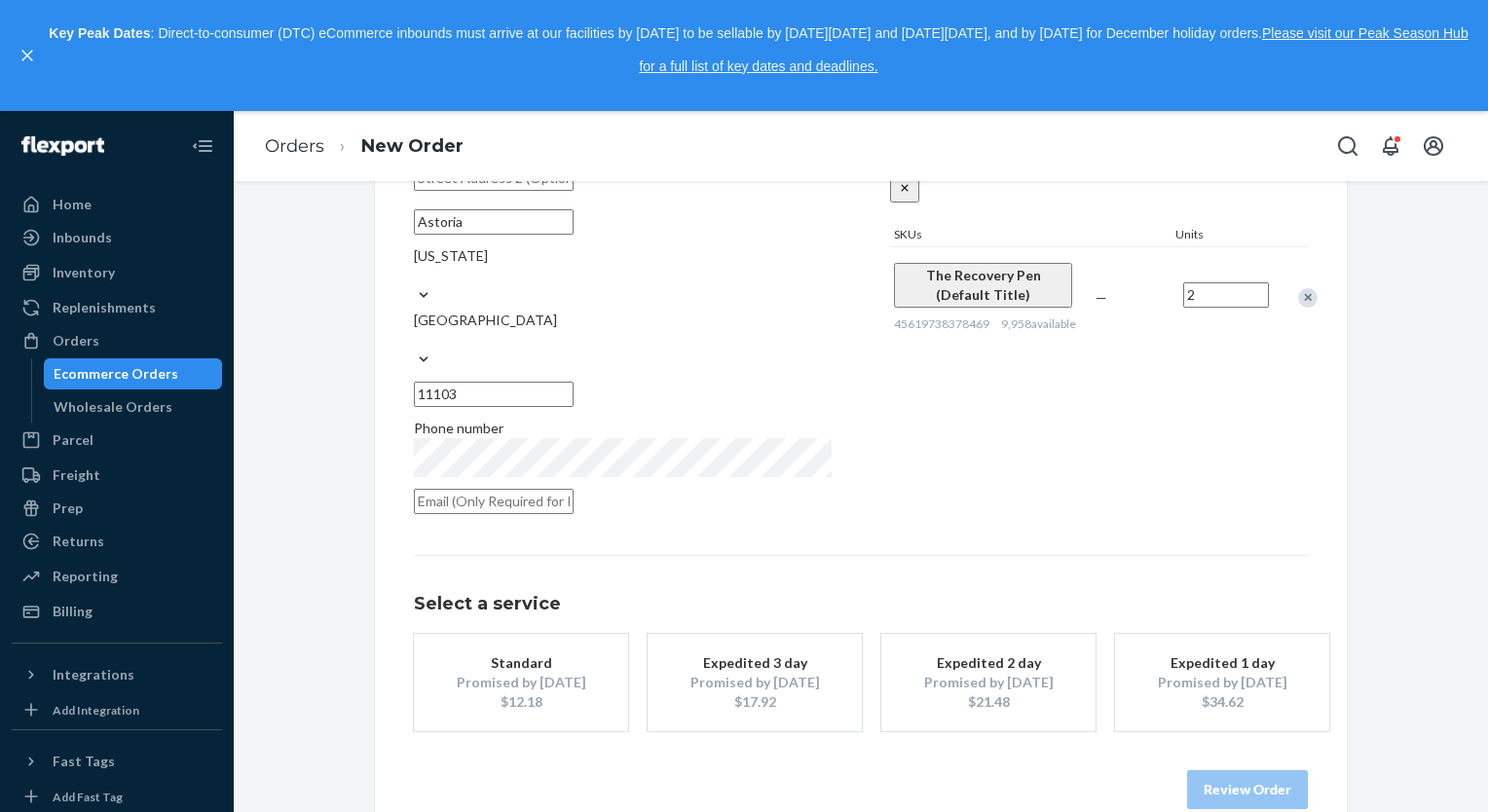
click at [526, 673] on div "Promised by [DATE]" at bounding box center [521, 682] width 156 height 19
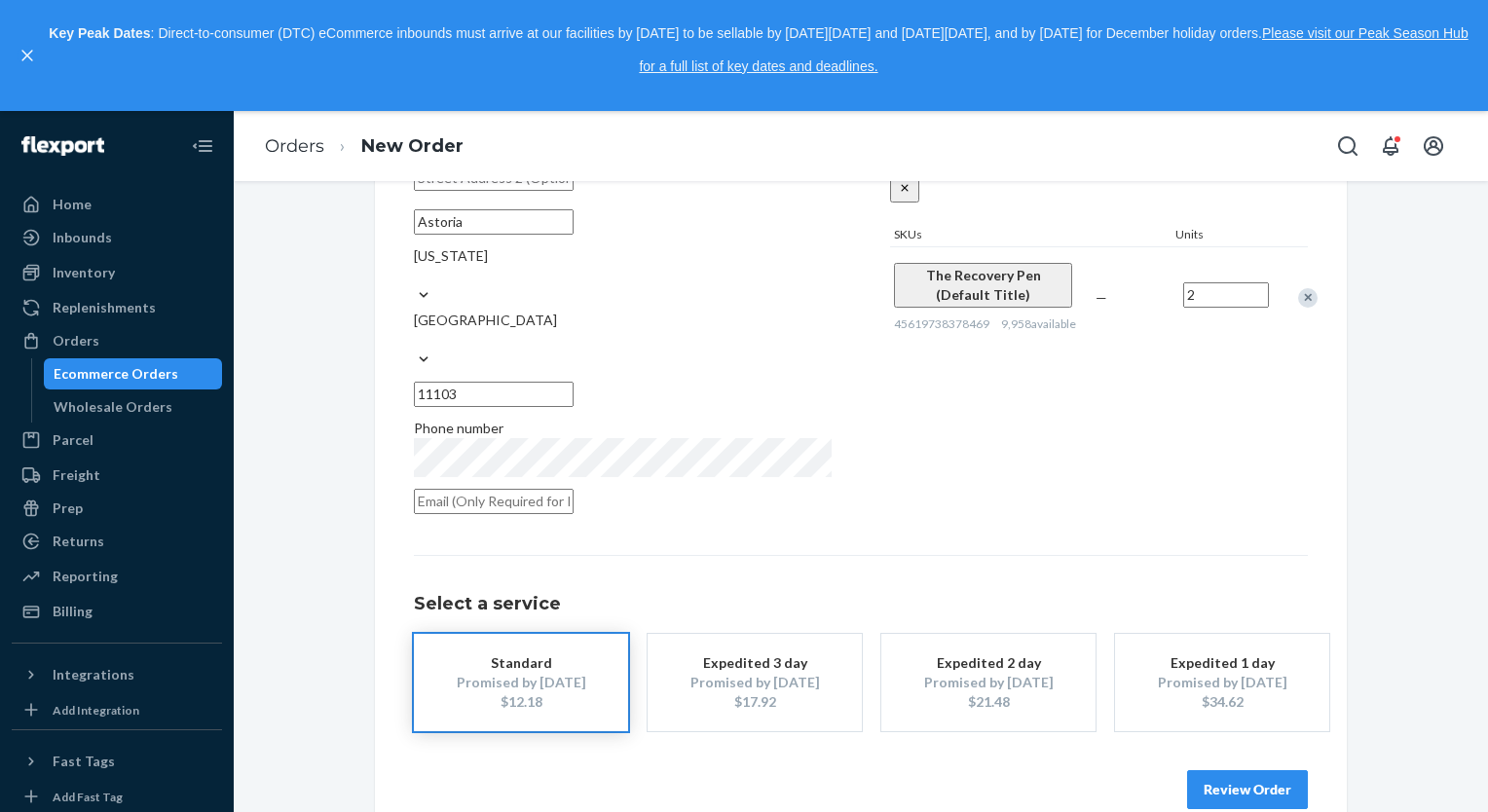
click at [1252, 770] on button "Review Order" at bounding box center [1247, 789] width 121 height 39
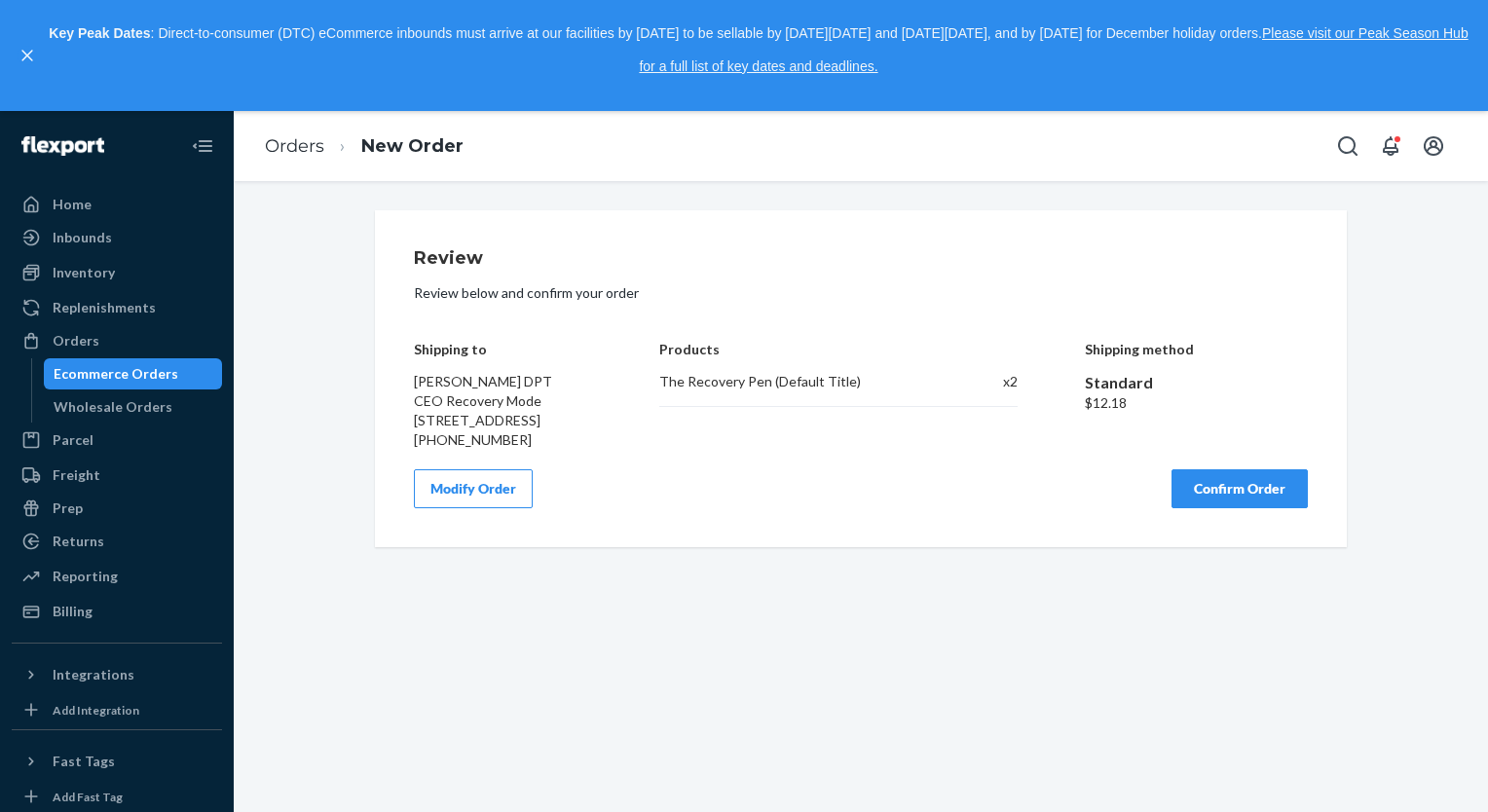
click at [1228, 508] on button "Confirm Order" at bounding box center [1239, 488] width 136 height 39
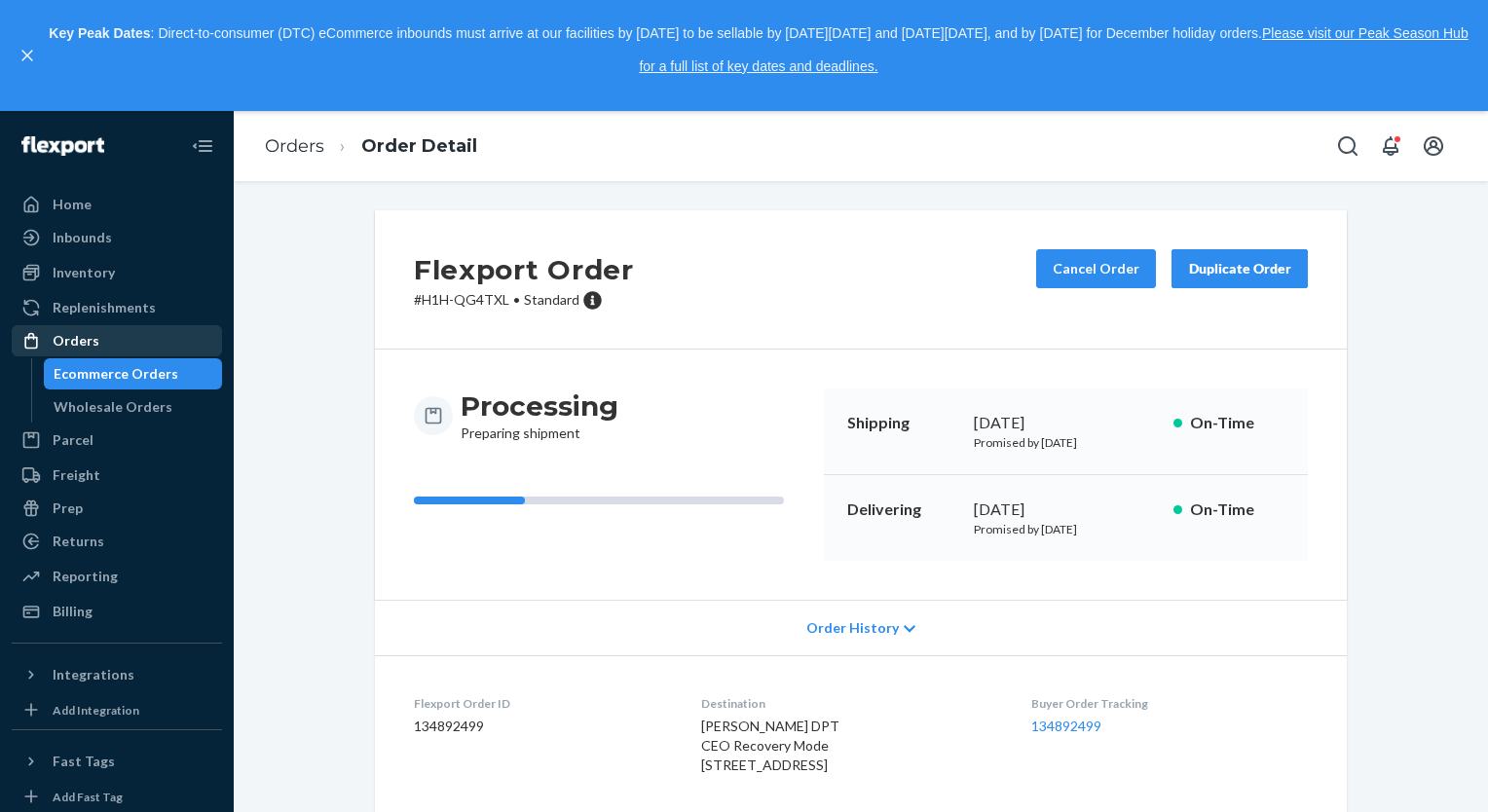
click at [91, 335] on div "Orders" at bounding box center [76, 340] width 47 height 19
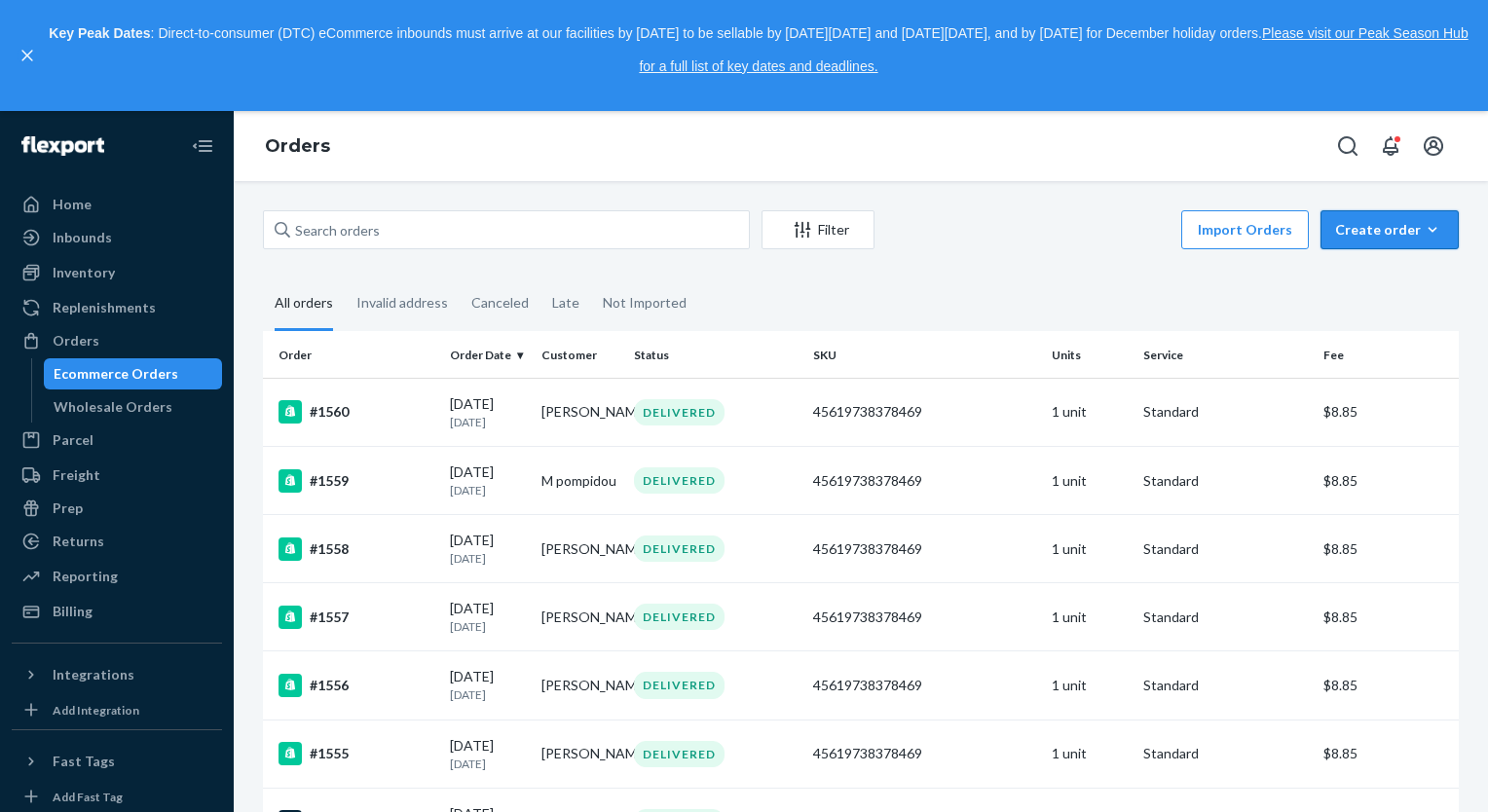
click at [1351, 224] on div "Create order" at bounding box center [1389, 229] width 109 height 19
click at [1351, 260] on span "Ecommerce order" at bounding box center [1337, 253] width 107 height 14
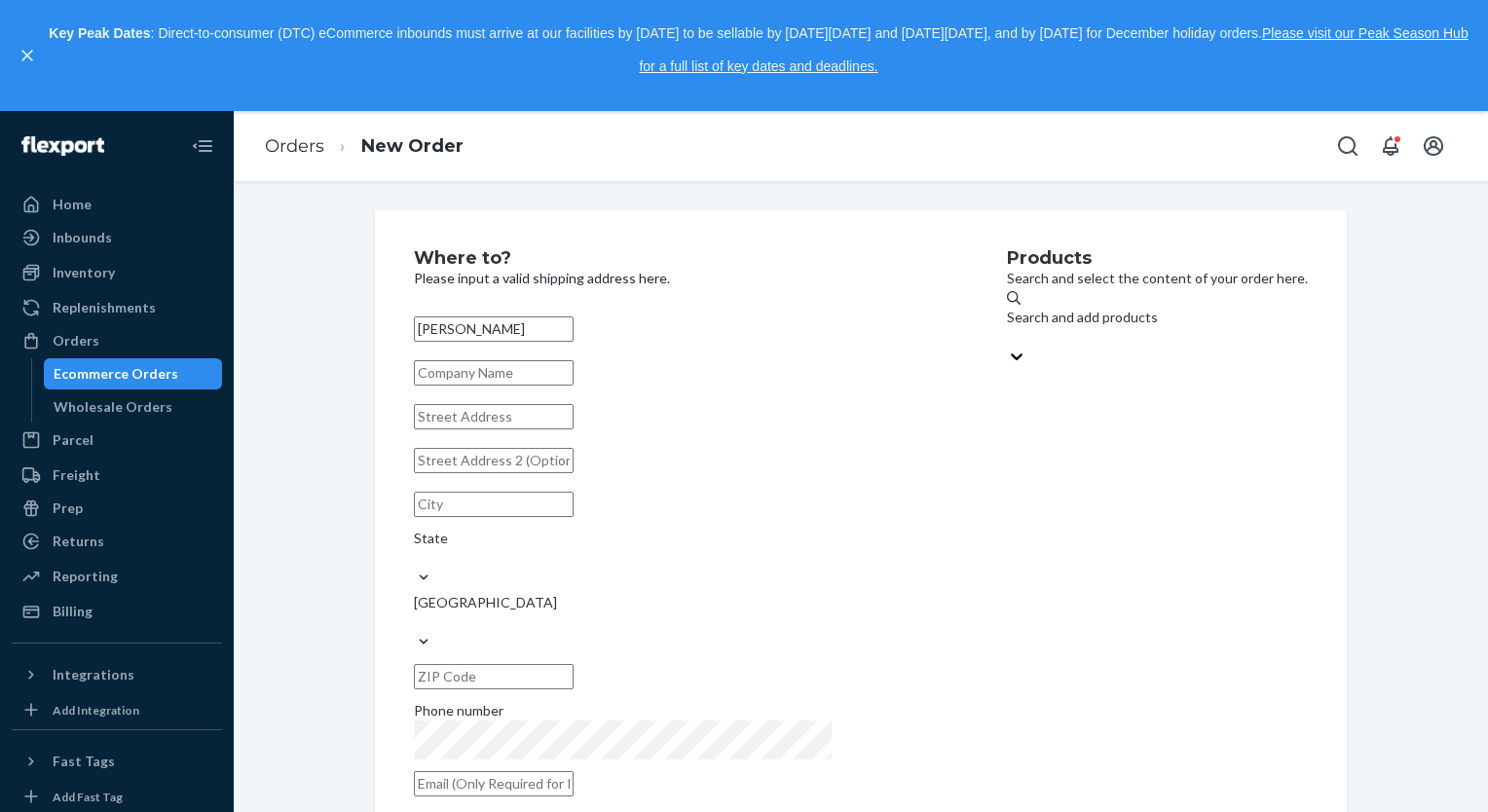
type input "[PERSON_NAME]"
click at [543, 429] on input "text" at bounding box center [494, 416] width 160 height 25
type input "[STREET_ADDRESS]"
type input "[GEOGRAPHIC_DATA]"
type input "44680"
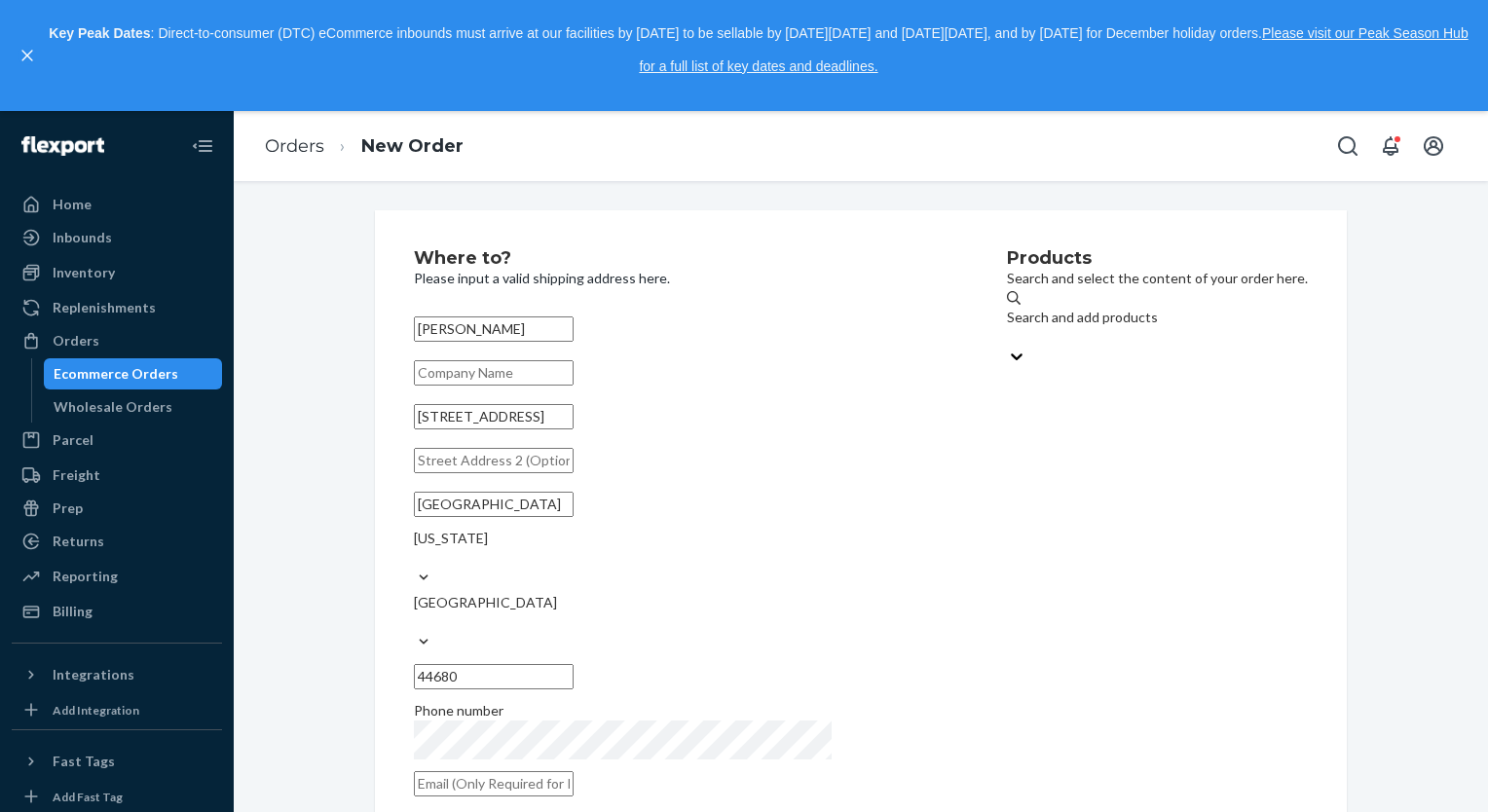
click at [1038, 617] on div "Products Search and select the content of your order here. Search and add produ…" at bounding box center [1157, 528] width 301 height 559
click at [1044, 327] on div "Search and add products" at bounding box center [1157, 317] width 301 height 19
click at [1009, 329] on input "Search and add products" at bounding box center [1008, 336] width 2 height 19
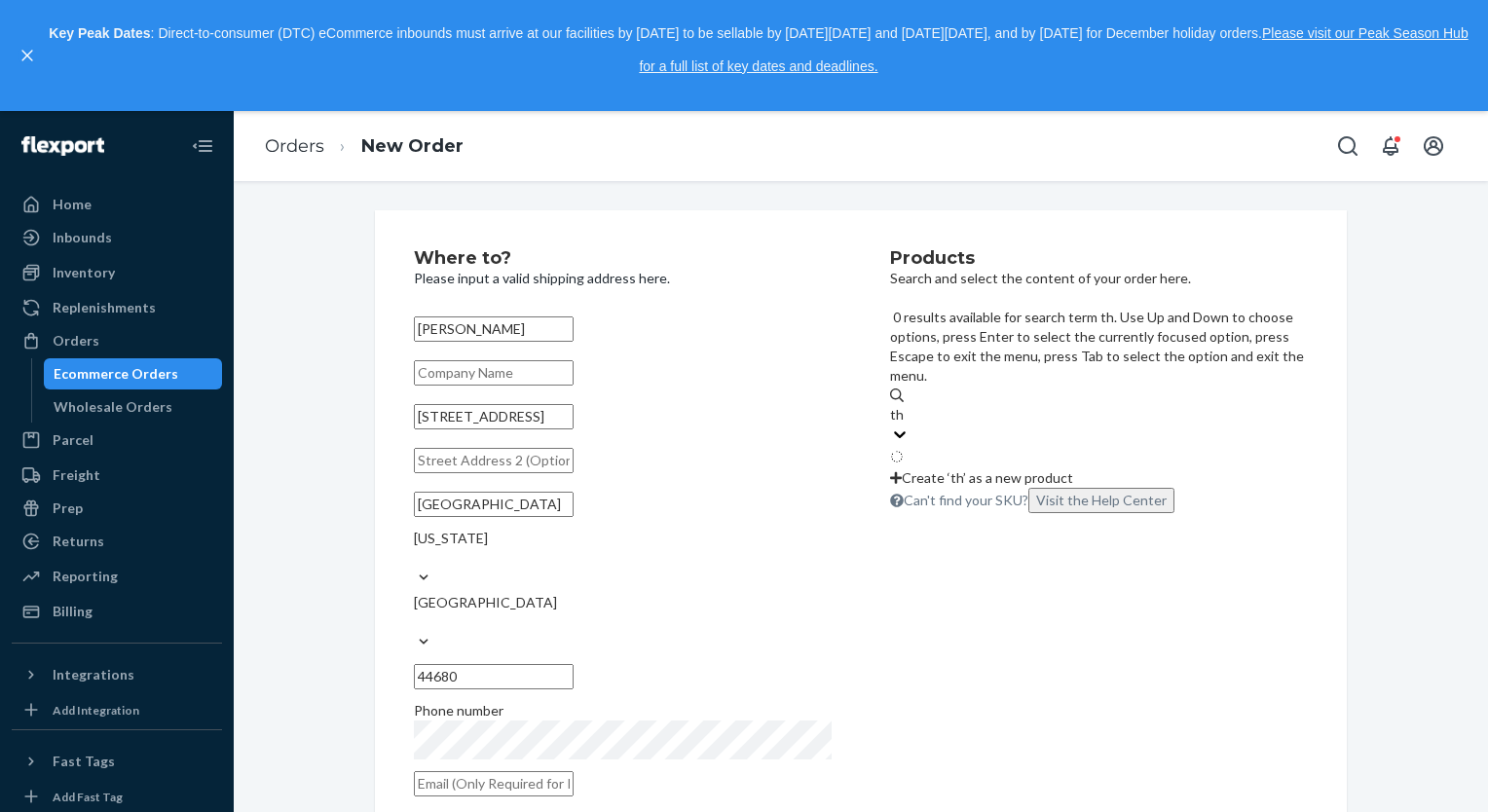
type input "the"
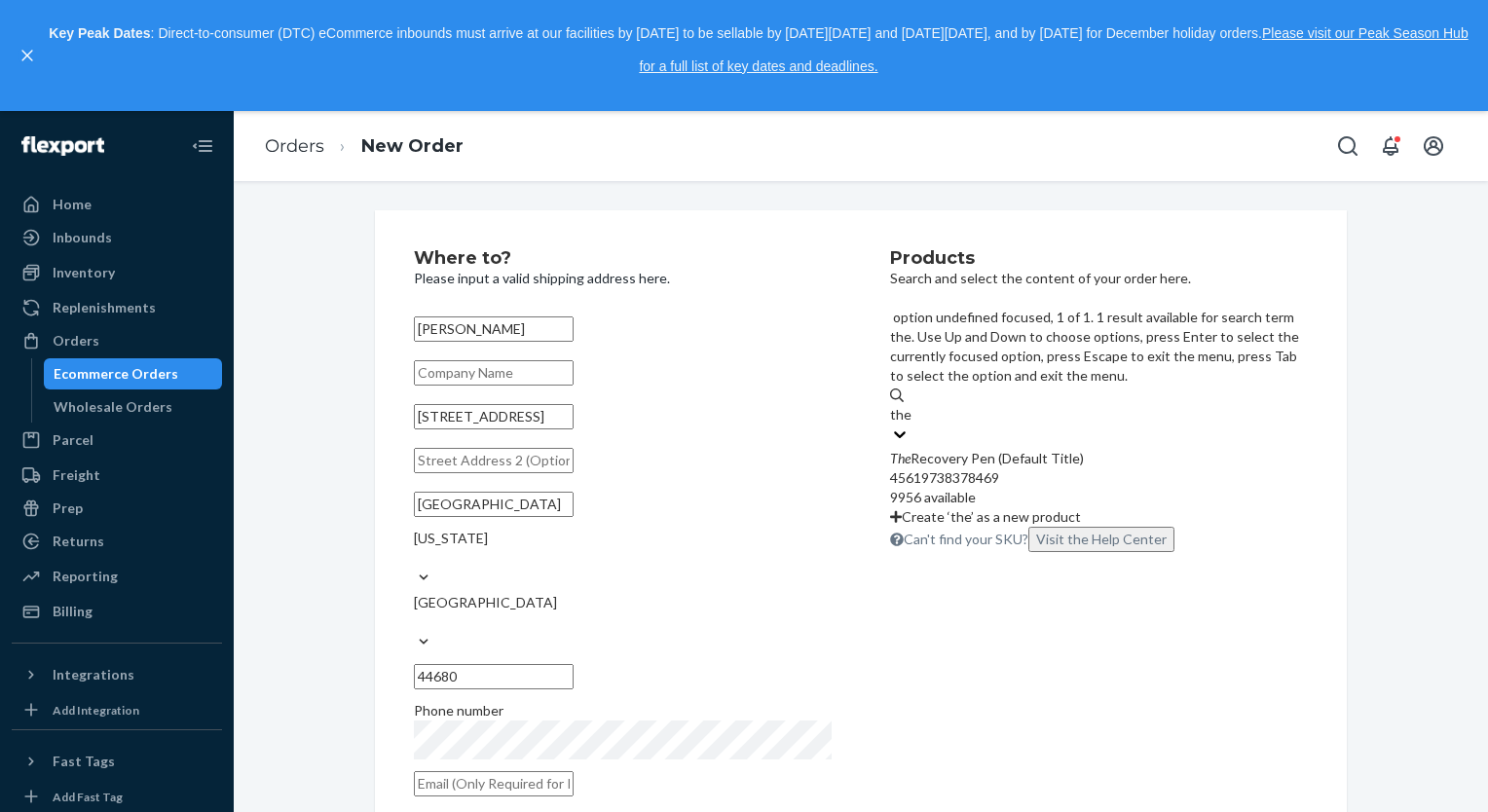
click at [1024, 449] on div "The Recovery Pen (Default Title)" at bounding box center [1099, 458] width 418 height 19
click at [911, 405] on input "the" at bounding box center [900, 414] width 21 height 19
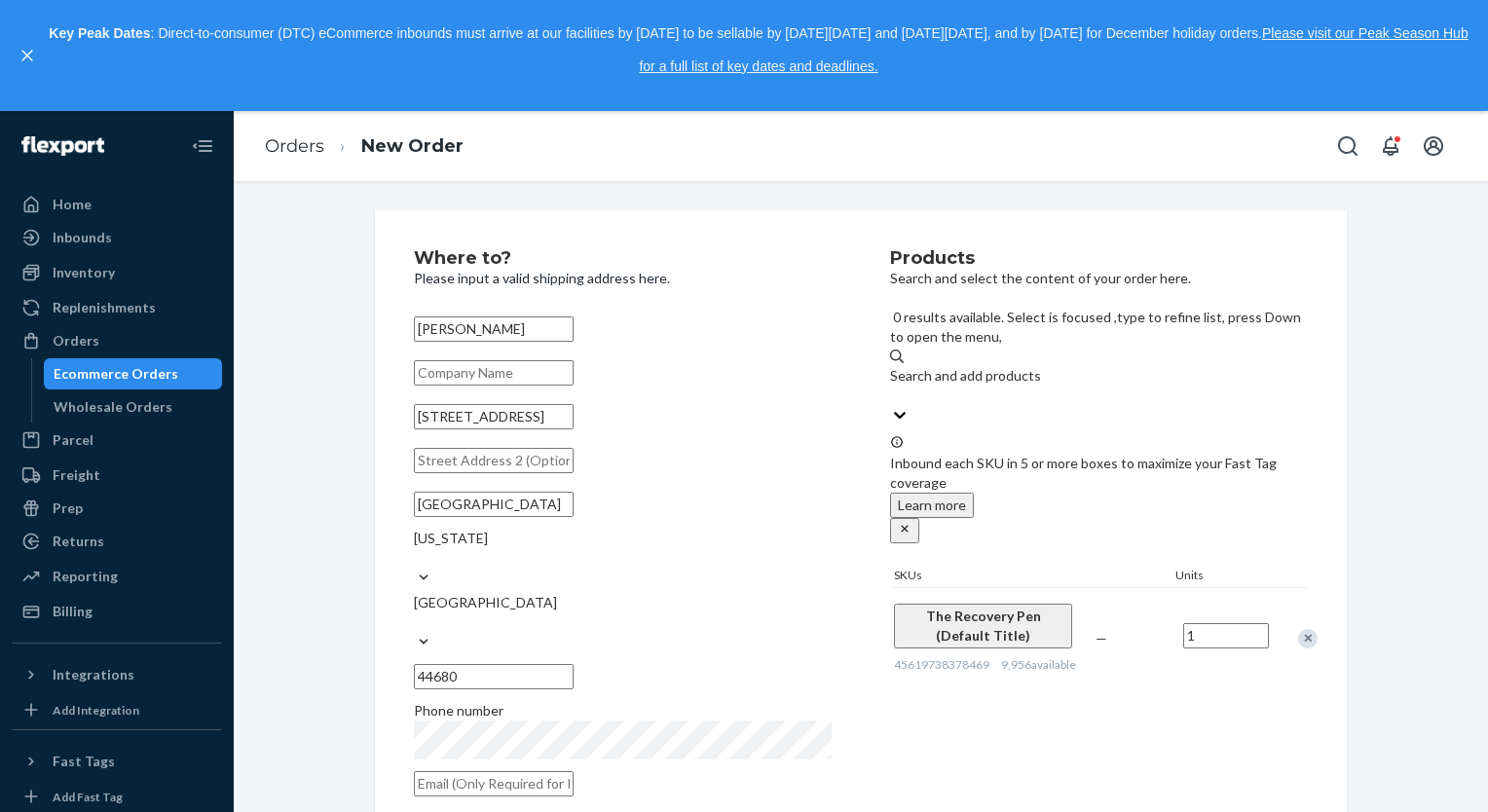
click at [1217, 623] on input "1" at bounding box center [1226, 635] width 86 height 25
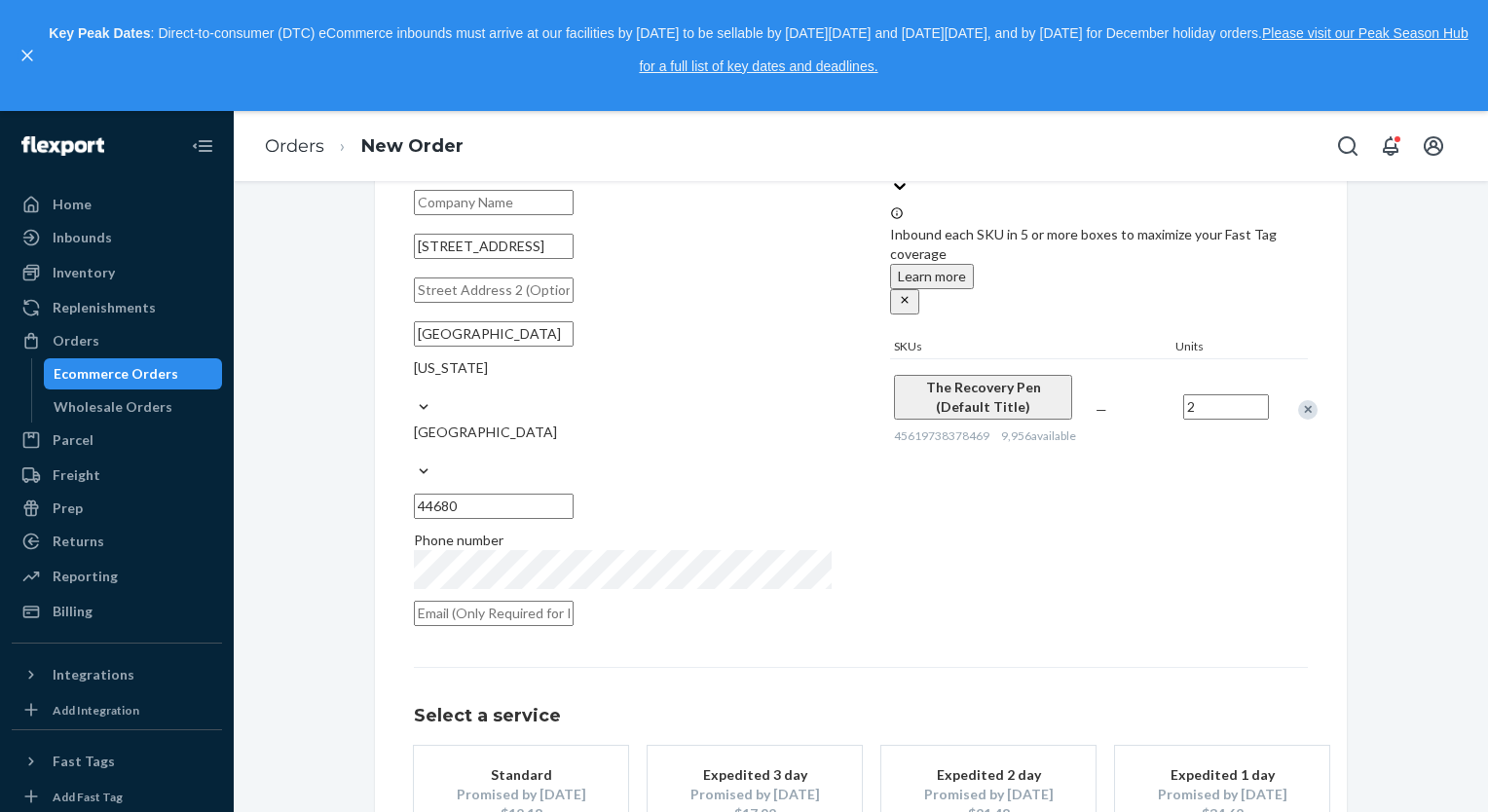
scroll to position [179, 0]
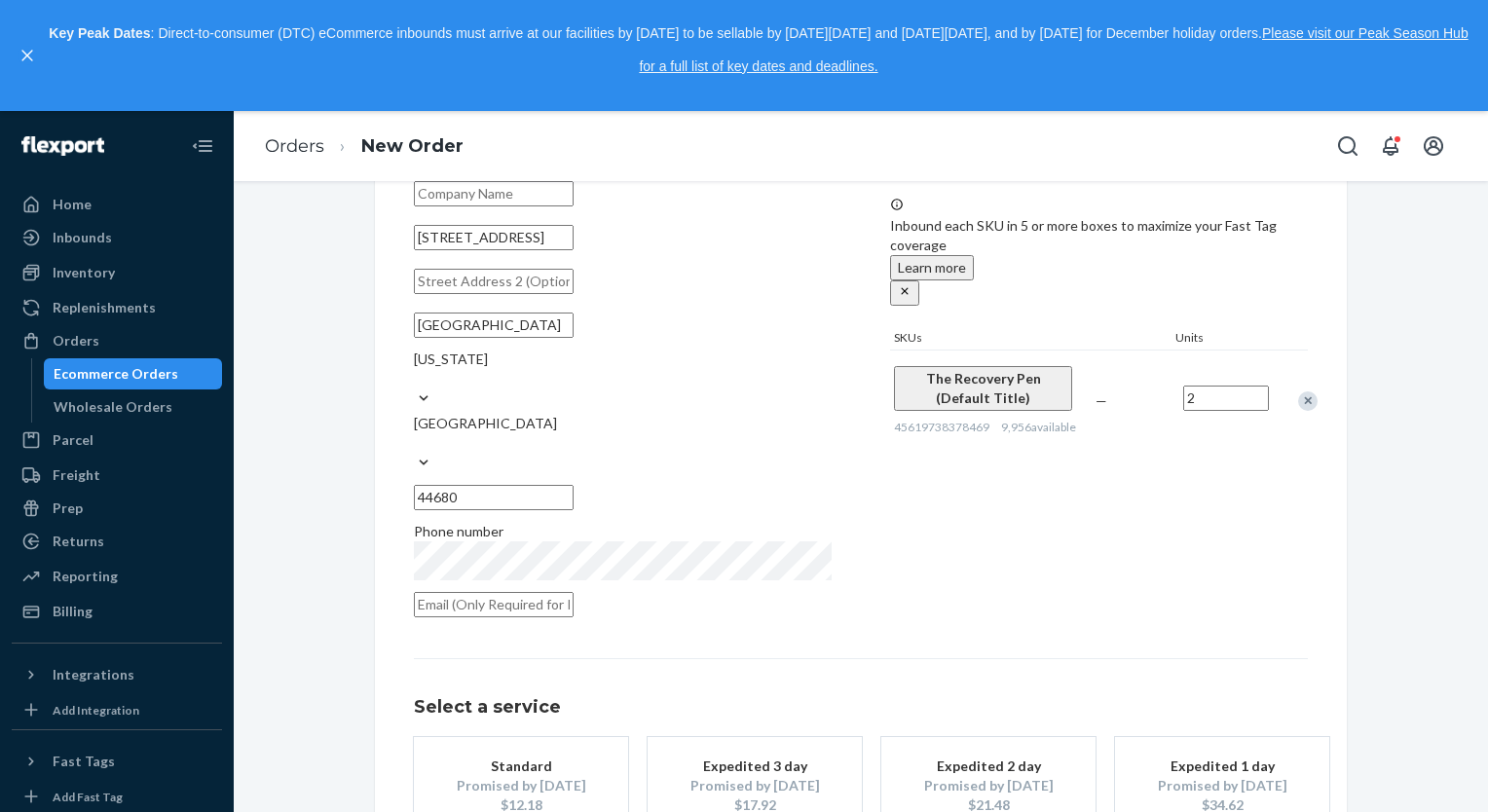
type input "2"
click at [540, 776] on div "Promised by [DATE]" at bounding box center [521, 785] width 156 height 19
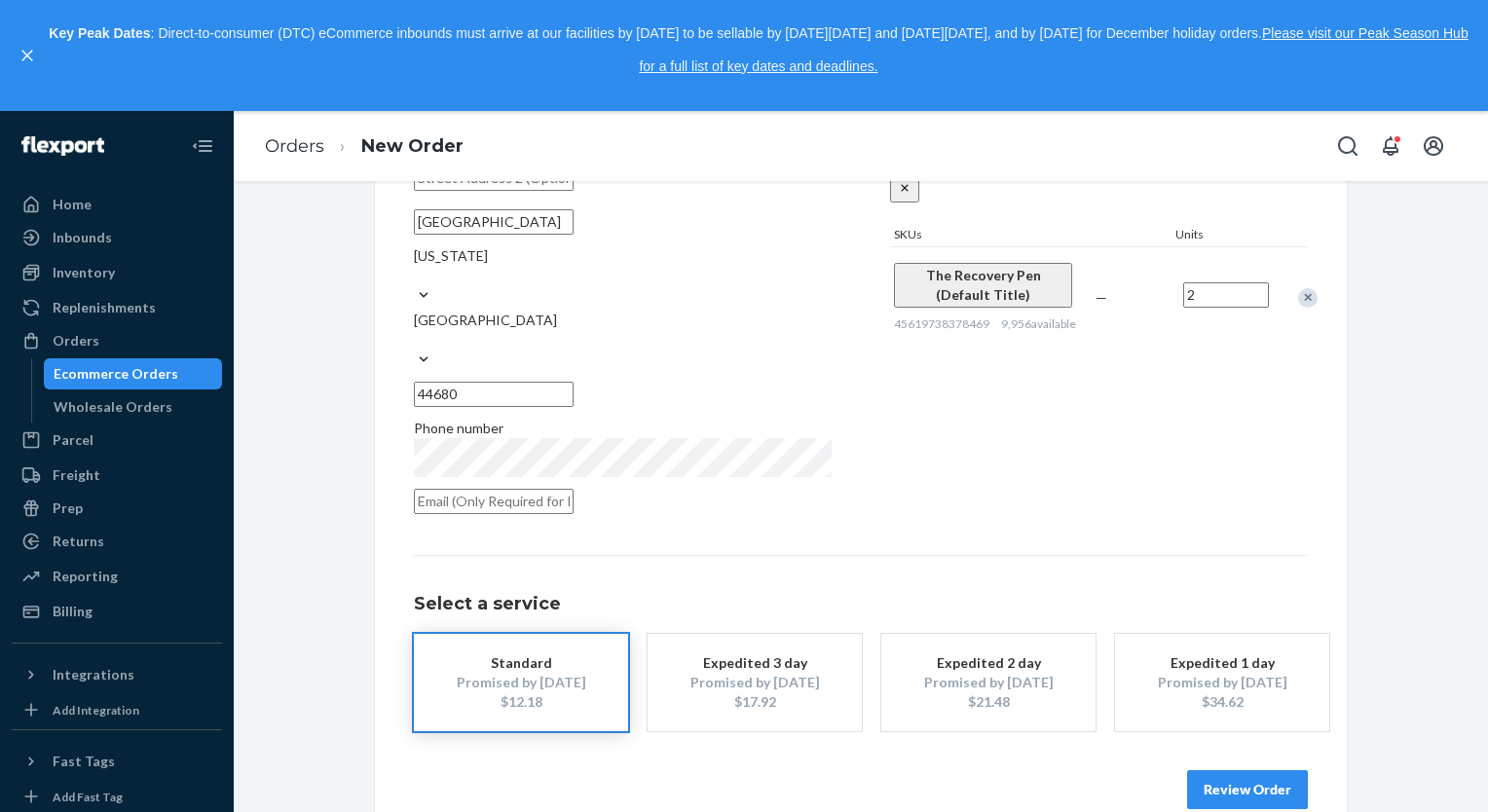
click at [1224, 770] on button "Review Order" at bounding box center [1247, 789] width 121 height 39
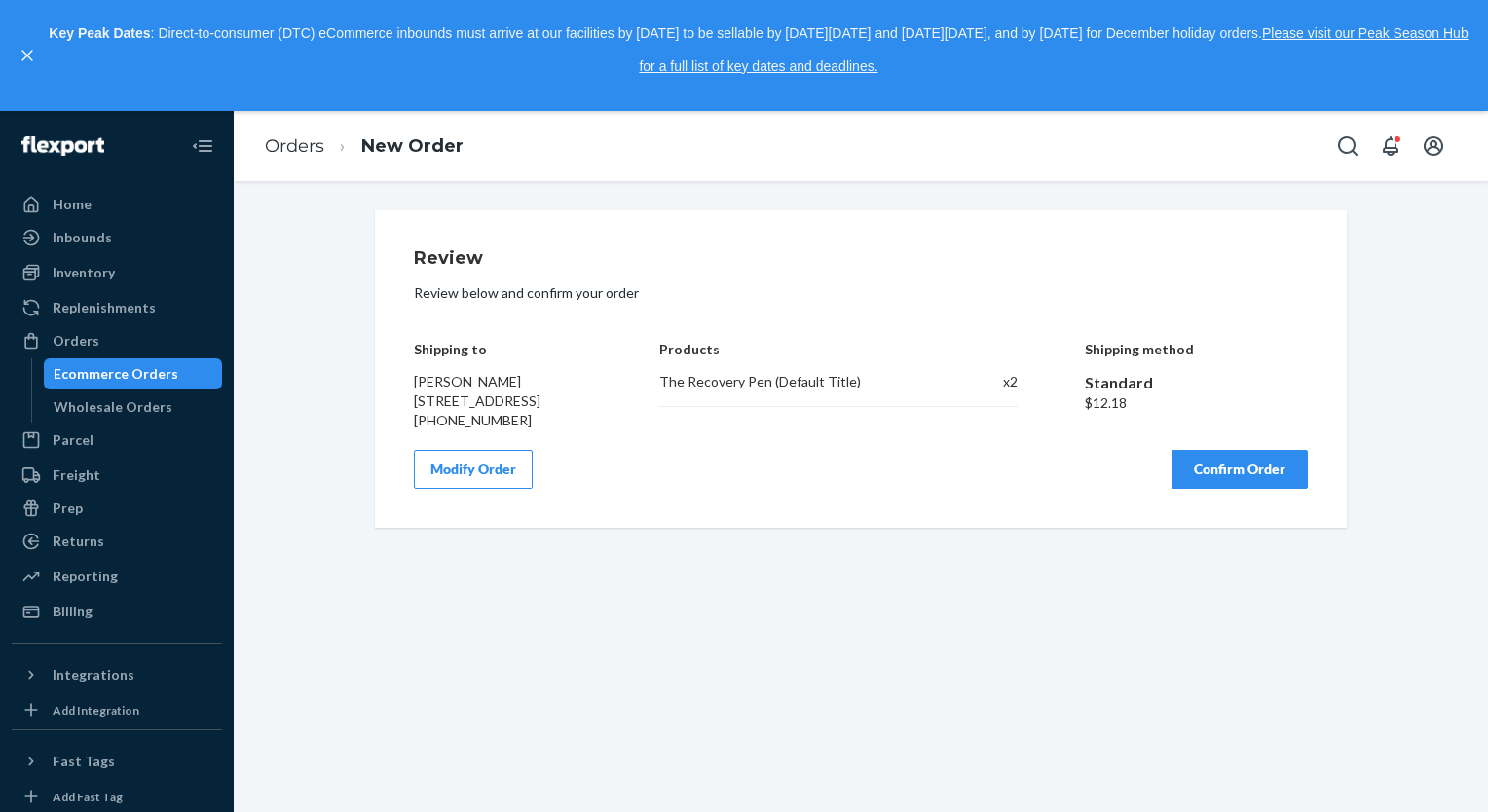
scroll to position [0, 0]
click at [1250, 485] on button "Confirm Order" at bounding box center [1239, 469] width 136 height 39
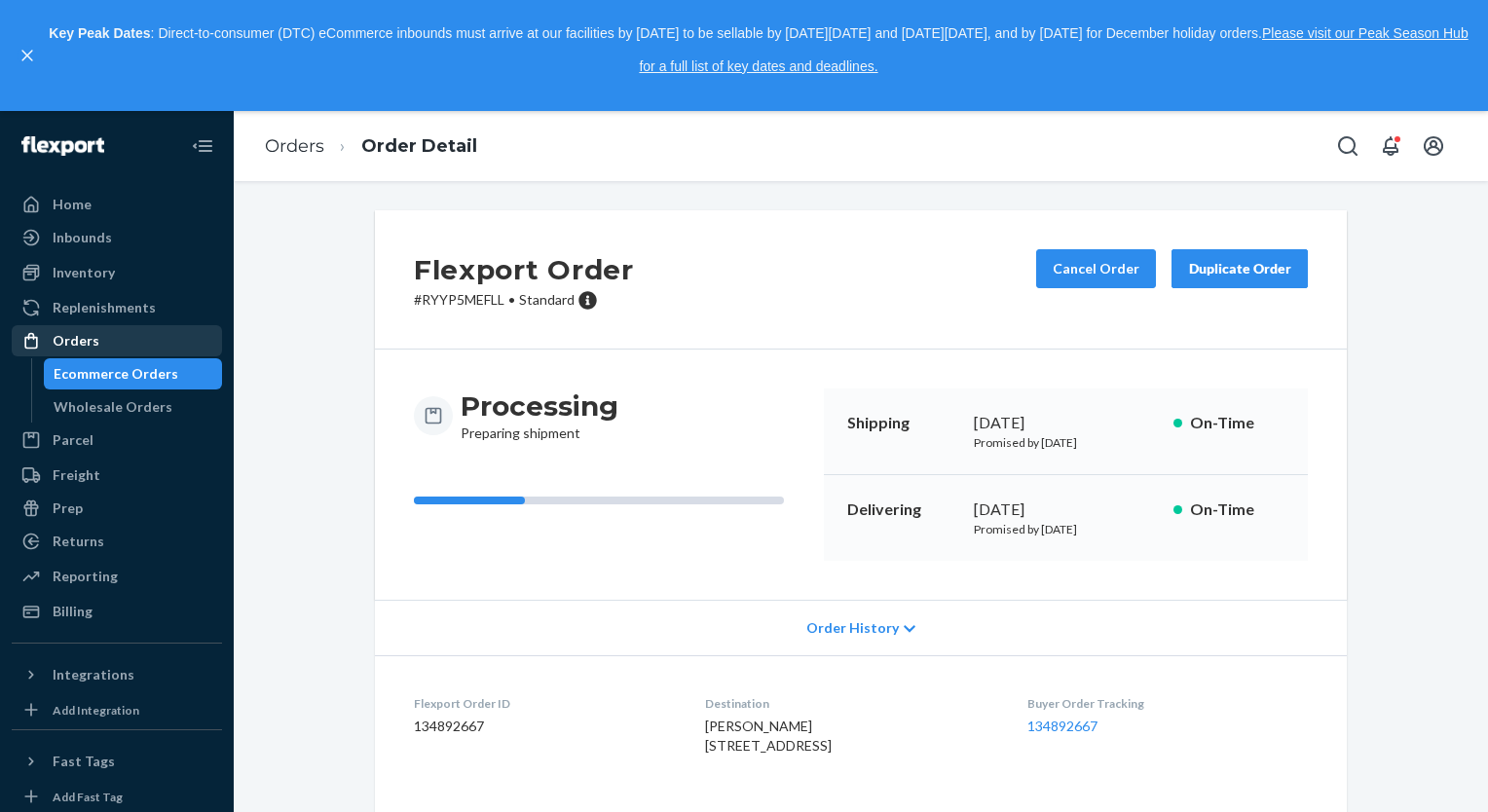
click at [84, 345] on div "Orders" at bounding box center [76, 340] width 47 height 19
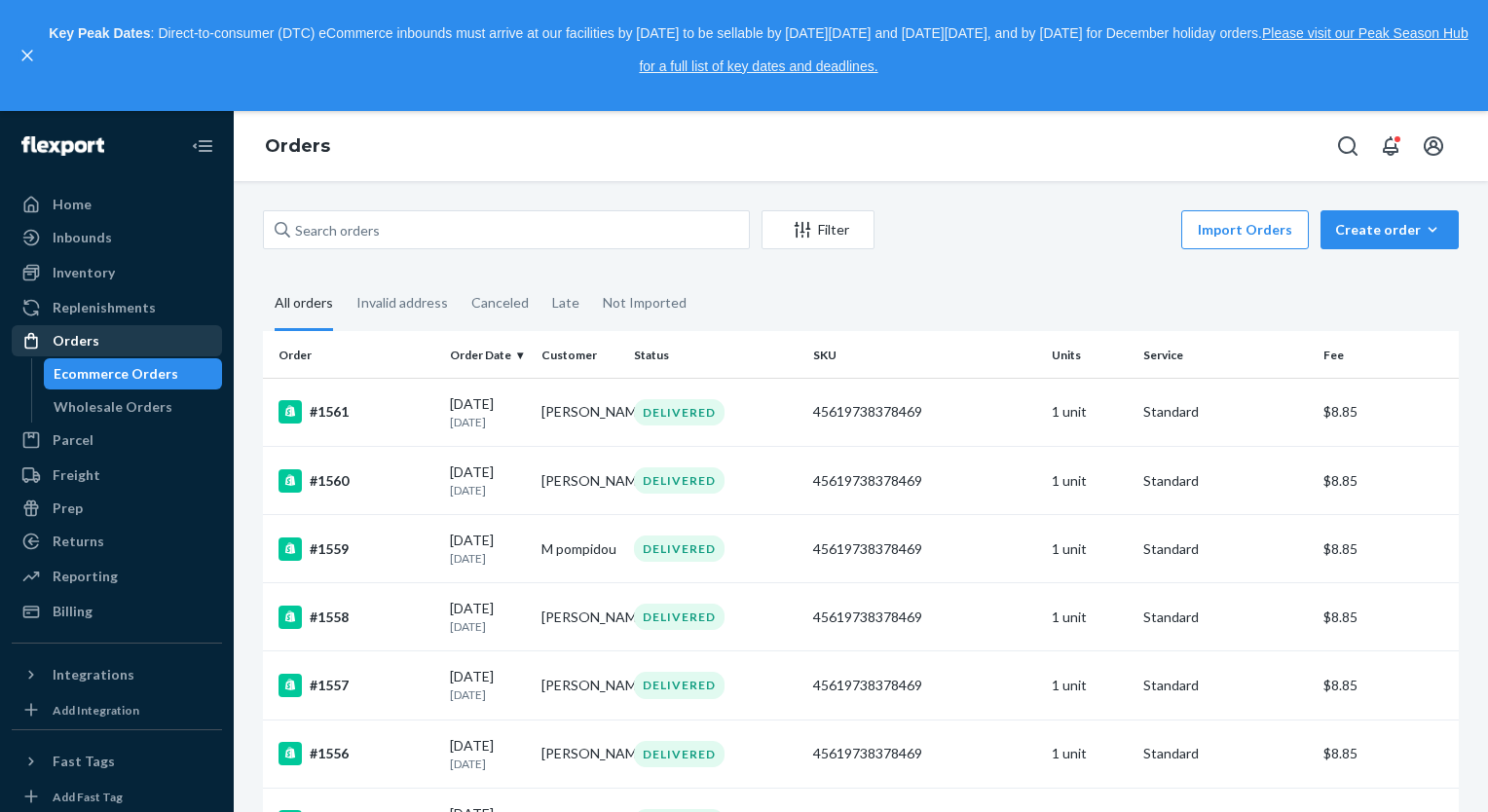
click at [78, 345] on div "Orders" at bounding box center [76, 340] width 47 height 19
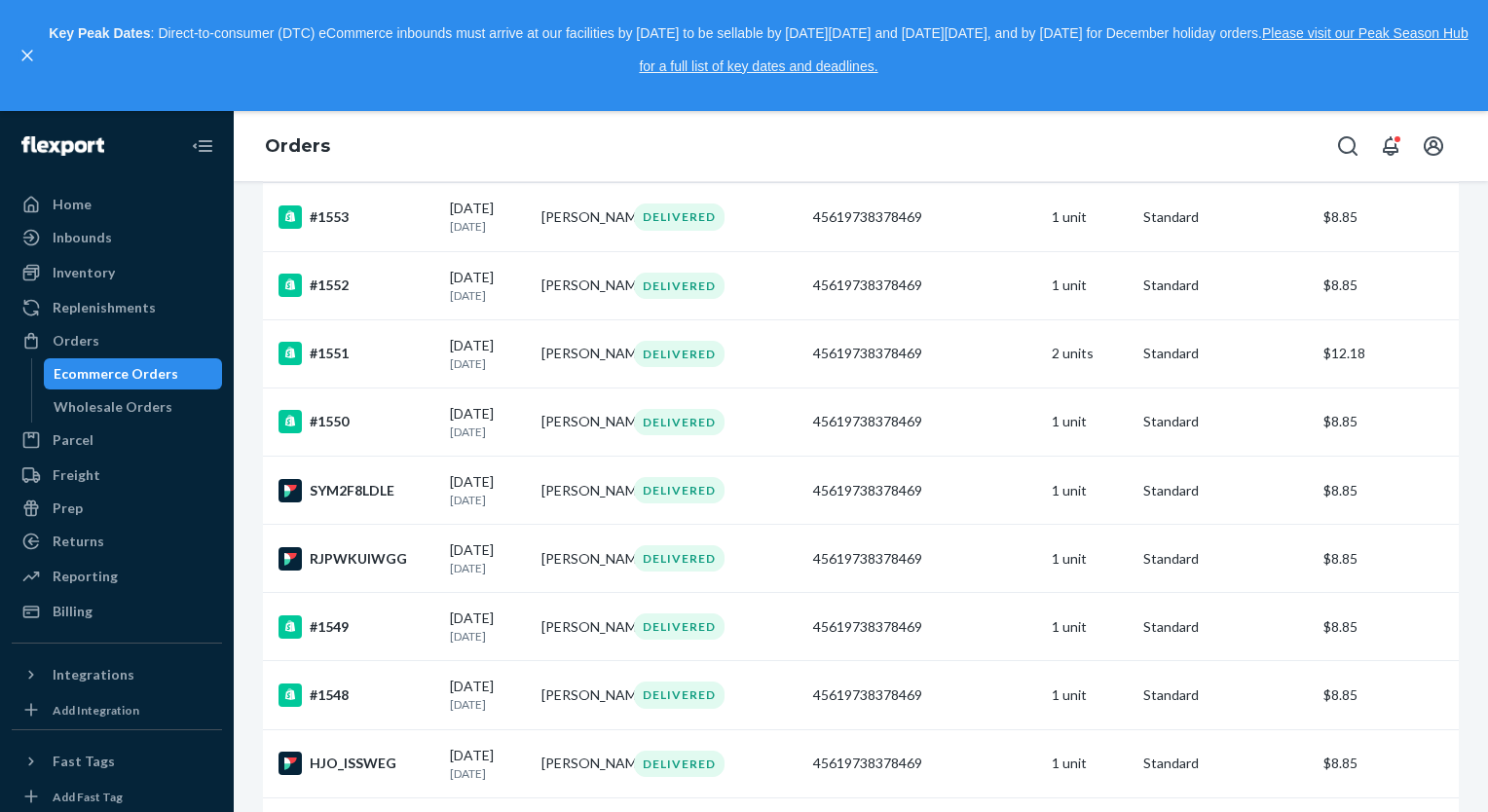
scroll to position [1441, 0]
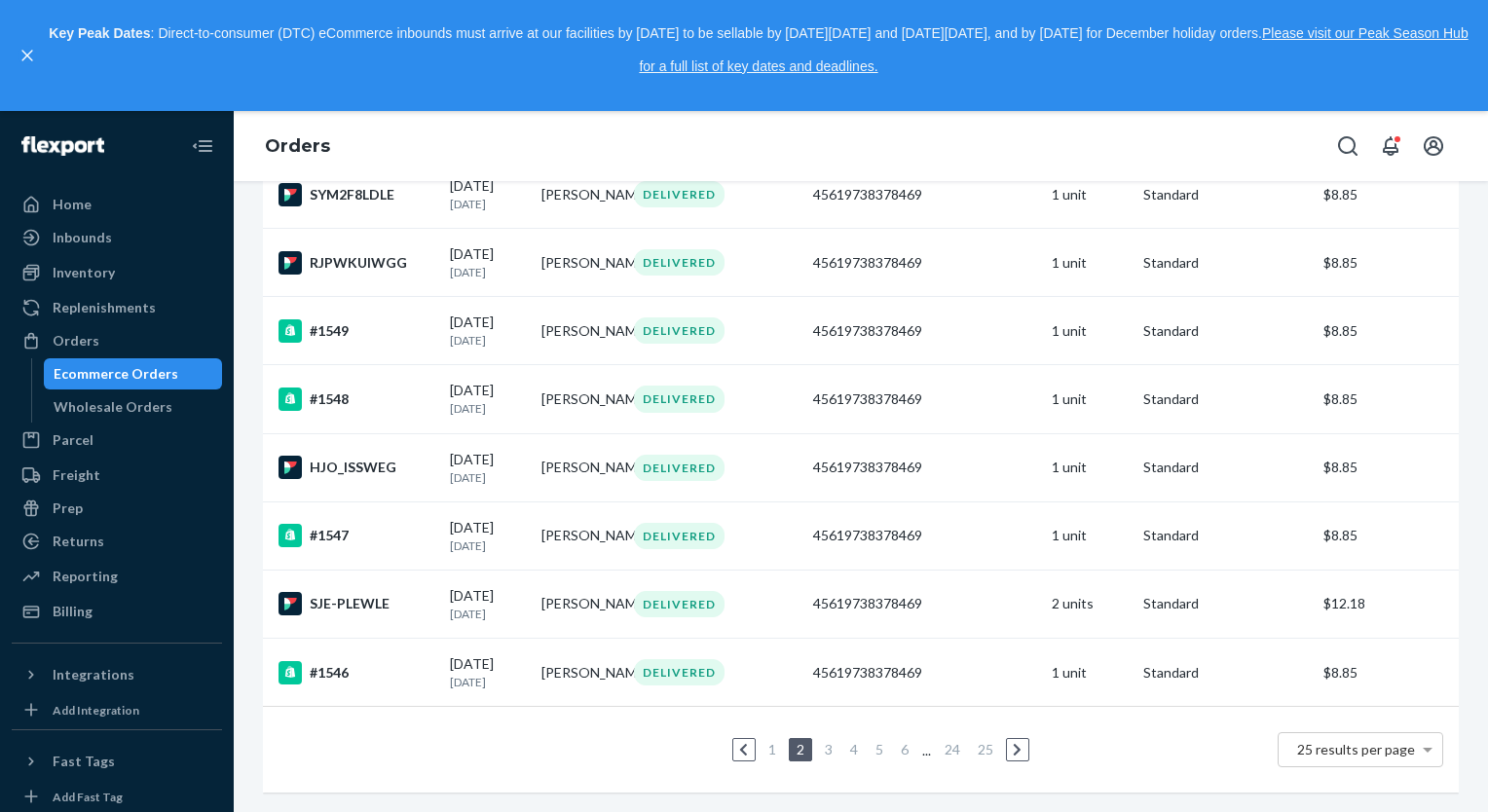
click at [764, 741] on link "1" at bounding box center [772, 749] width 16 height 17
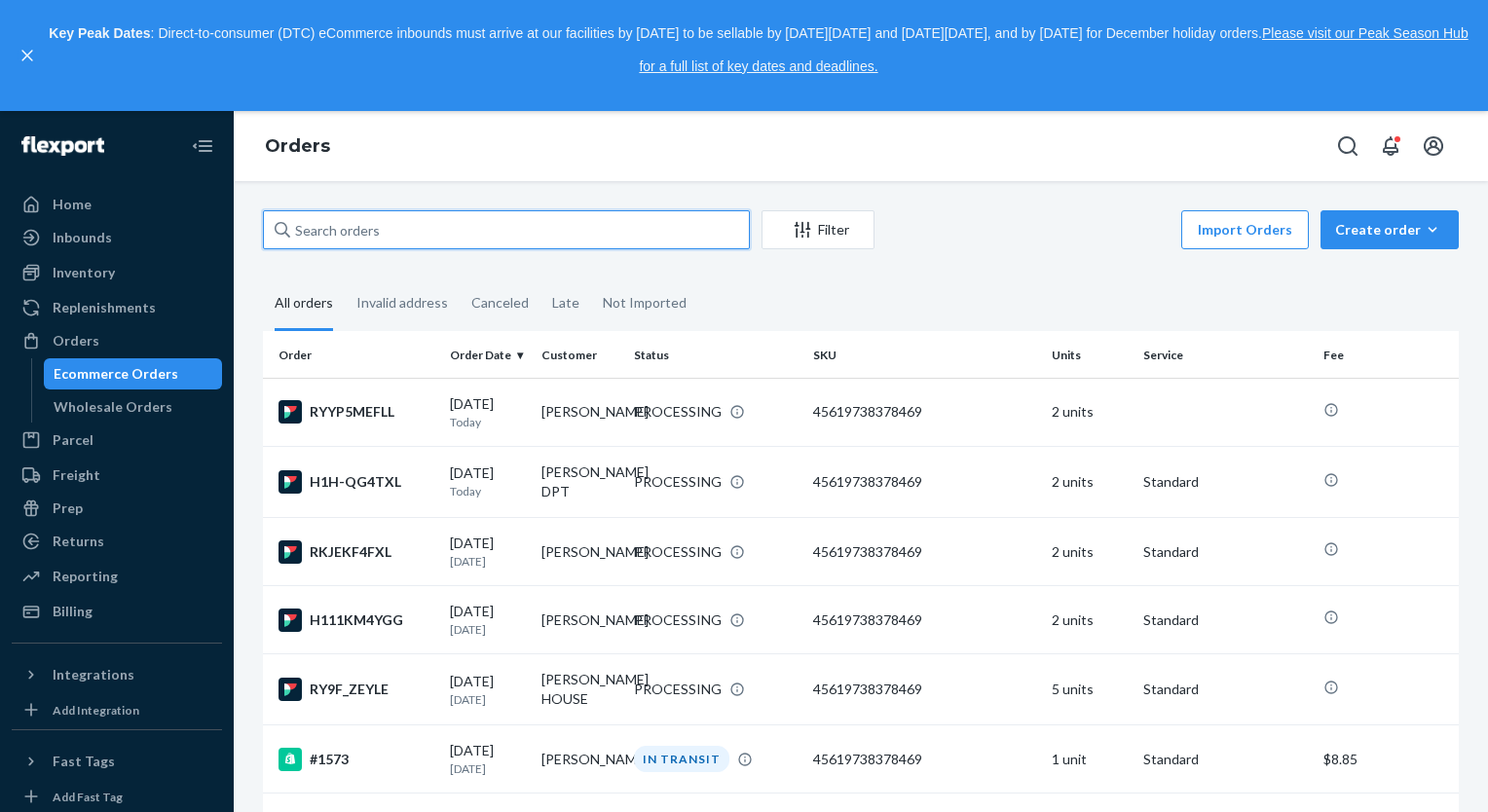
click at [585, 230] on input "text" at bounding box center [506, 229] width 487 height 39
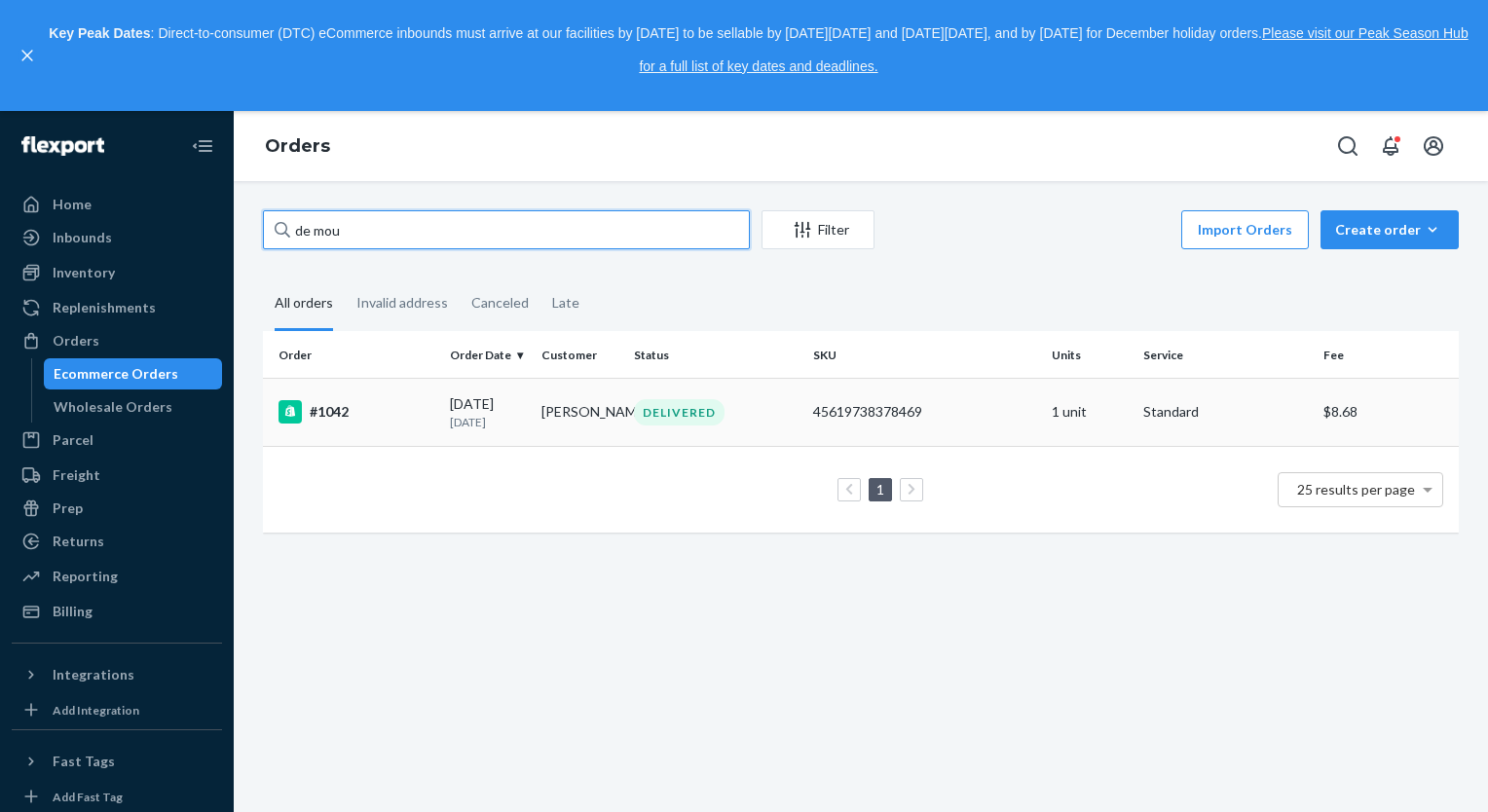
type input "de mou"
click at [553, 403] on td "[PERSON_NAME]" at bounding box center [580, 412] width 92 height 68
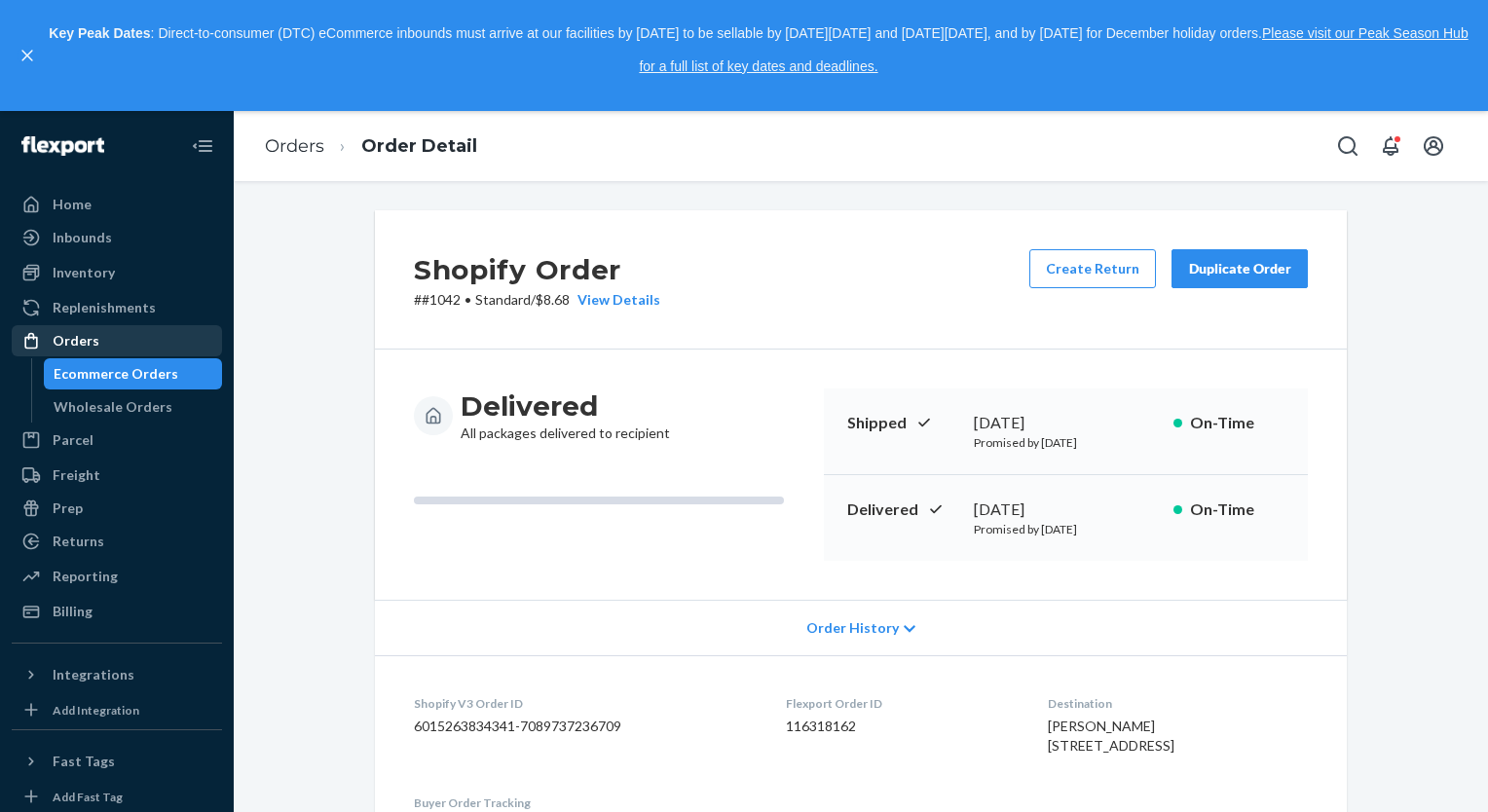
click at [91, 335] on div "Orders" at bounding box center [76, 340] width 47 height 19
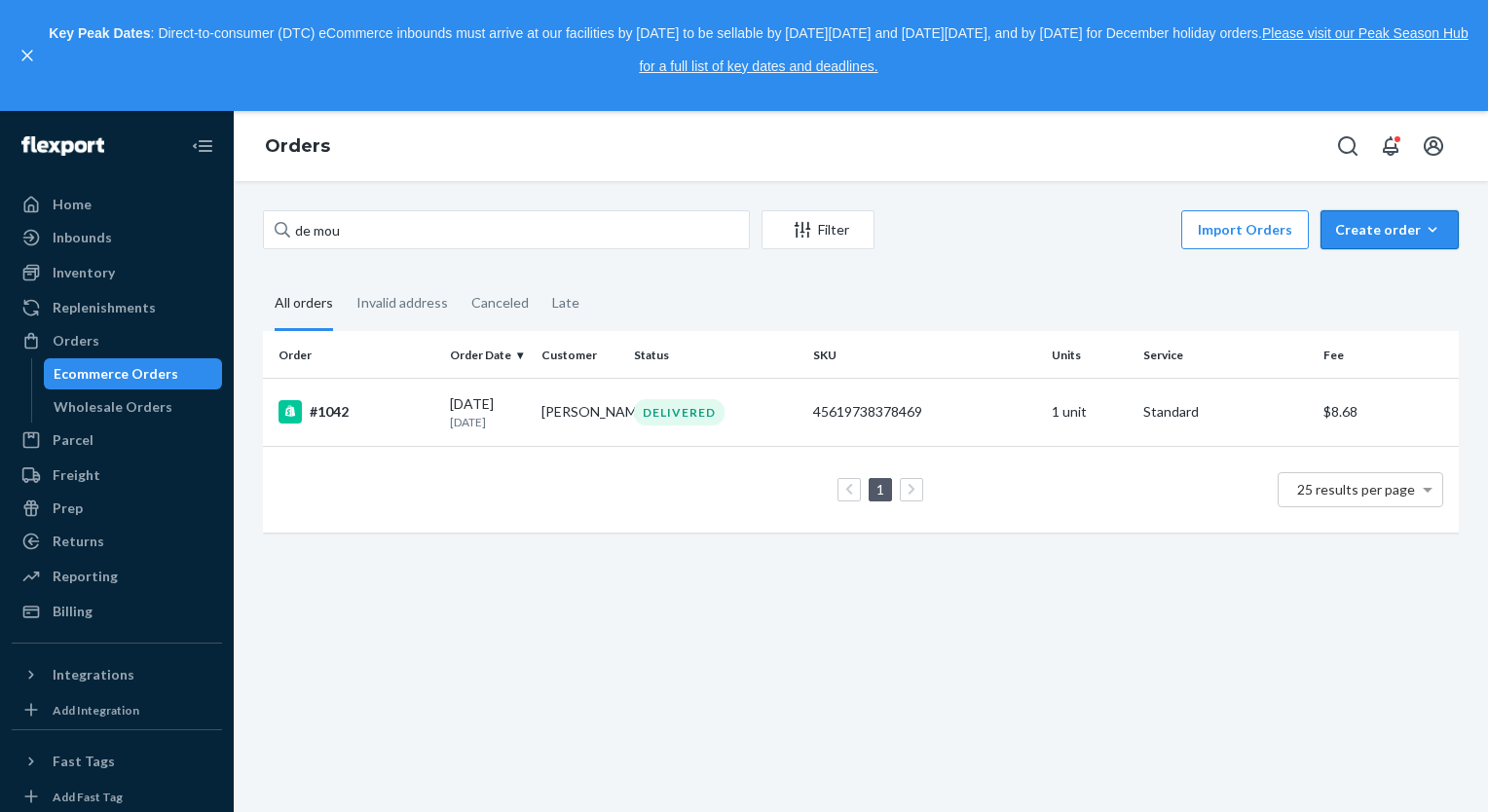
click at [1356, 244] on button "Create order Ecommerce order Removal order" at bounding box center [1389, 229] width 138 height 39
click at [1365, 260] on span "Ecommerce order" at bounding box center [1337, 253] width 107 height 14
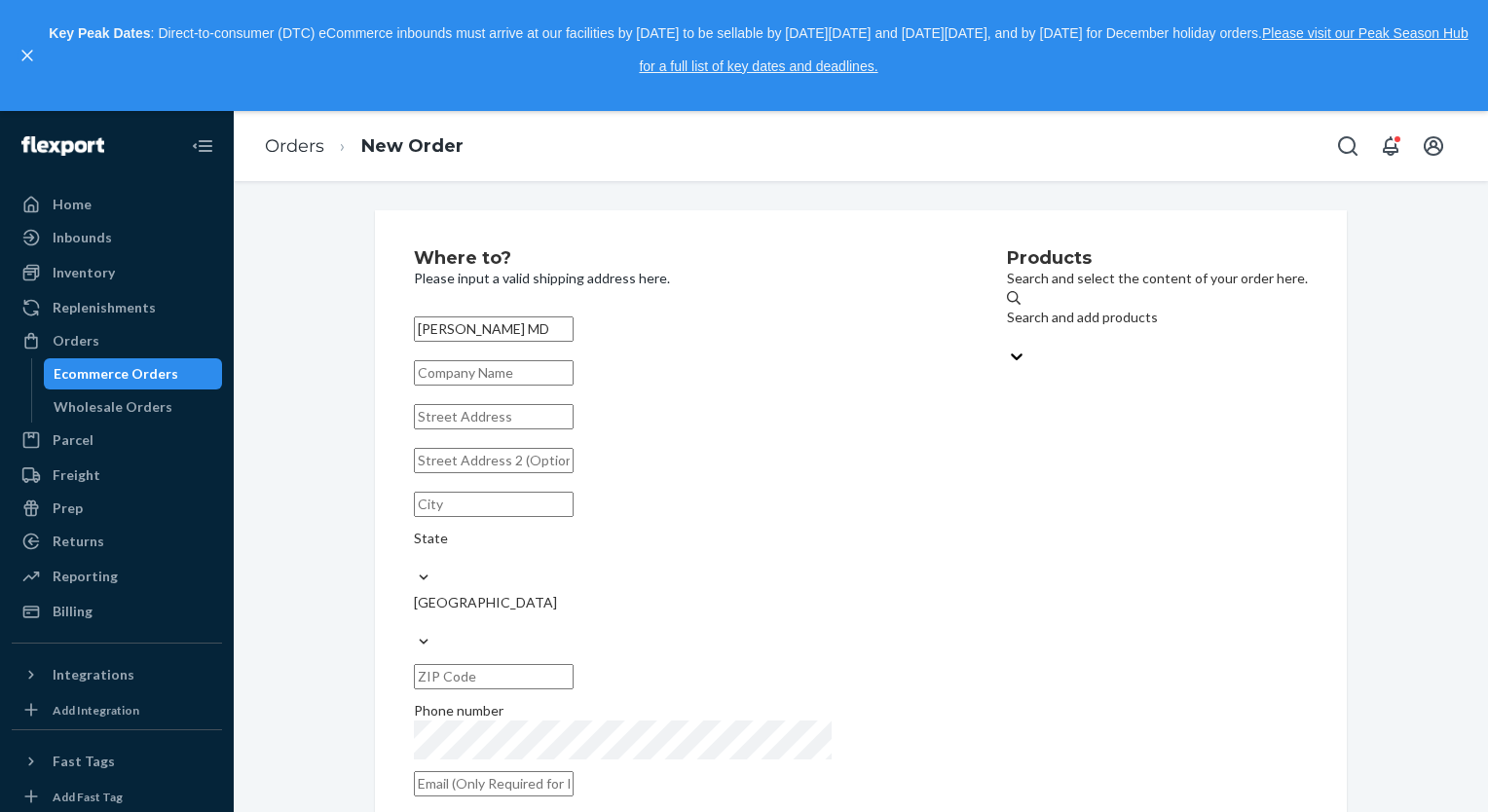
type input "[PERSON_NAME] MD"
click at [502, 429] on input "text" at bounding box center [494, 416] width 160 height 25
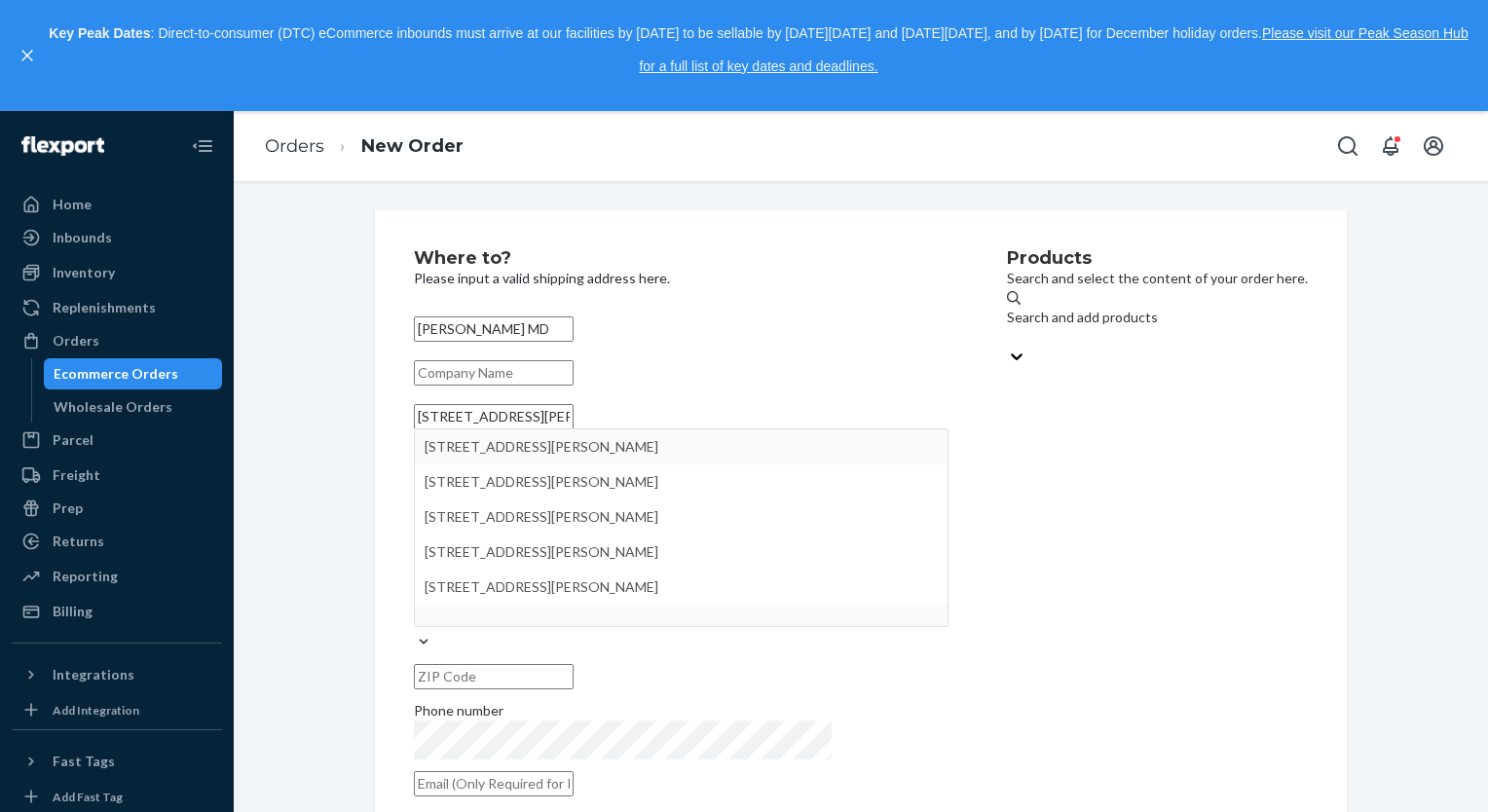
type input "[STREET_ADDRESS][PERSON_NAME]"
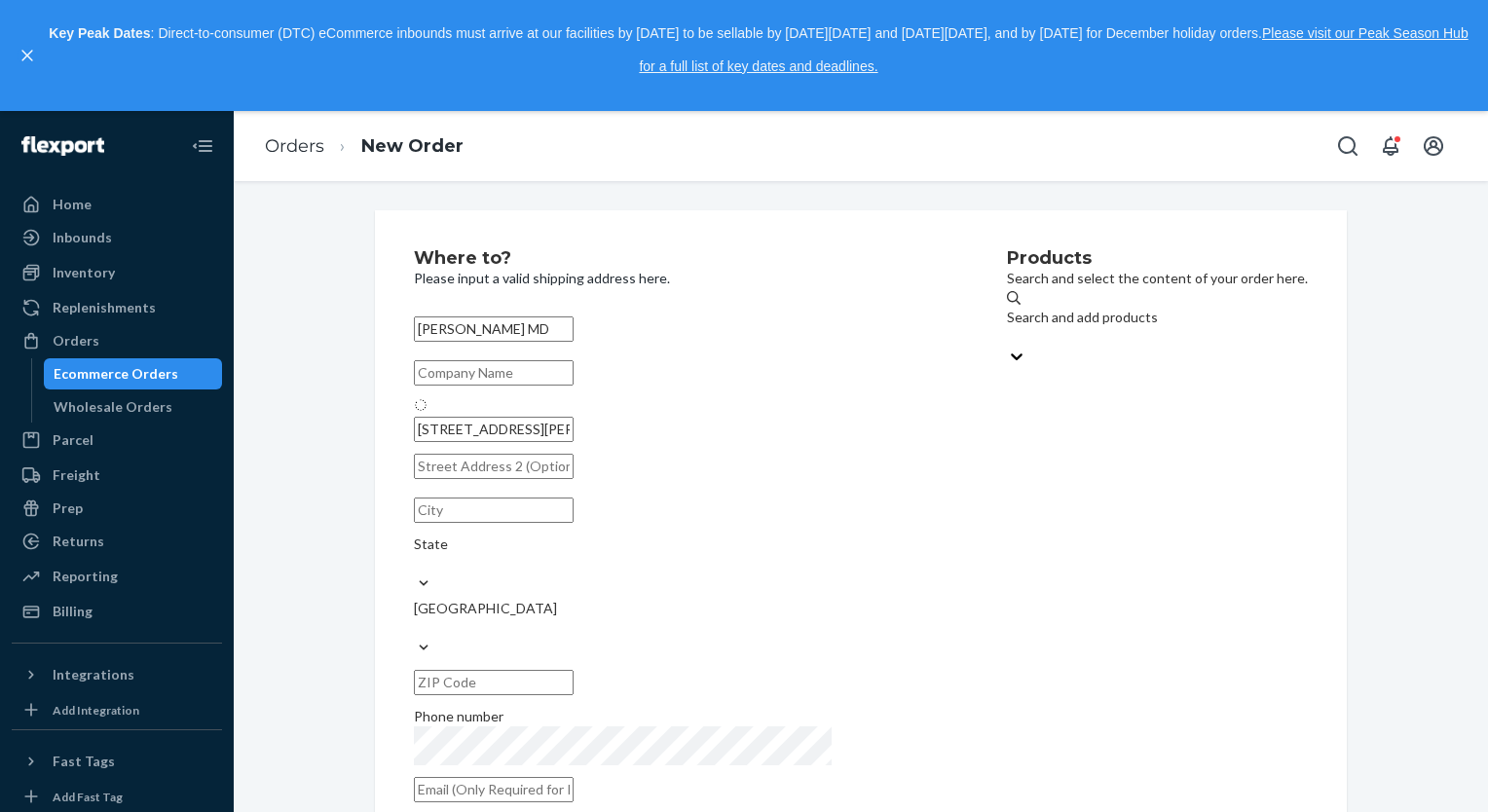
type input "[GEOGRAPHIC_DATA]"
type input "11590"
click at [557, 760] on div "Where to? Please input a valid shipping address here. [PERSON_NAME] MD [STREET_…" at bounding box center [710, 528] width 593 height 559
click at [545, 771] on input "text" at bounding box center [494, 783] width 160 height 25
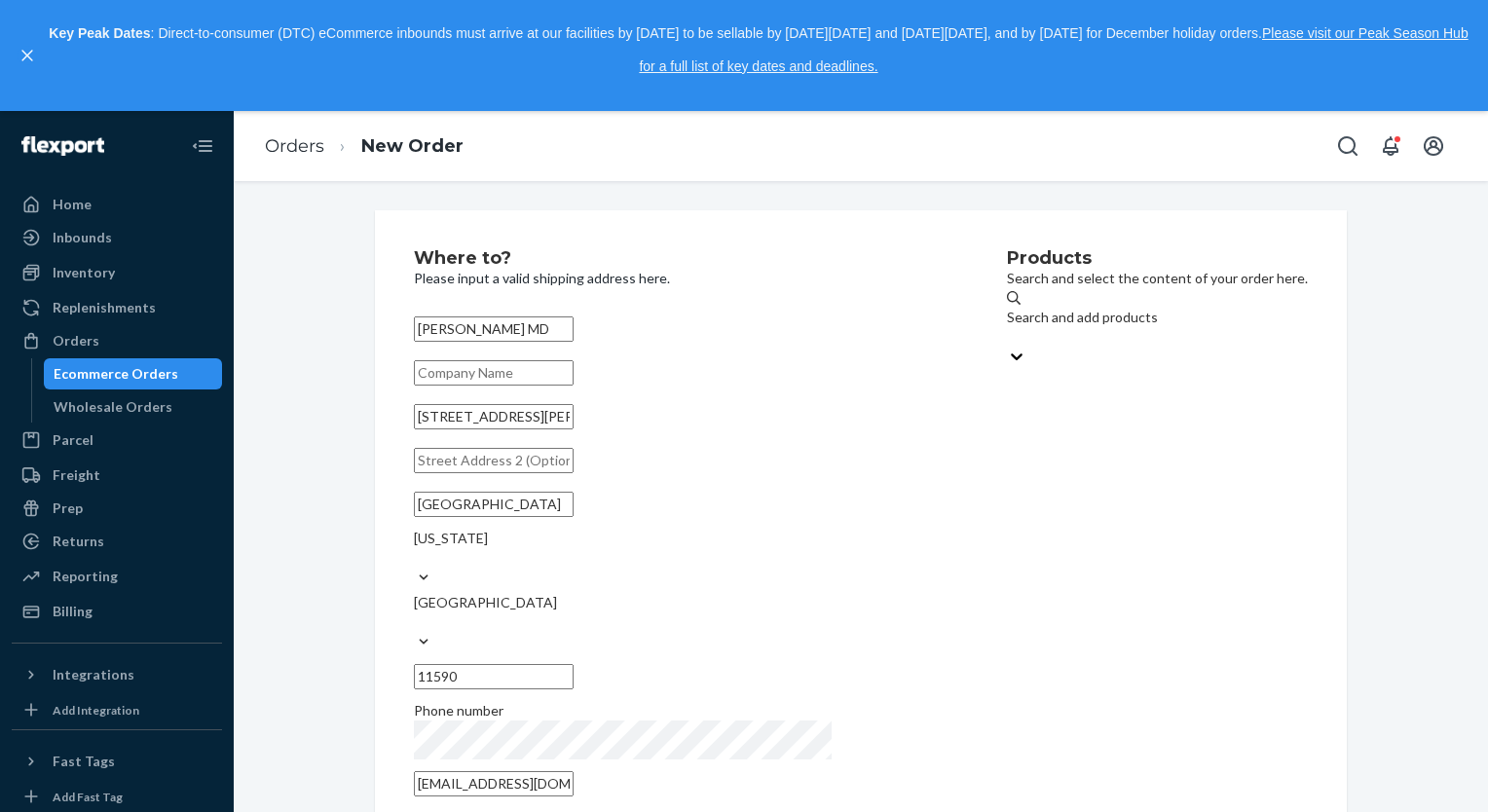
type input "[EMAIL_ADDRESS][DOMAIN_NAME]"
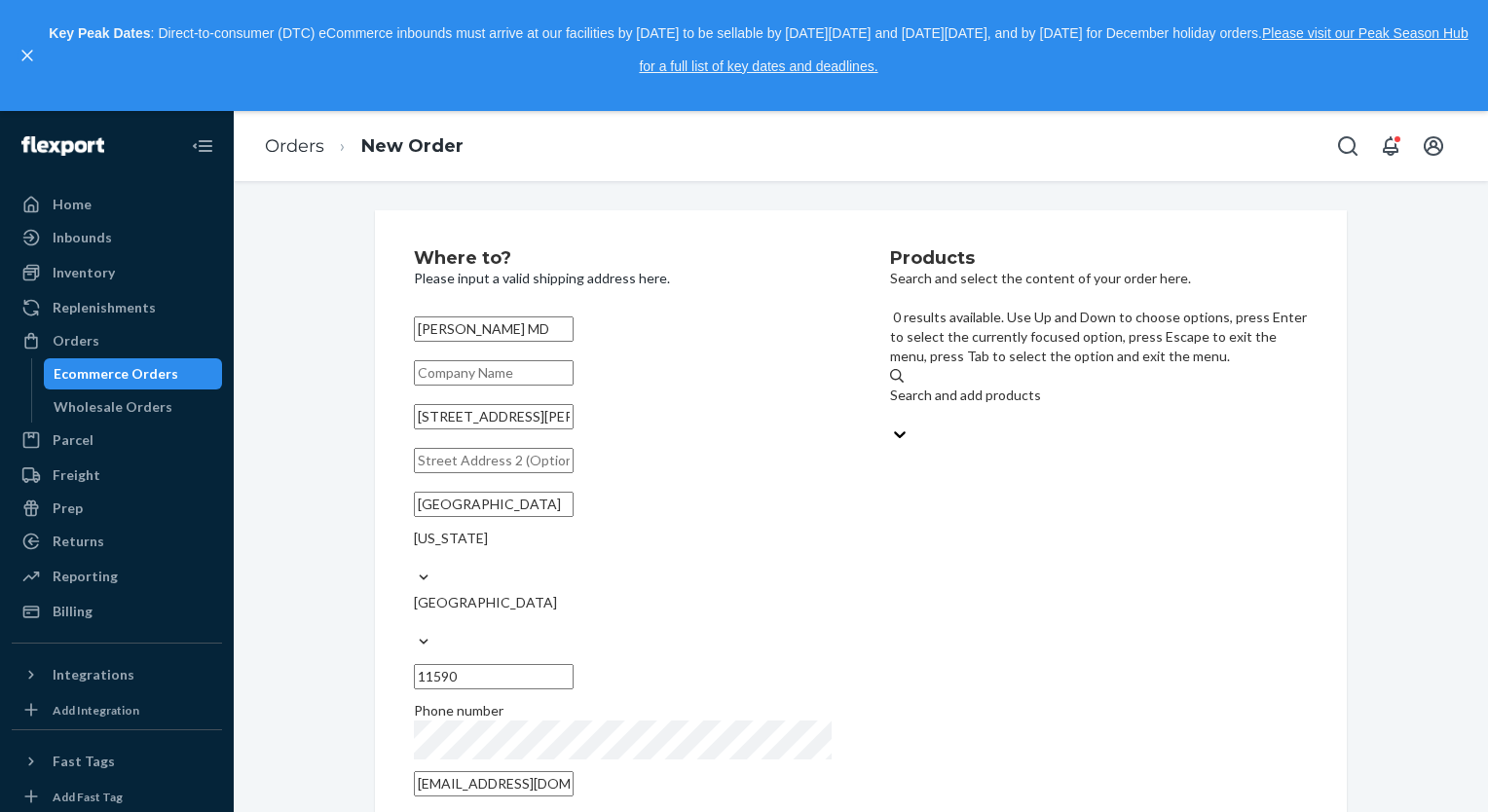
click at [1019, 386] on div "Search and add products" at bounding box center [1099, 395] width 418 height 19
click at [892, 405] on input "0 results available. Use Up and Down to choose options, press Enter to select t…" at bounding box center [891, 414] width 2 height 19
click at [952, 386] on div "Search and add products" at bounding box center [1099, 395] width 418 height 19
click at [892, 405] on input "0 results available. Use Up and Down to choose options, press Enter to select t…" at bounding box center [891, 414] width 2 height 19
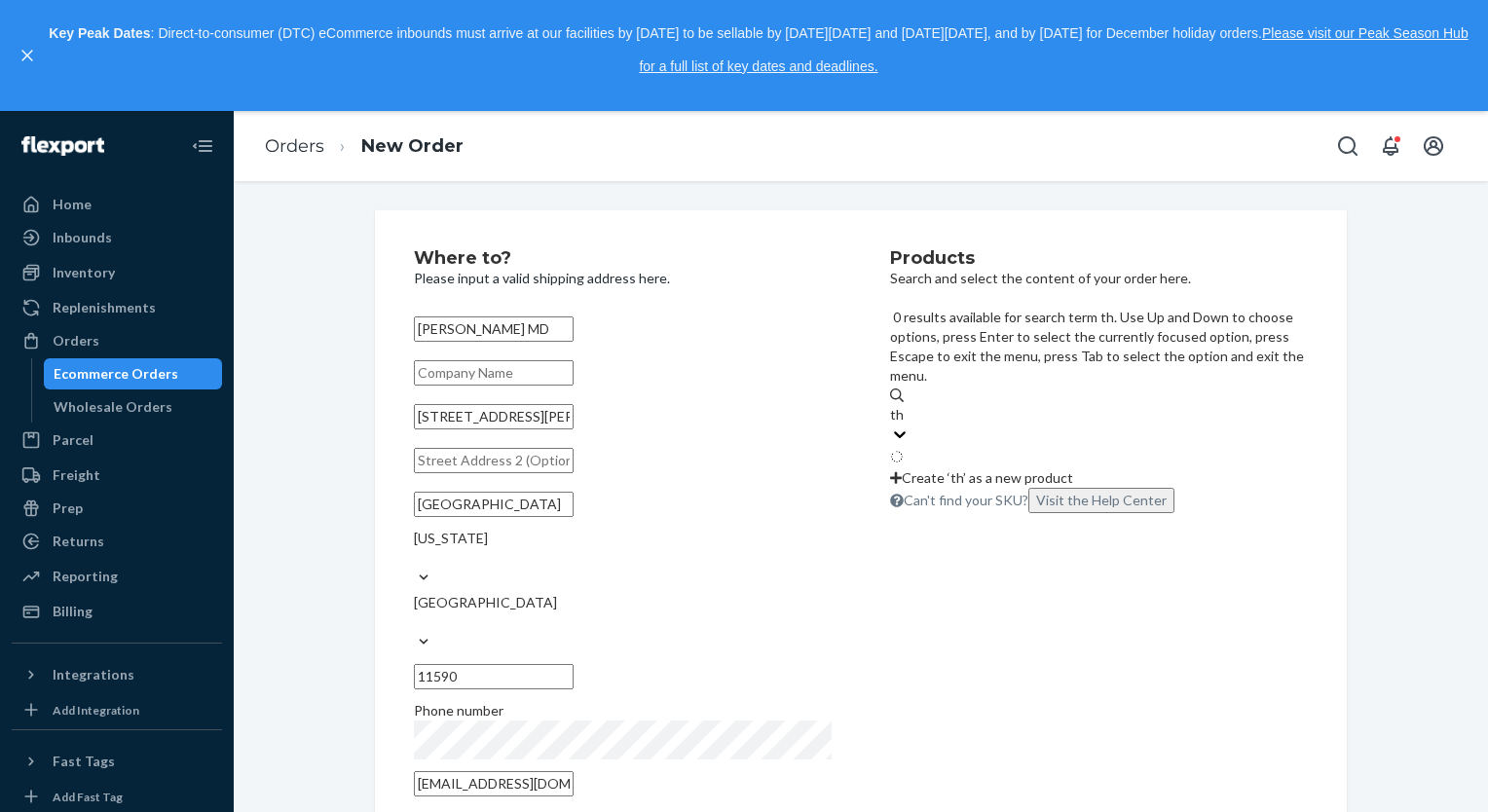
type input "the"
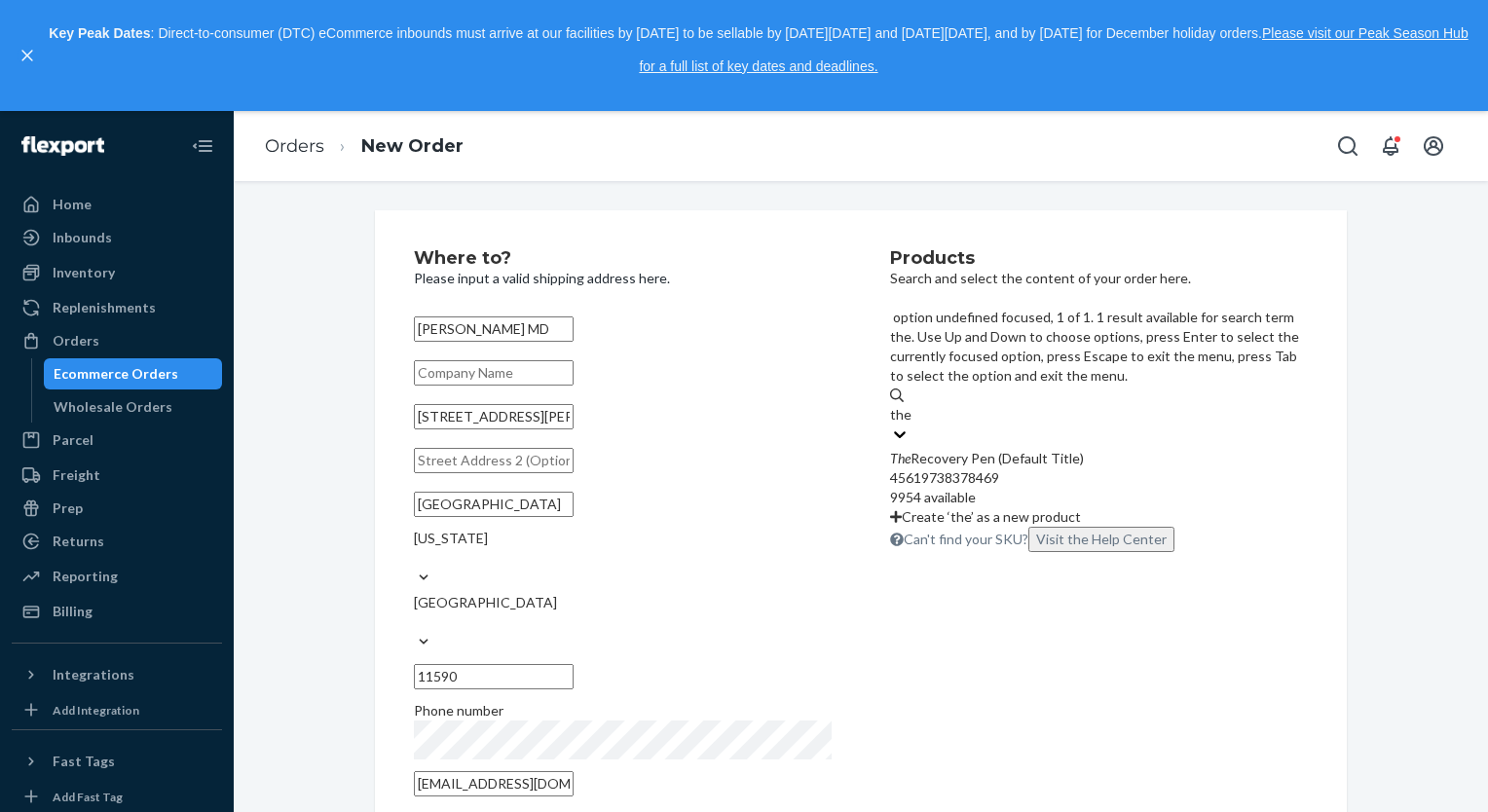
click at [976, 468] on div "45619738378469" at bounding box center [1099, 477] width 418 height 19
click at [911, 405] on input "the" at bounding box center [900, 414] width 21 height 19
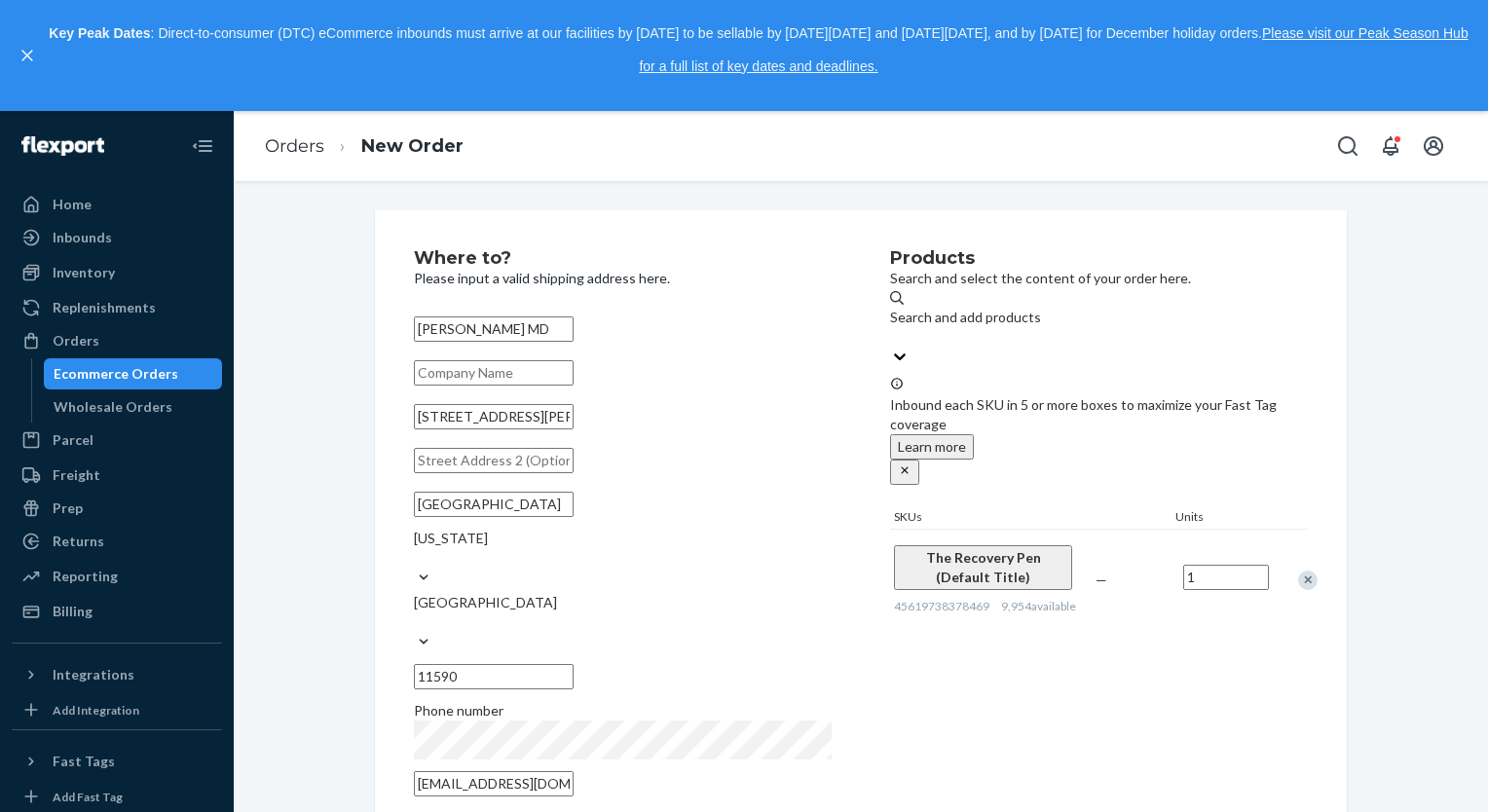
click at [1196, 565] on input "1" at bounding box center [1226, 577] width 86 height 25
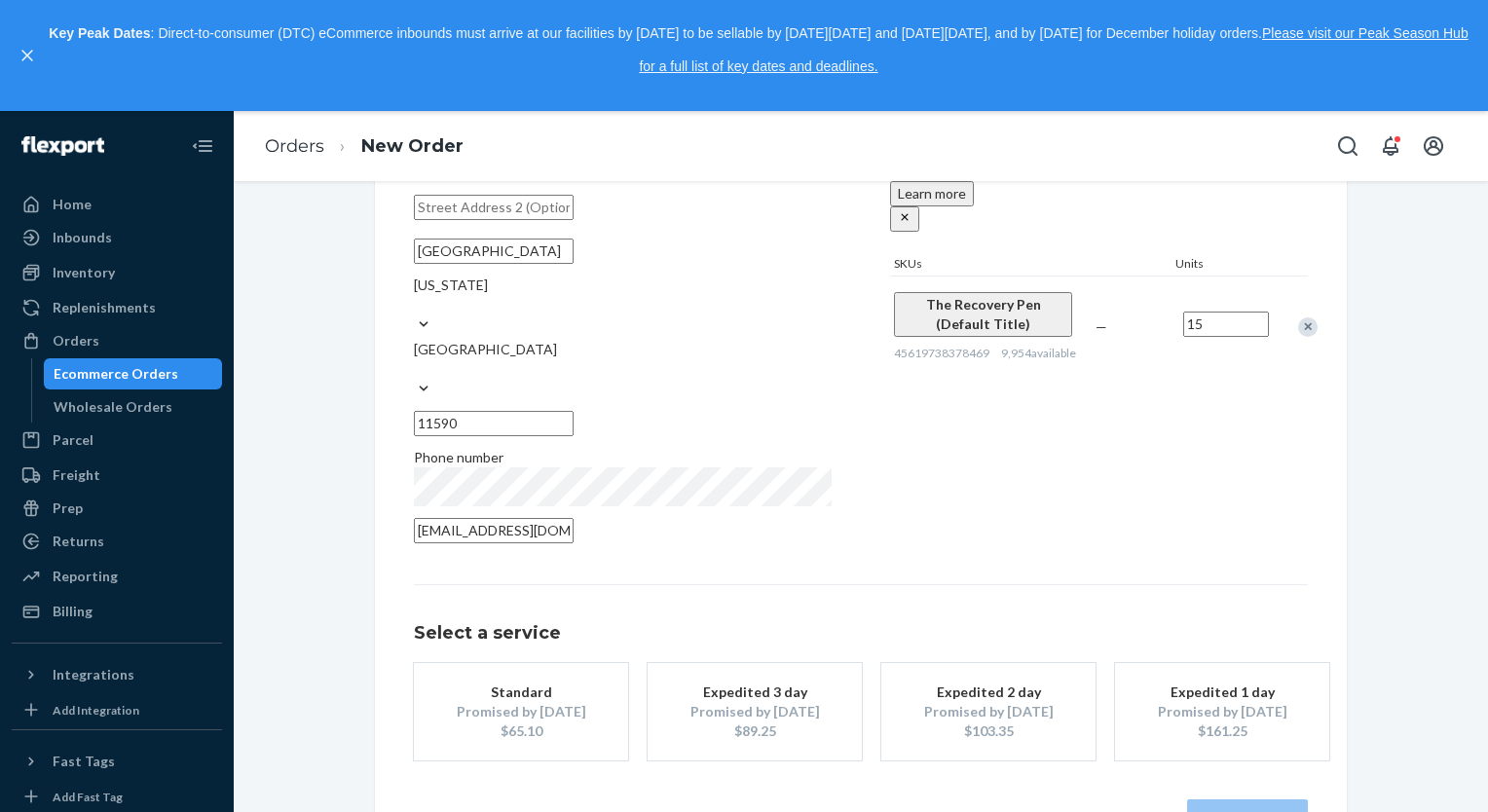
scroll to position [258, 0]
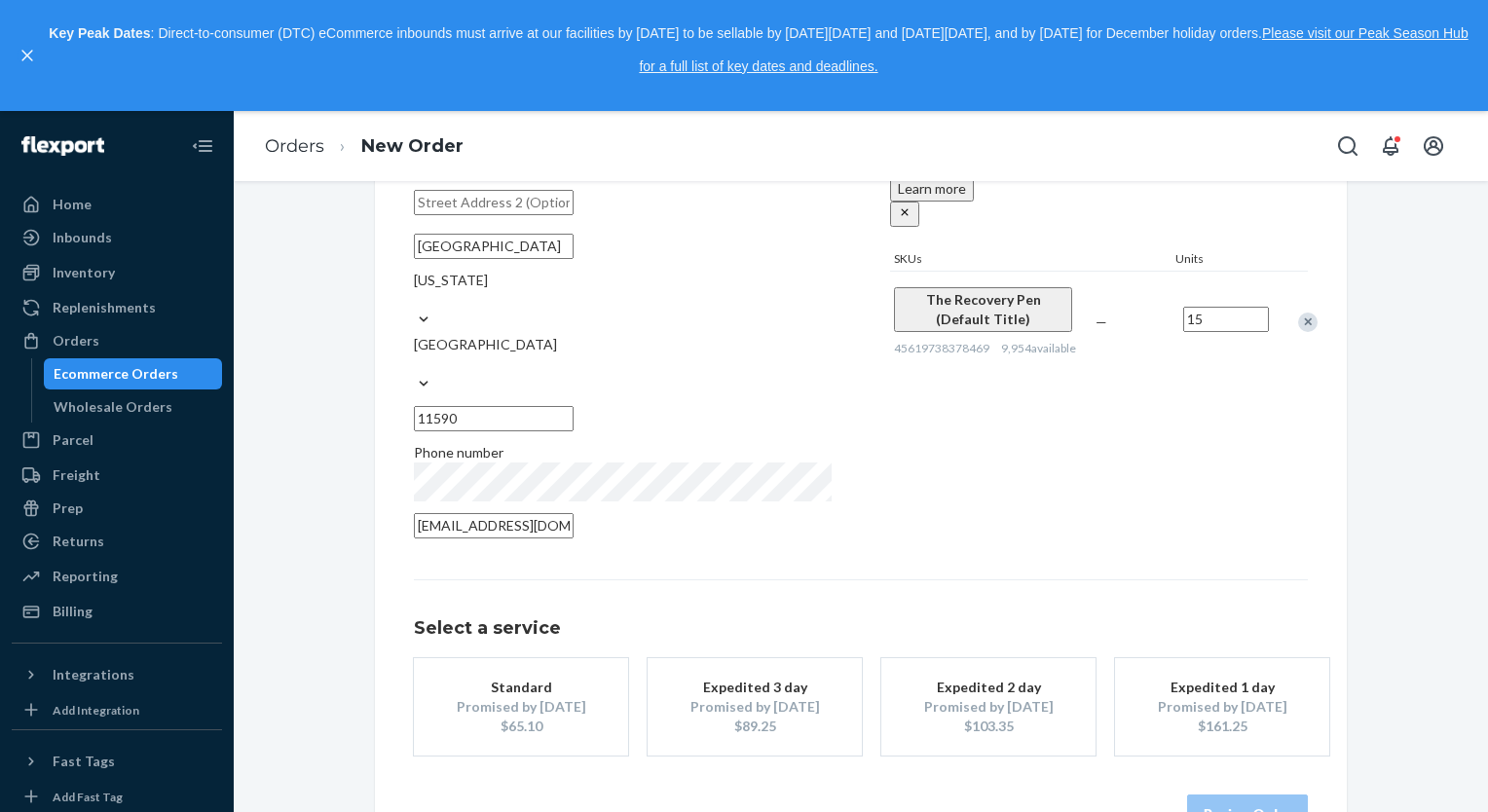
type input "15"
click at [541, 697] on div "Promised by [DATE]" at bounding box center [521, 706] width 156 height 19
click at [1261, 794] on button "Review Order" at bounding box center [1247, 813] width 121 height 39
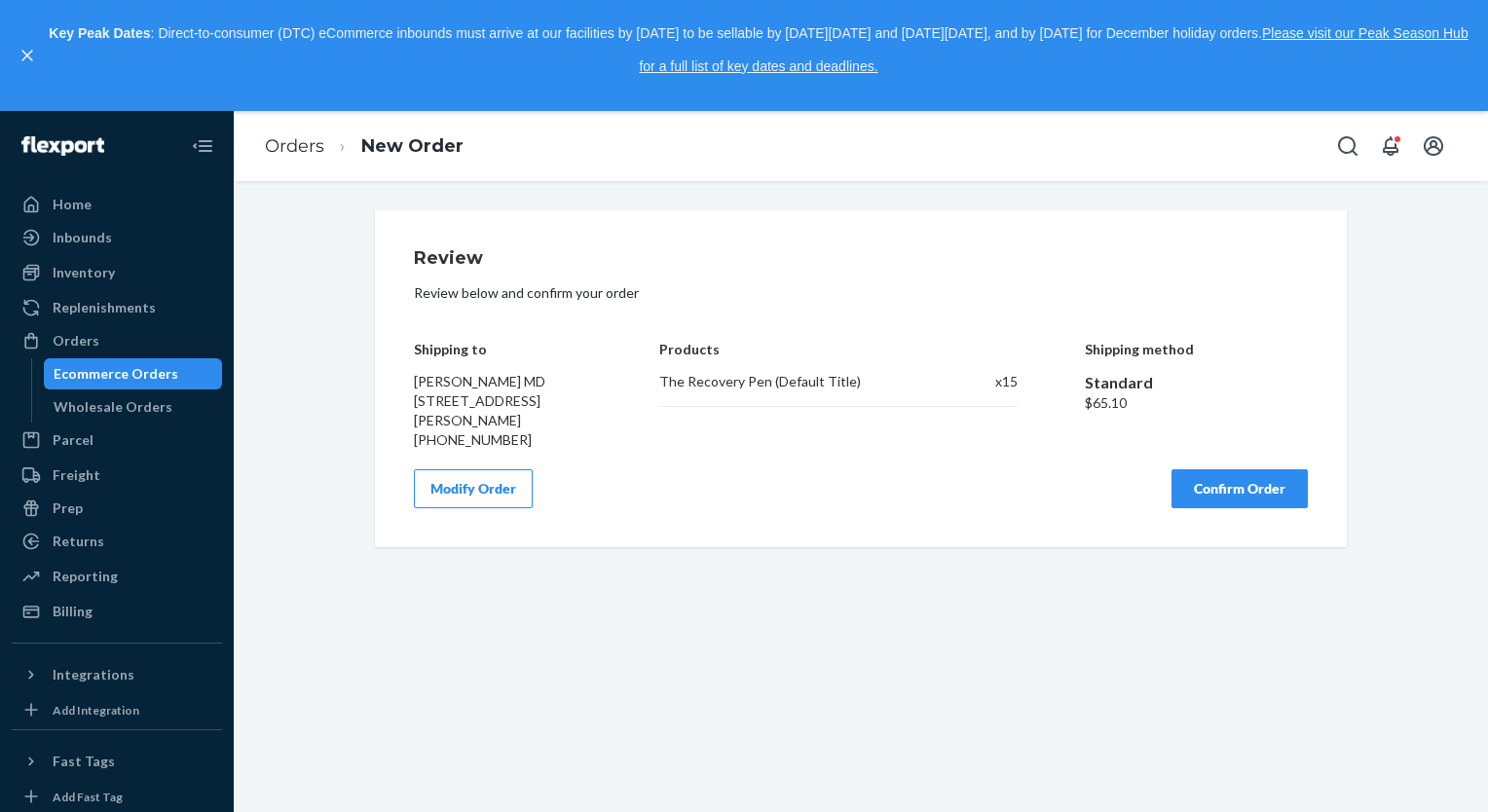
scroll to position [0, 0]
click at [1223, 506] on button "Confirm Order" at bounding box center [1239, 488] width 136 height 39
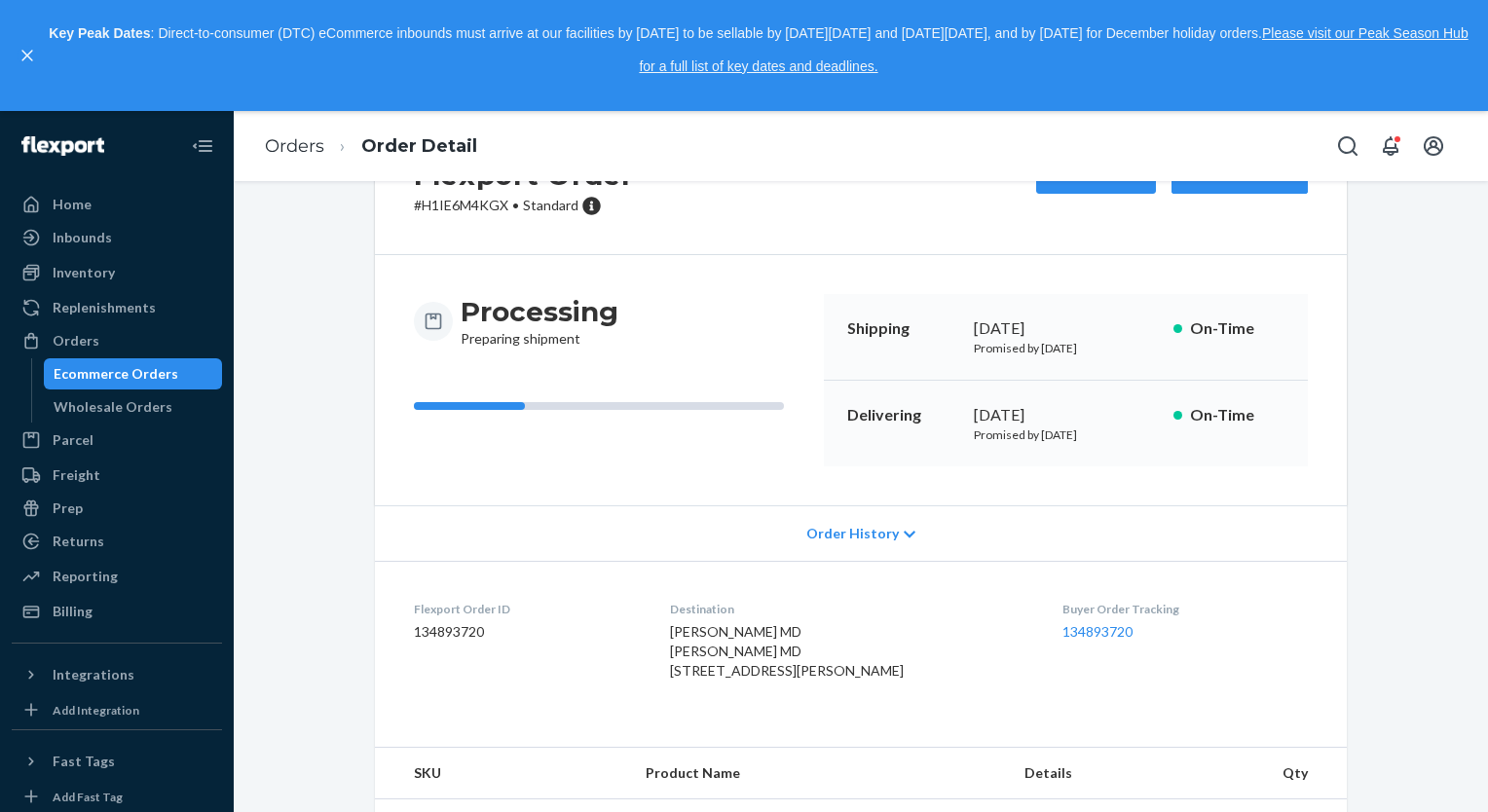
scroll to position [112, 0]
